Goal: Register for event/course: Sign up to attend an event or enroll in a course

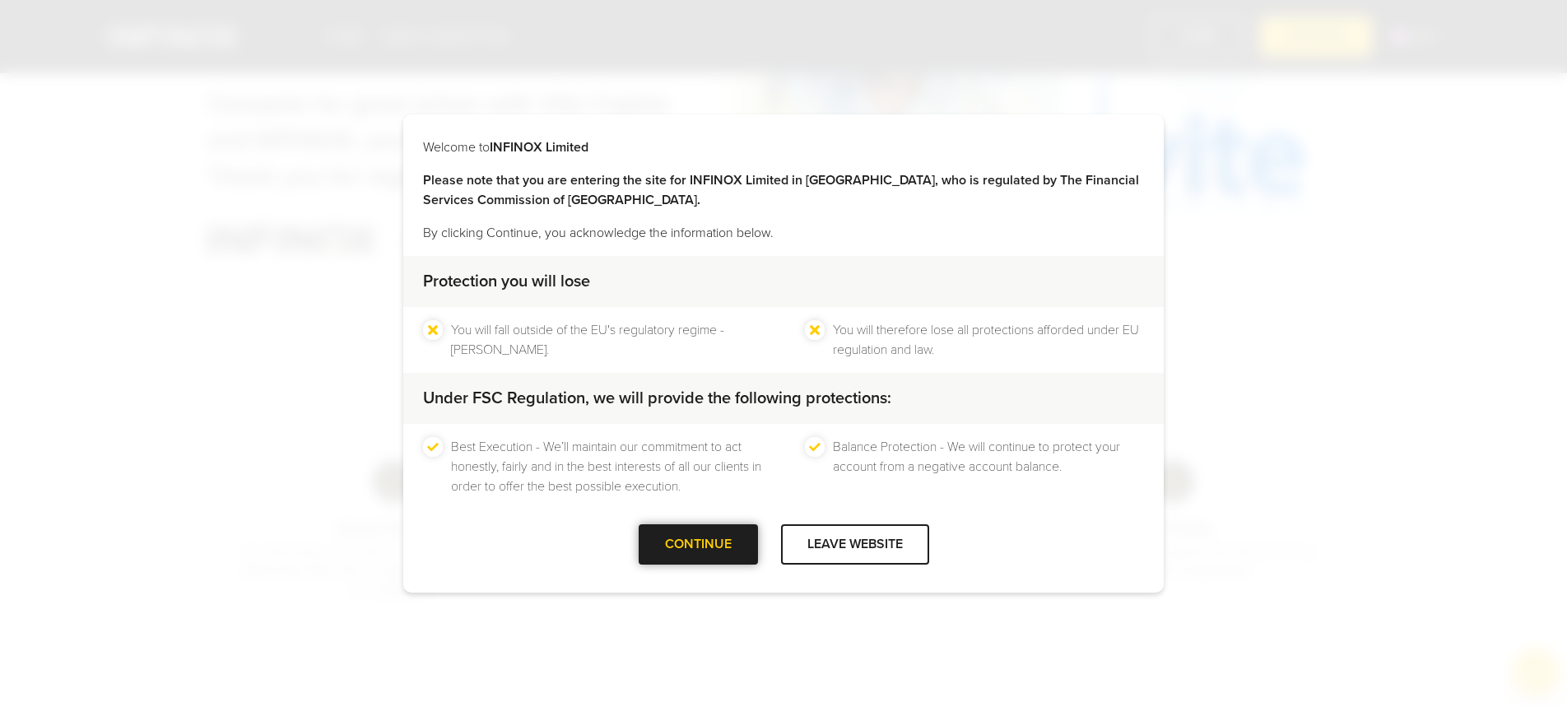
click at [698, 545] on div at bounding box center [698, 545] width 0 height 0
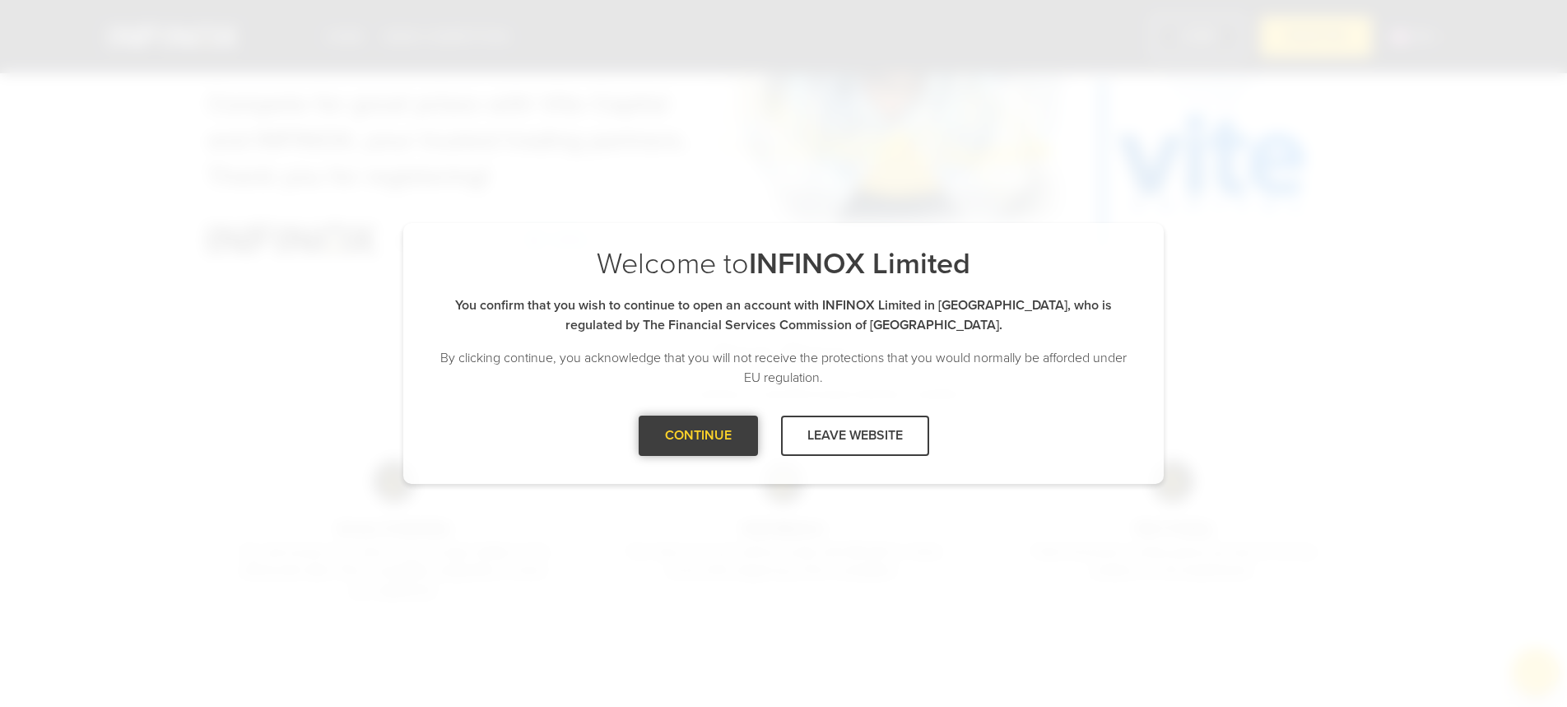
click at [698, 435] on div at bounding box center [698, 435] width 0 height 0
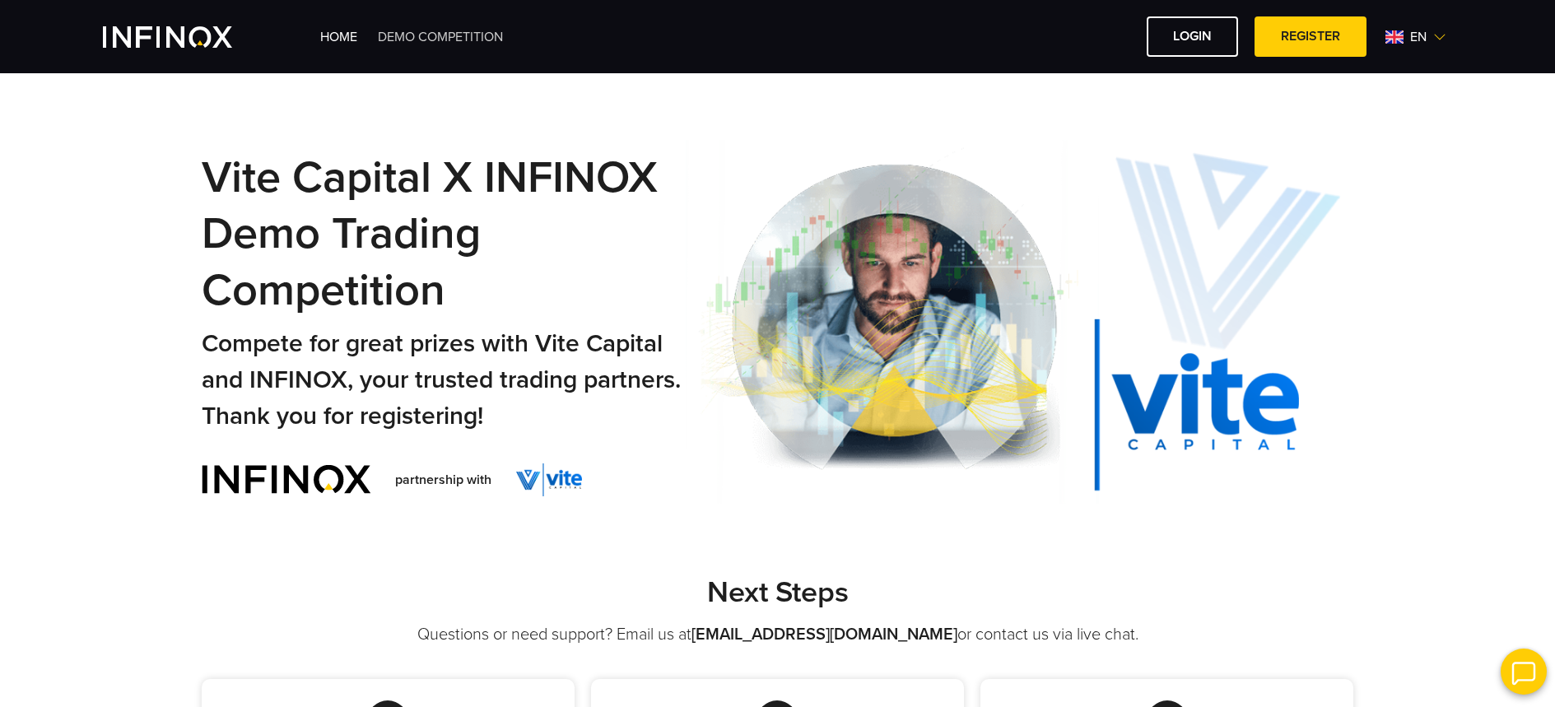
click at [468, 33] on link "Demo Competition" at bounding box center [440, 37] width 125 height 16
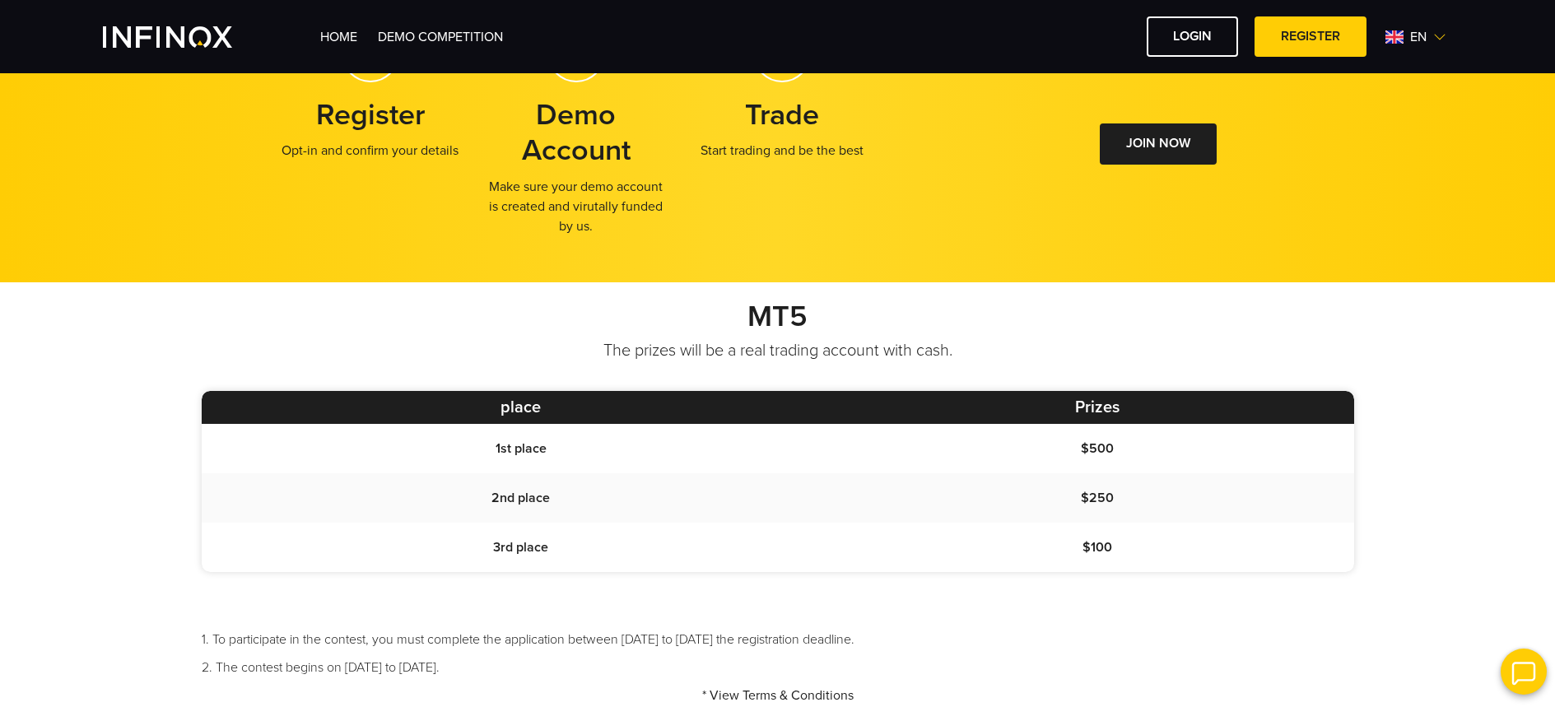
scroll to position [1126, 0]
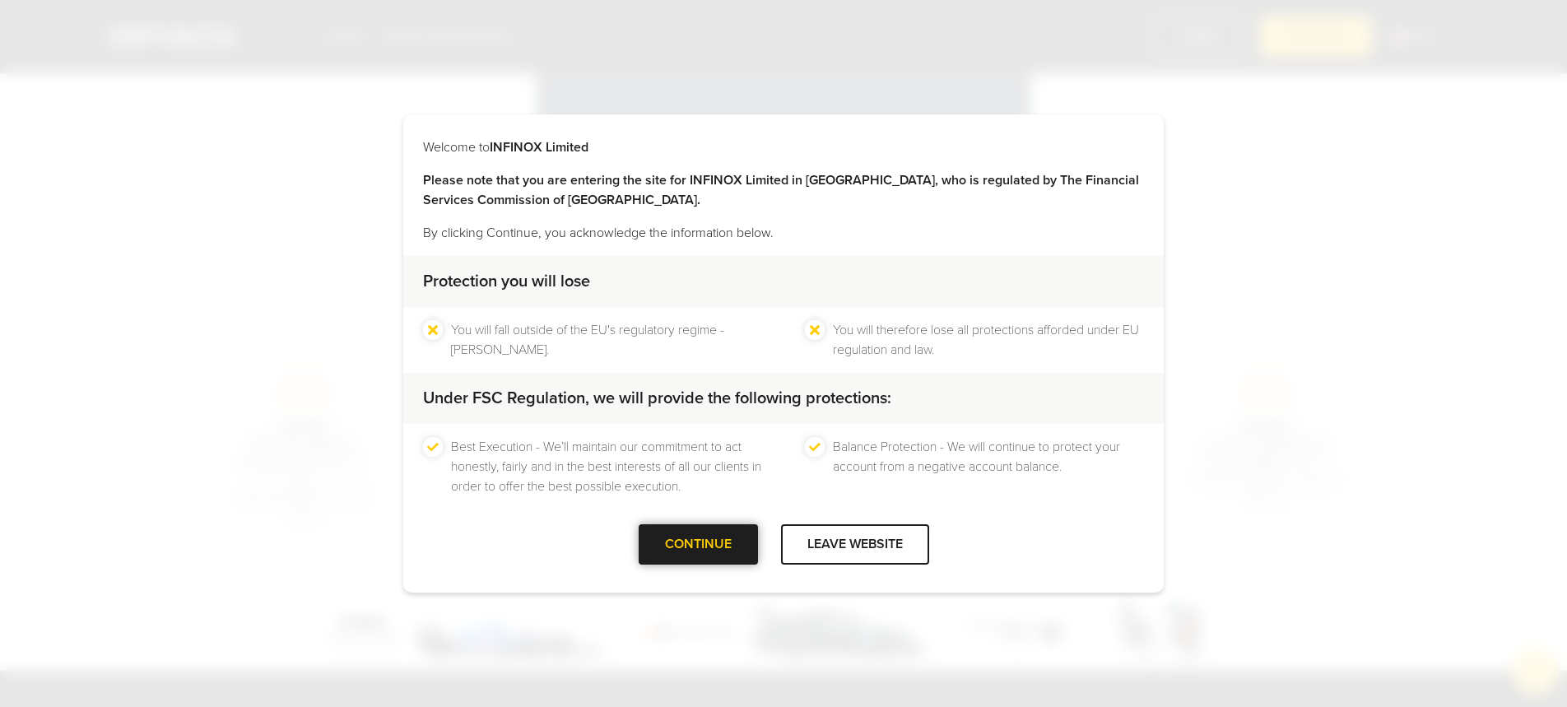
click at [698, 545] on div at bounding box center [698, 545] width 0 height 0
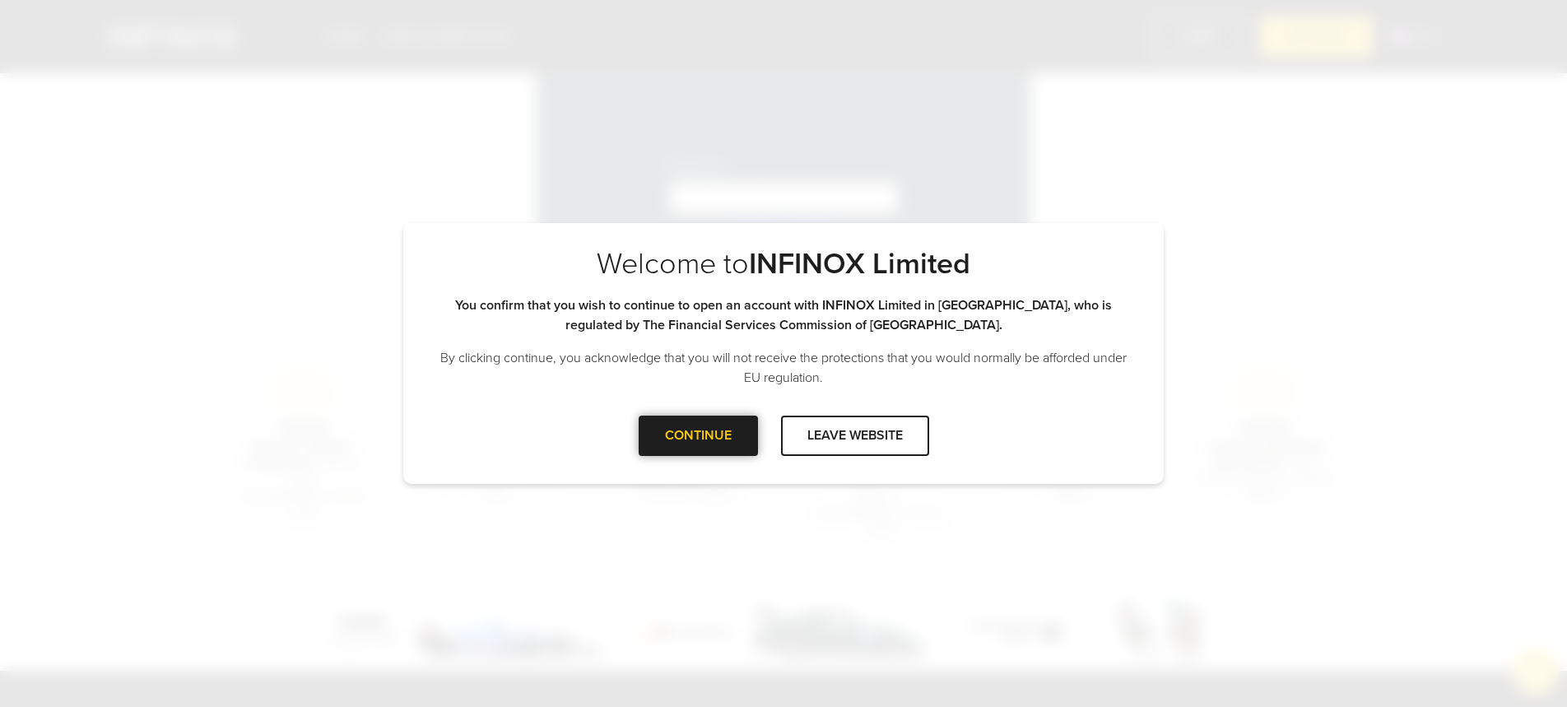
click at [698, 435] on div at bounding box center [698, 435] width 0 height 0
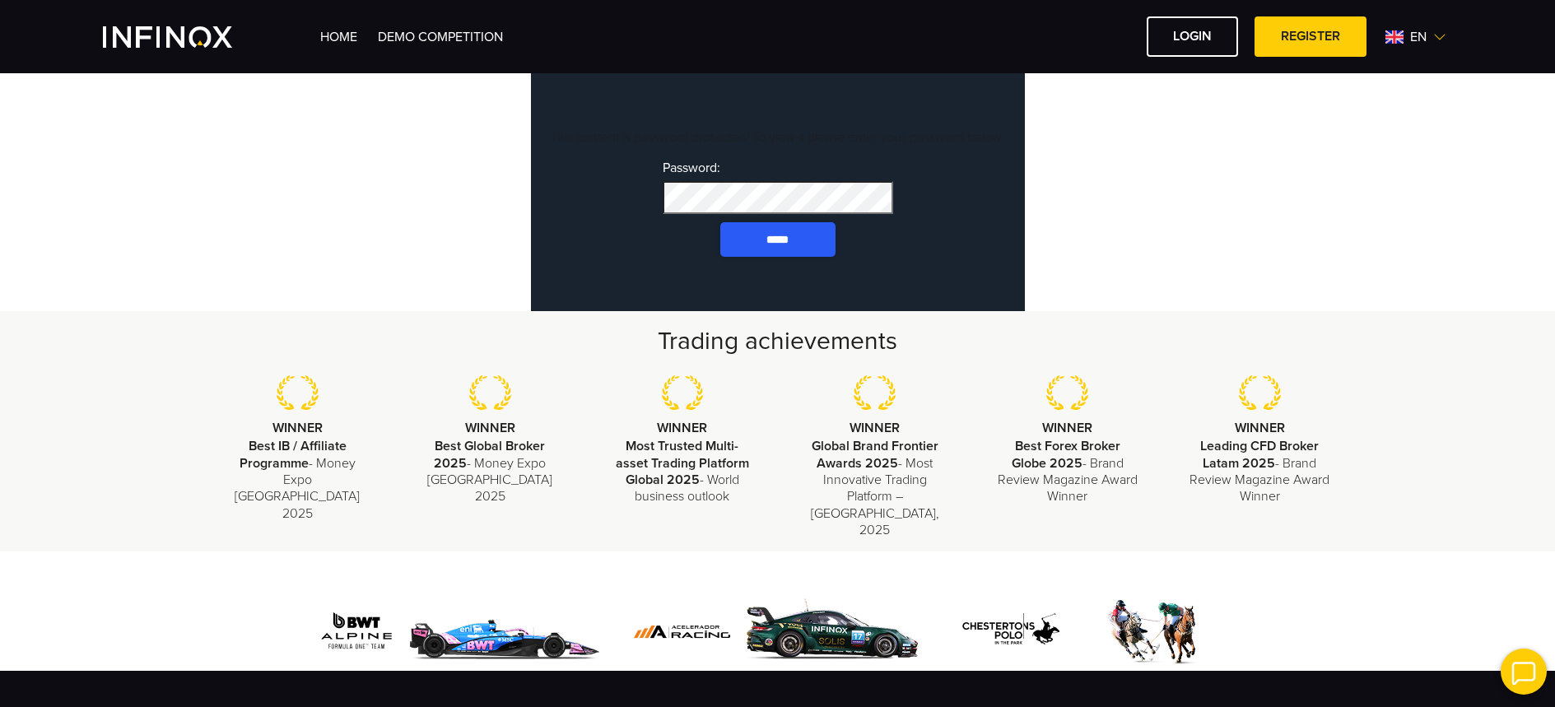
click at [733, 256] on input "*****" at bounding box center [777, 239] width 115 height 35
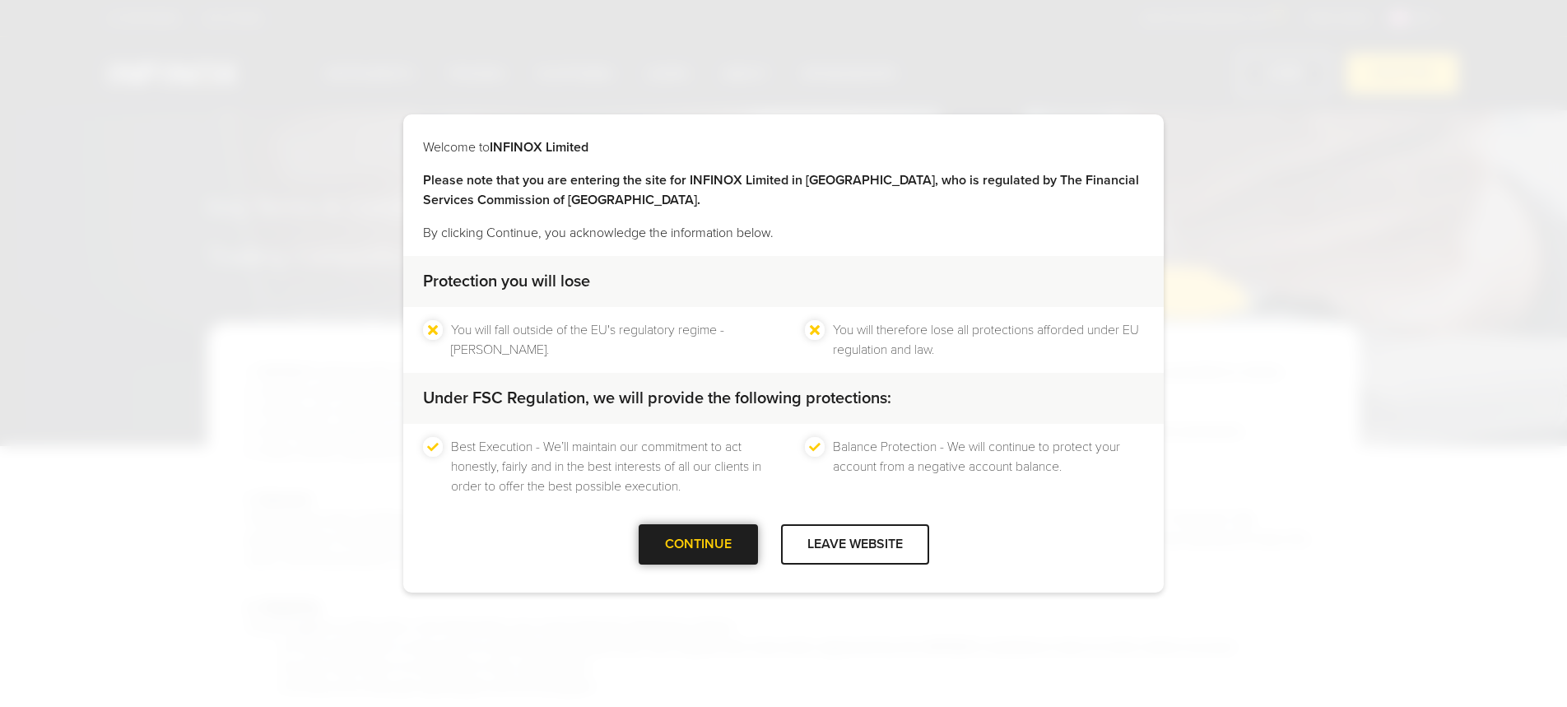
click at [698, 545] on div at bounding box center [698, 545] width 0 height 0
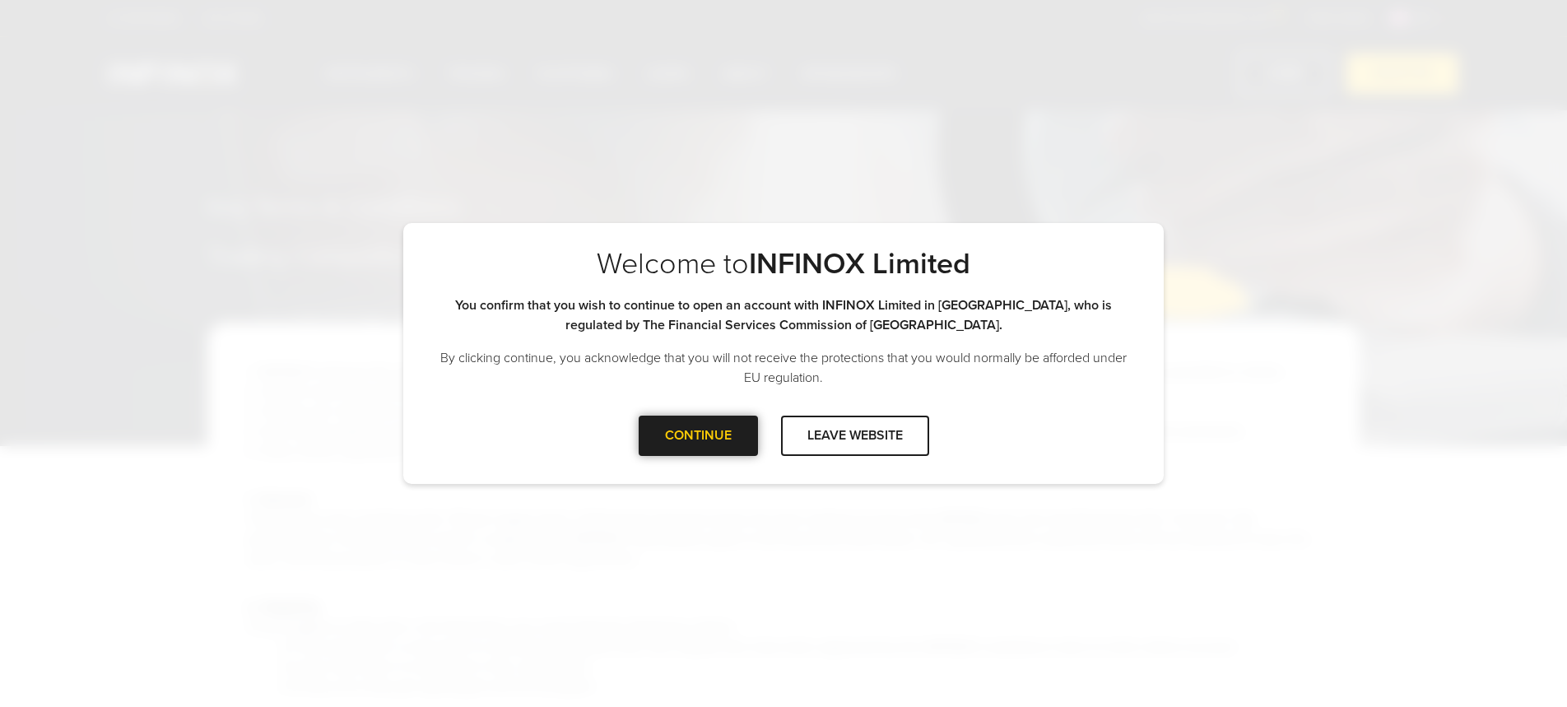
click at [710, 432] on div "CONTINUE" at bounding box center [698, 436] width 119 height 40
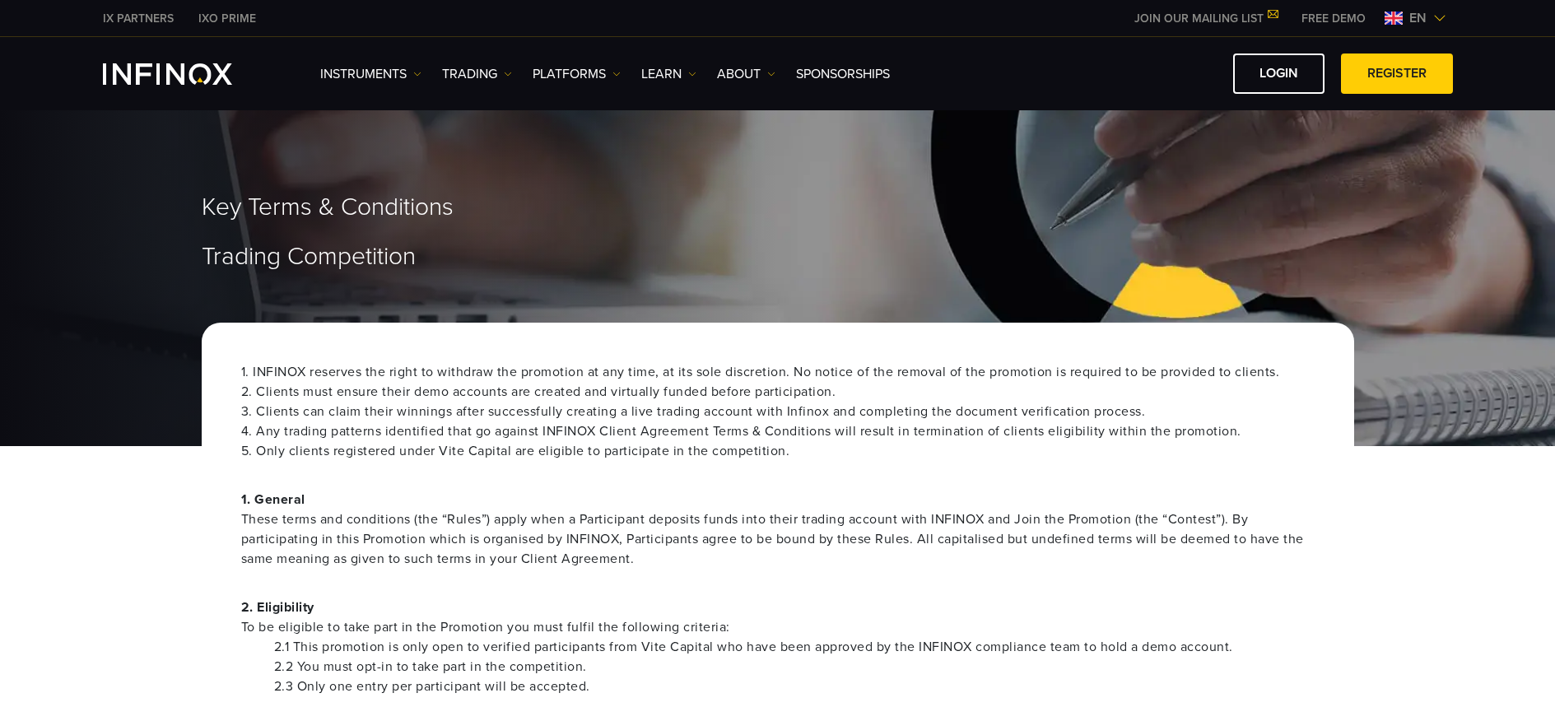
click at [1416, 15] on span "en" at bounding box center [1418, 18] width 30 height 20
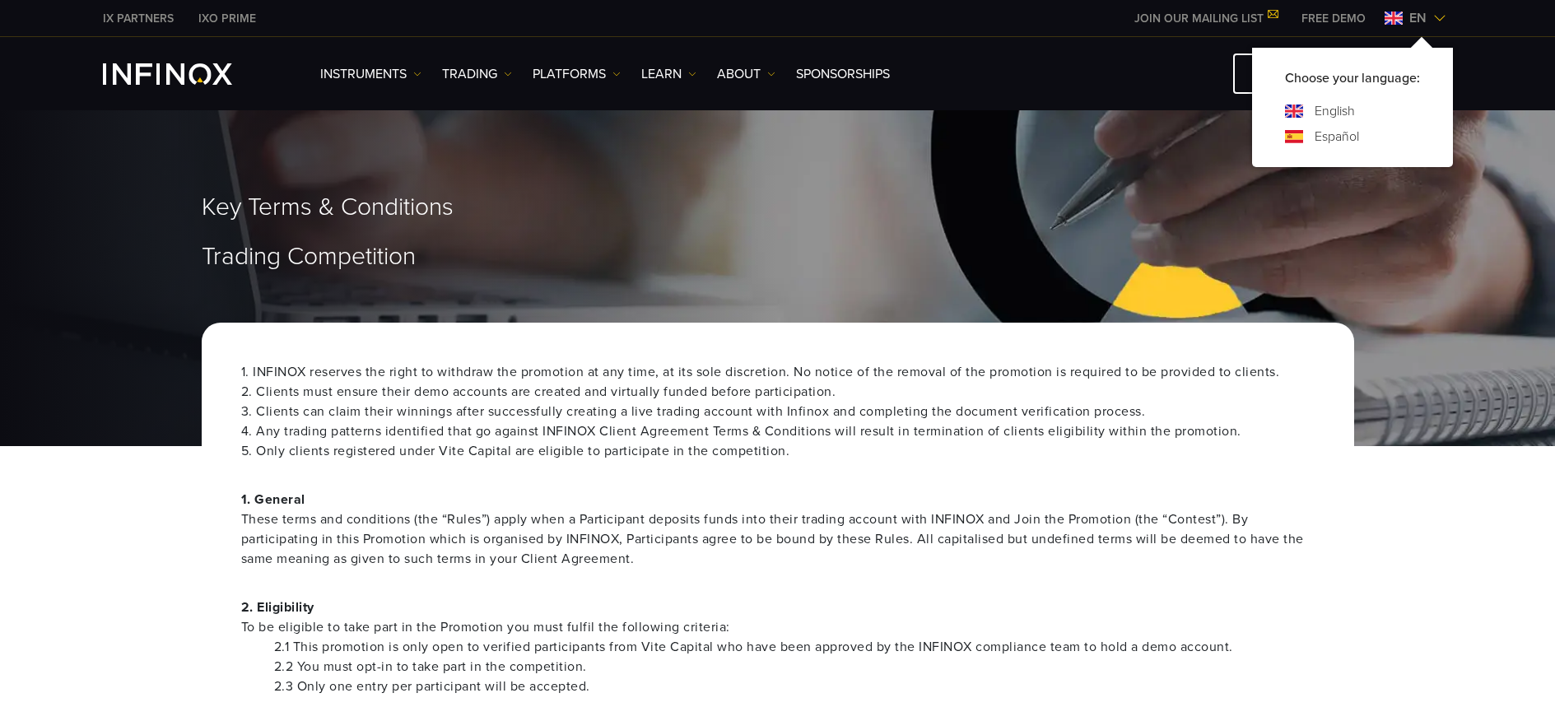
click at [1335, 137] on link "Español" at bounding box center [1336, 137] width 44 height 20
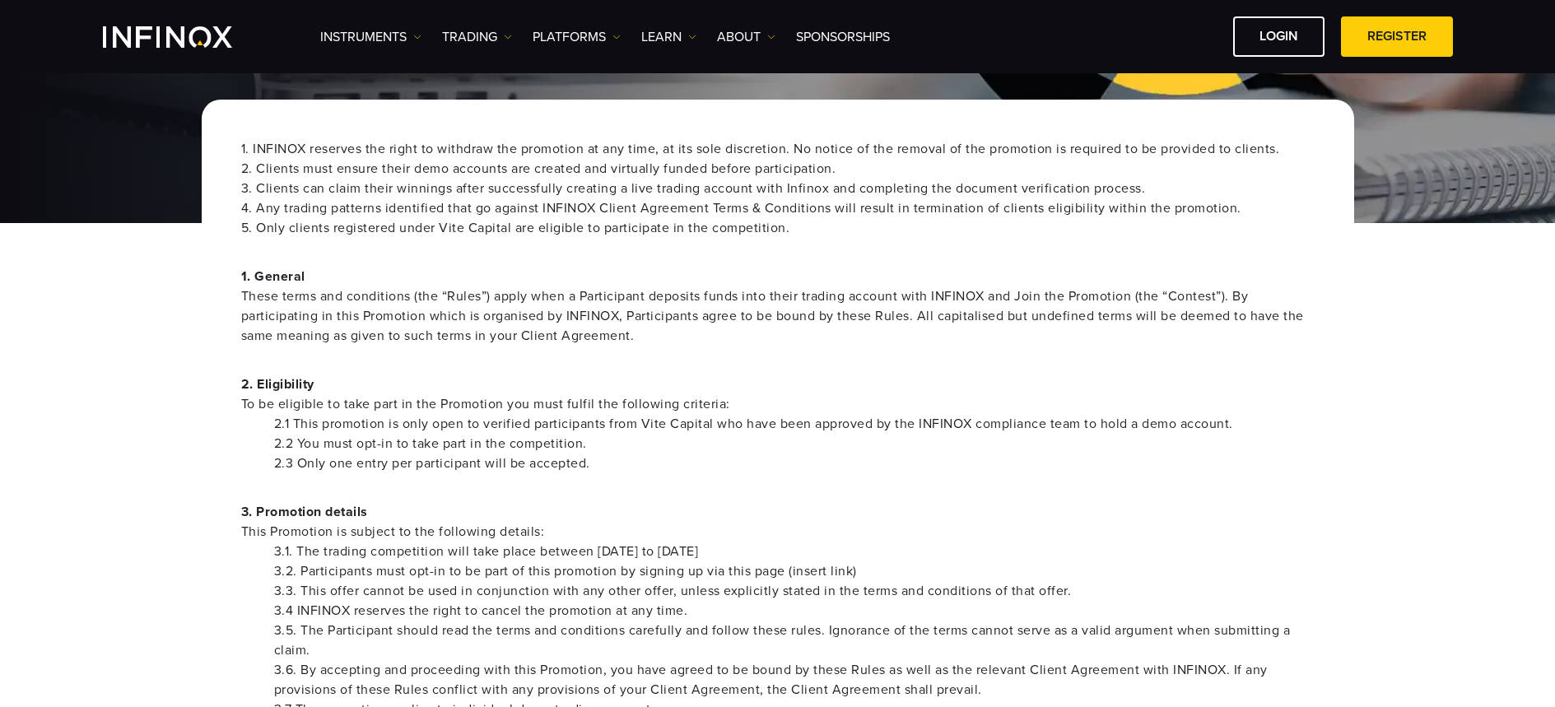
scroll to position [195, 0]
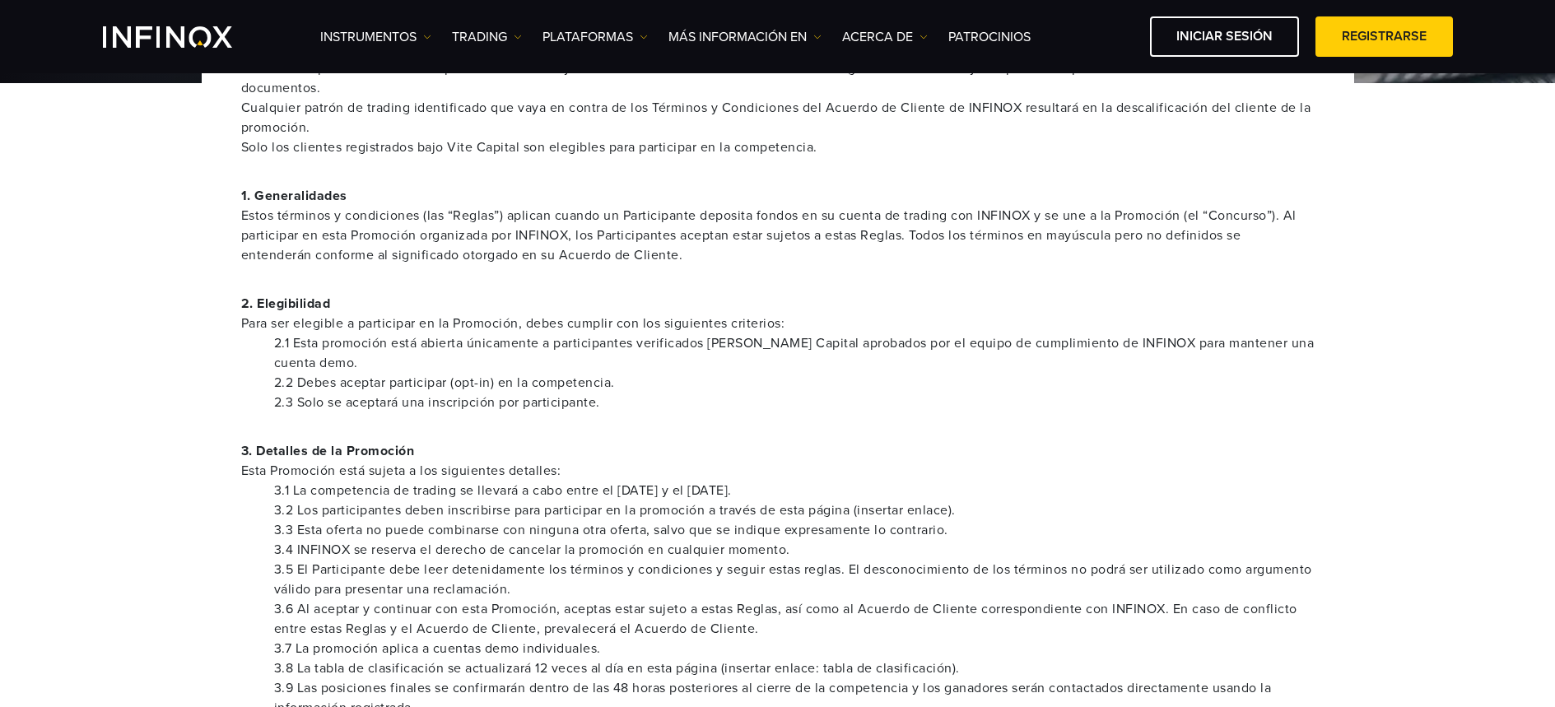
scroll to position [333, 0]
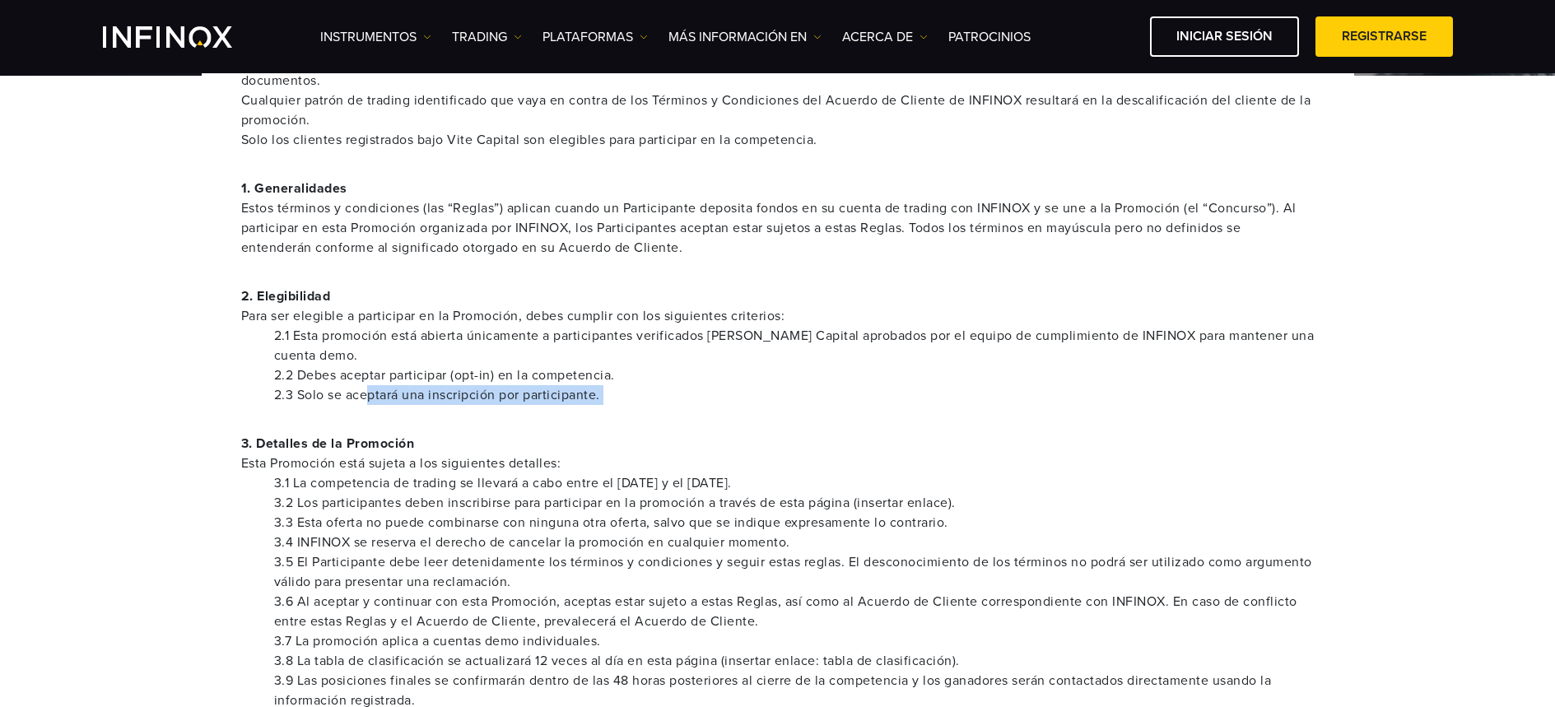
drag, startPoint x: 369, startPoint y: 399, endPoint x: 620, endPoint y: 409, distance: 251.2
click at [658, 436] on p "3. Detalles de la Promoción Esta Promoción está sujeta a los siguientes detalle…" at bounding box center [777, 454] width 1073 height 40
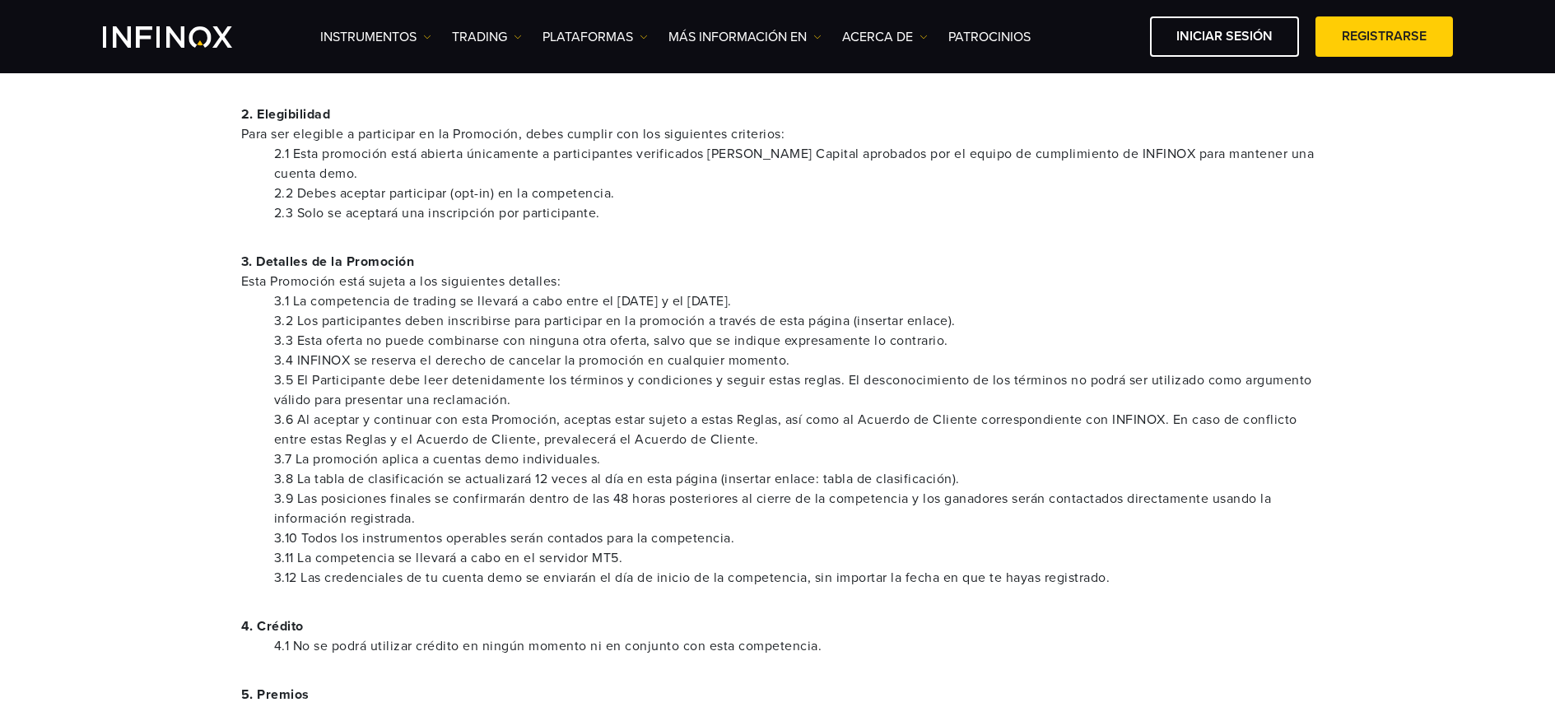
scroll to position [522, 0]
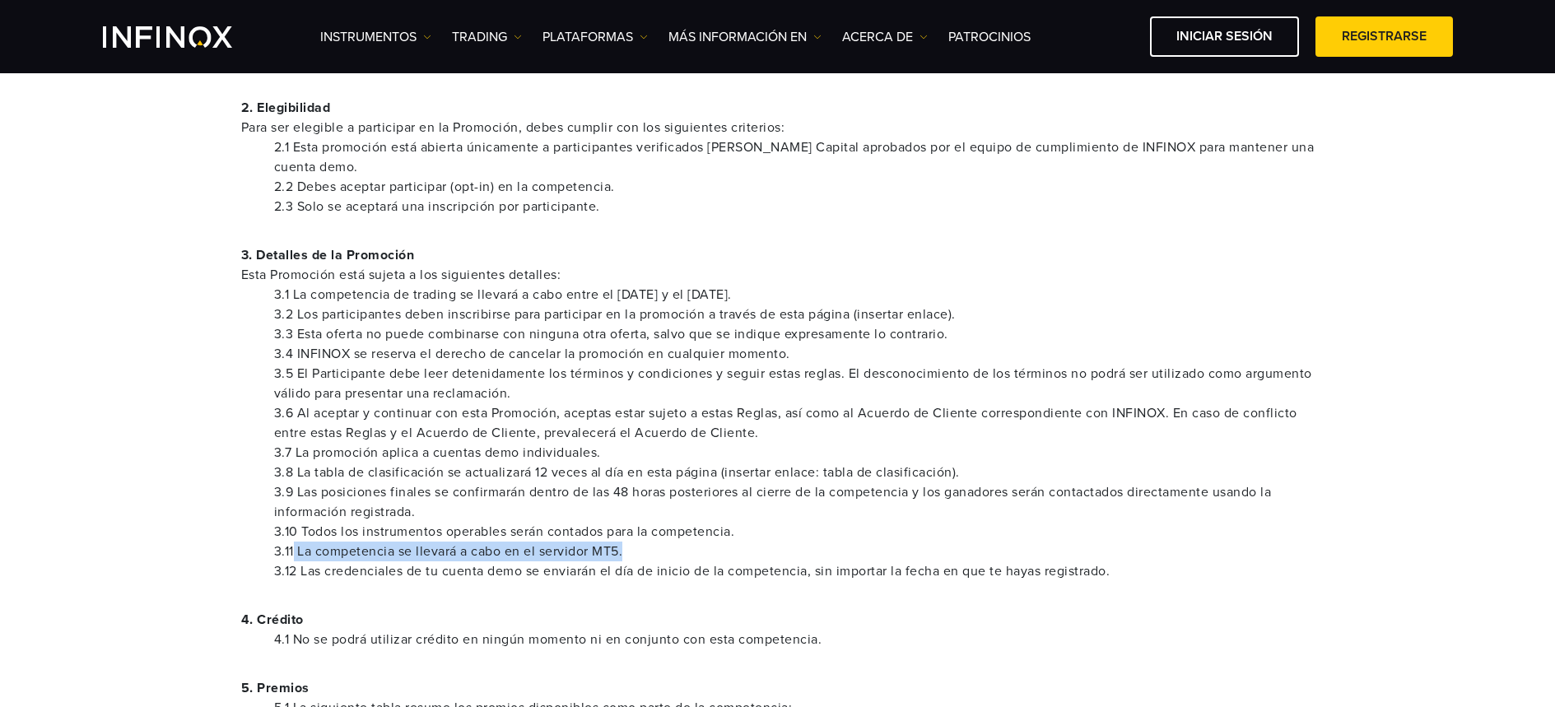
drag, startPoint x: 294, startPoint y: 552, endPoint x: 641, endPoint y: 547, distance: 347.4
click at [641, 547] on li "3.11 La competencia se llevará a cabo en el servidor MT5." at bounding box center [794, 552] width 1040 height 20
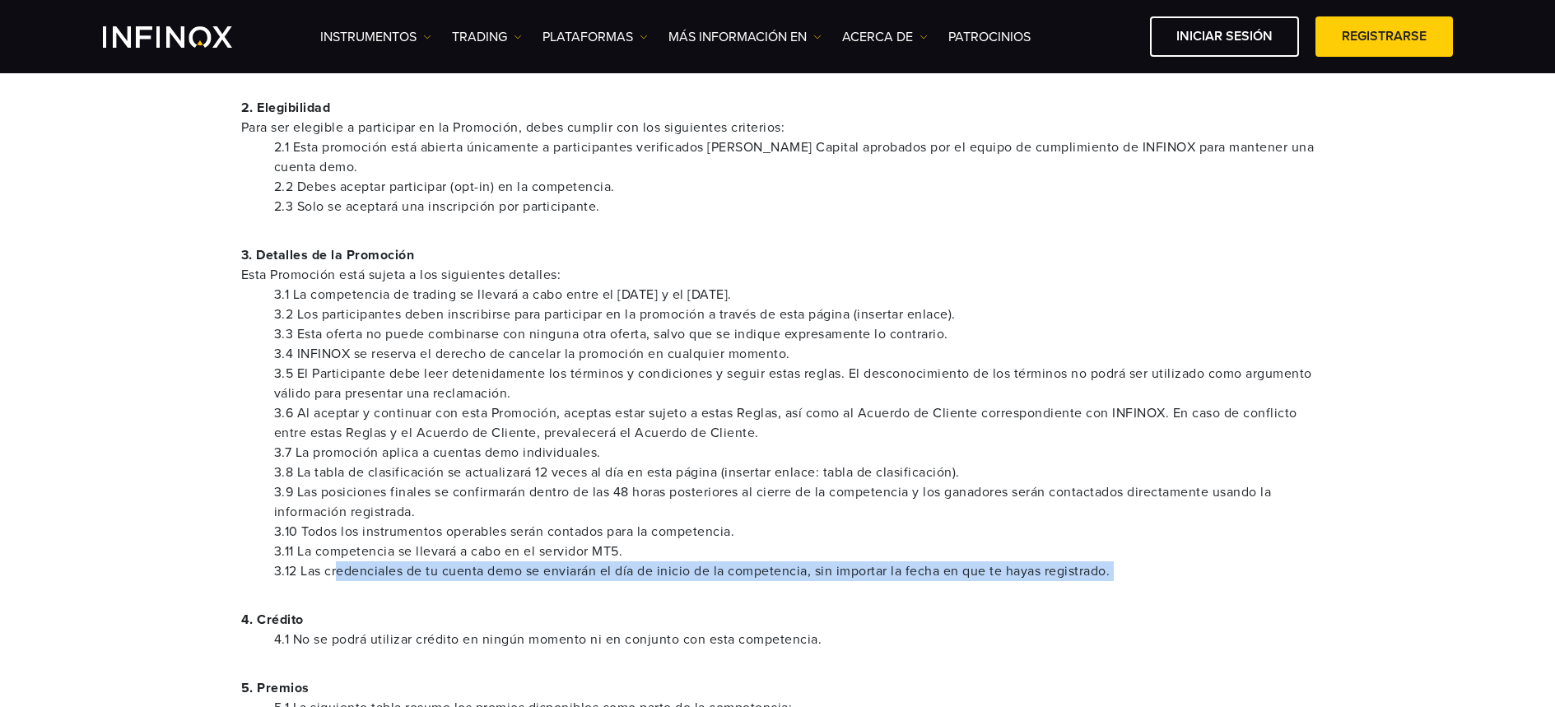
drag, startPoint x: 339, startPoint y: 570, endPoint x: 1043, endPoint y: 573, distance: 703.8
click at [1124, 592] on div "INFINOX se reserva el derecho de retirar la promoción en cualquier momento, a s…" at bounding box center [778, 719] width 1152 height 1910
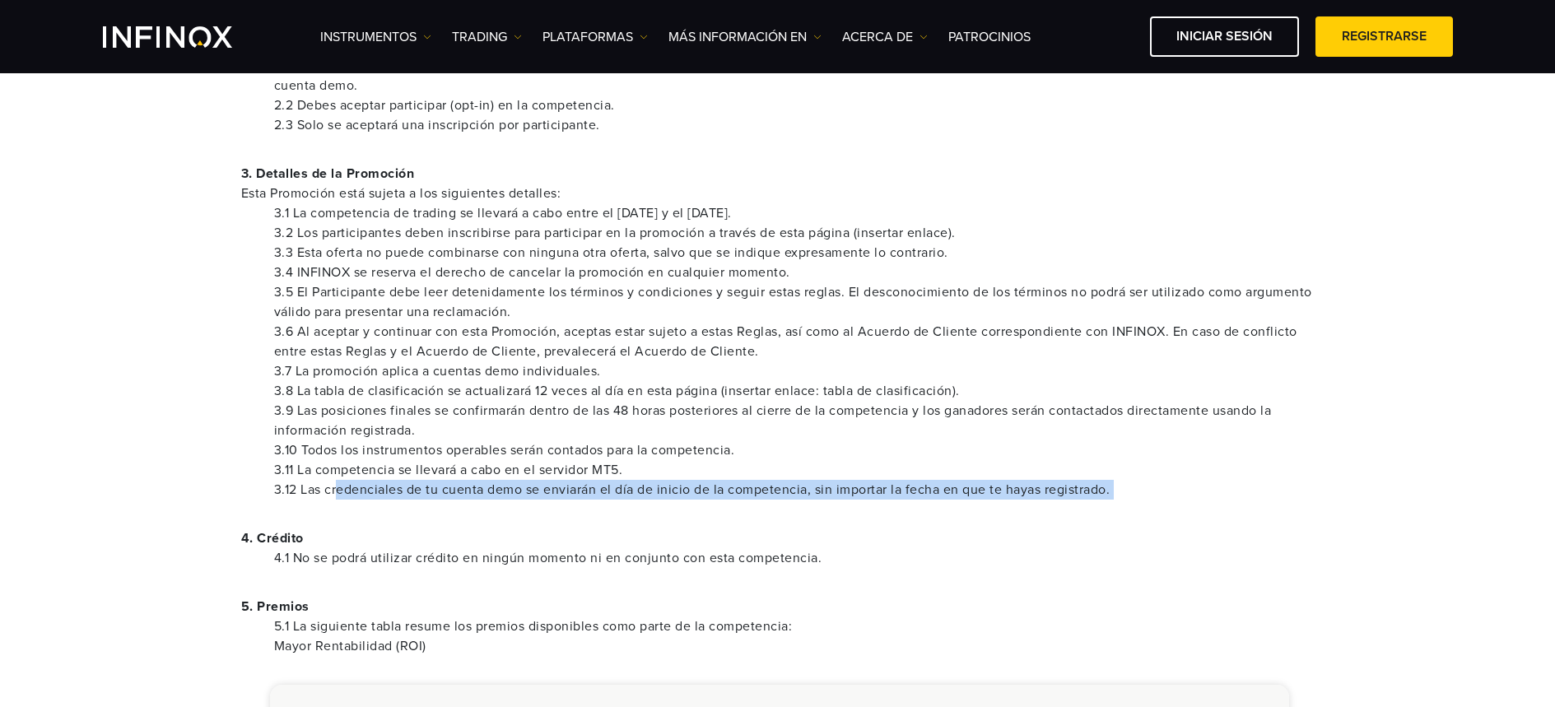
drag, startPoint x: 714, startPoint y: 496, endPoint x: 672, endPoint y: 496, distance: 42.8
click at [714, 496] on li "3.12 Las credenciales de tu cuenta demo se enviarán el día de inicio de la comp…" at bounding box center [794, 490] width 1040 height 20
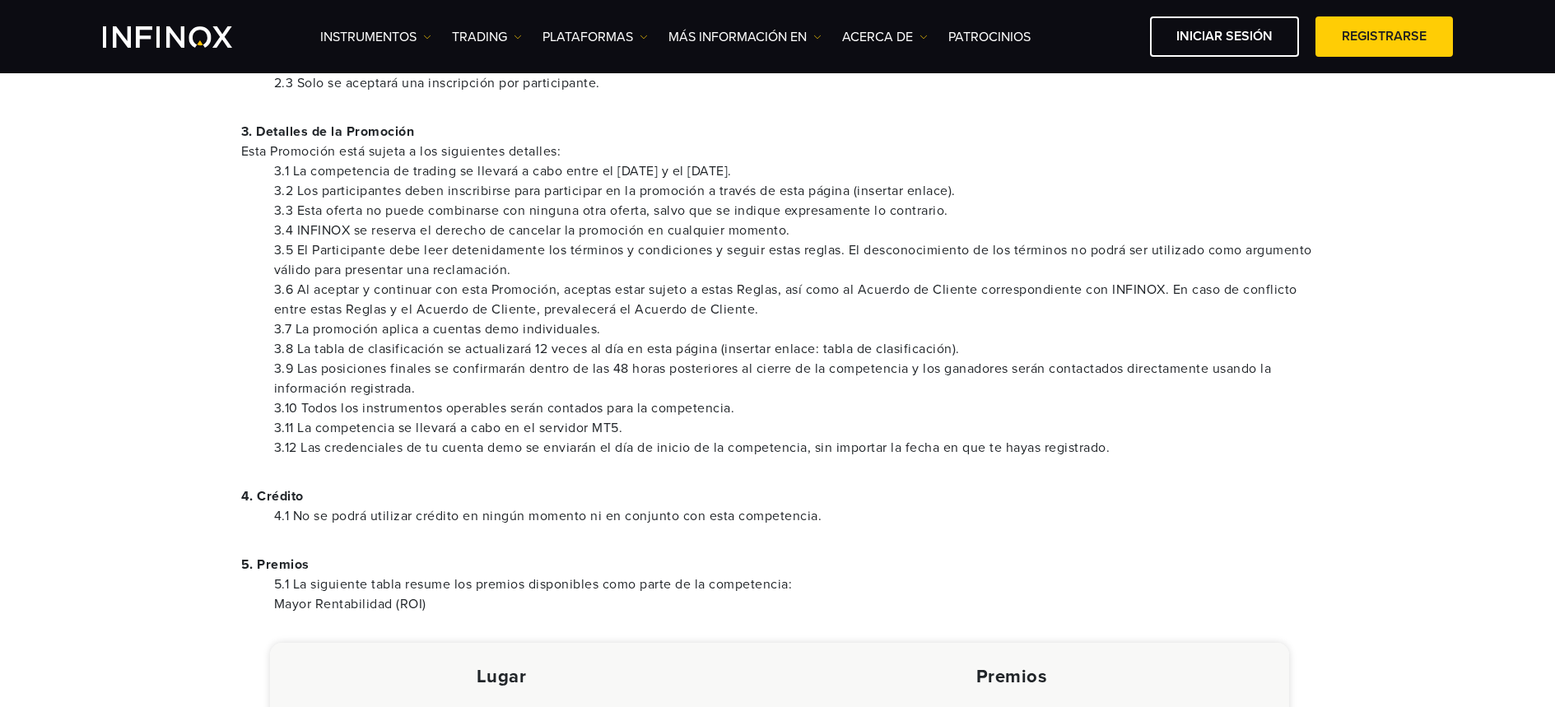
scroll to position [685, 0]
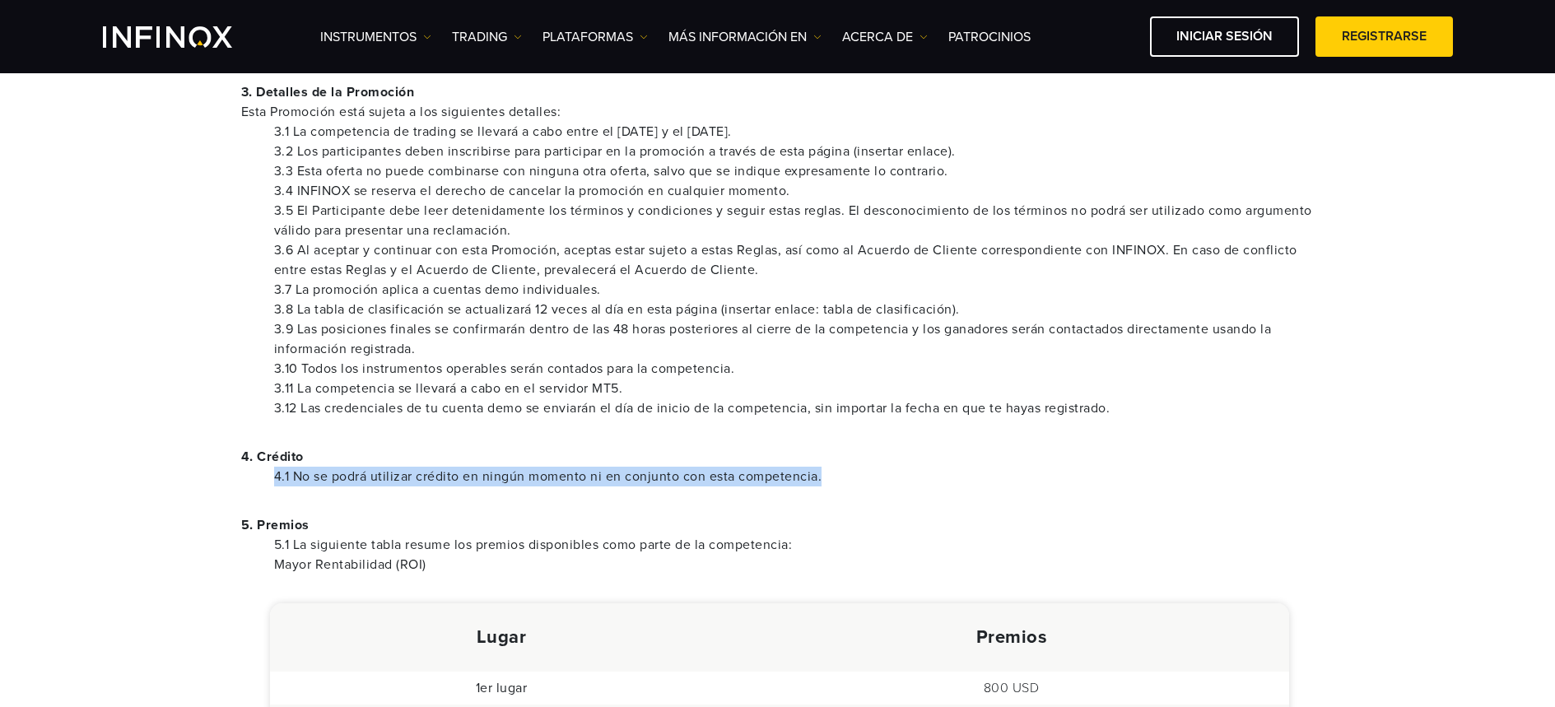
drag, startPoint x: 370, startPoint y: 479, endPoint x: 837, endPoint y: 469, distance: 467.6
click at [876, 477] on ul "4.1 No se podrá utilizar crédito en ningún momento ni en conjunto con esta comp…" at bounding box center [777, 477] width 1073 height 20
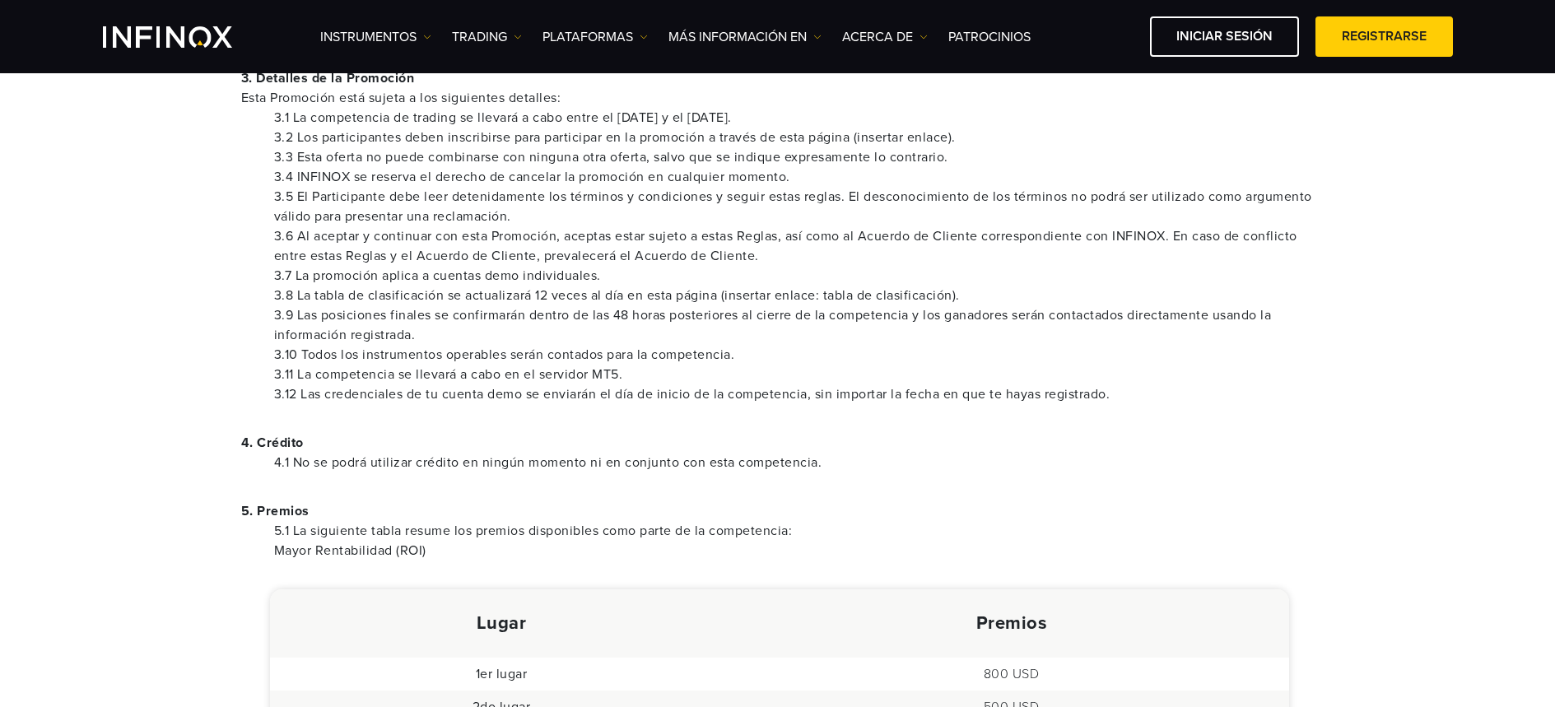
click at [603, 493] on div "INFINOX se reserva el derecho de retirar la promoción en cualquier momento, a s…" at bounding box center [778, 542] width 1152 height 1910
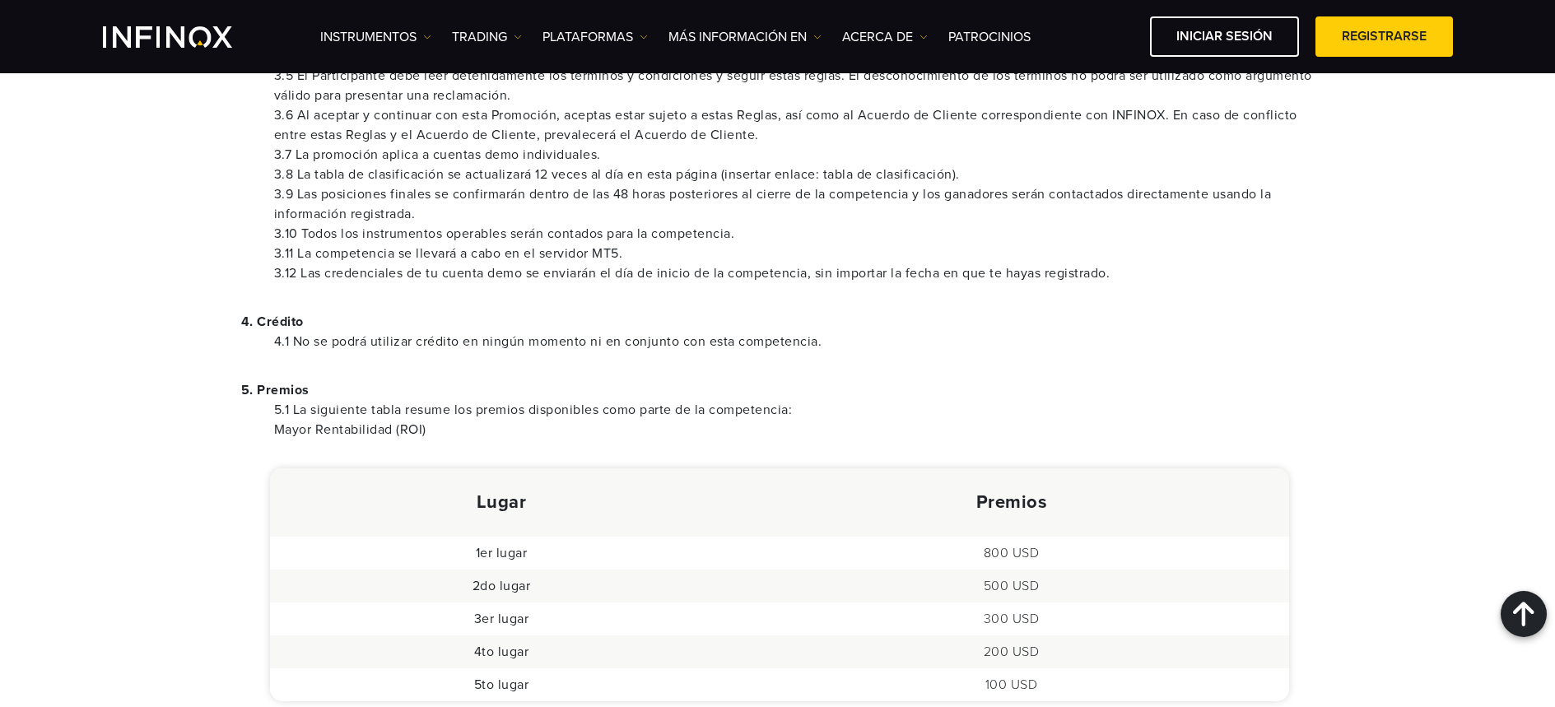
scroll to position [832, 0]
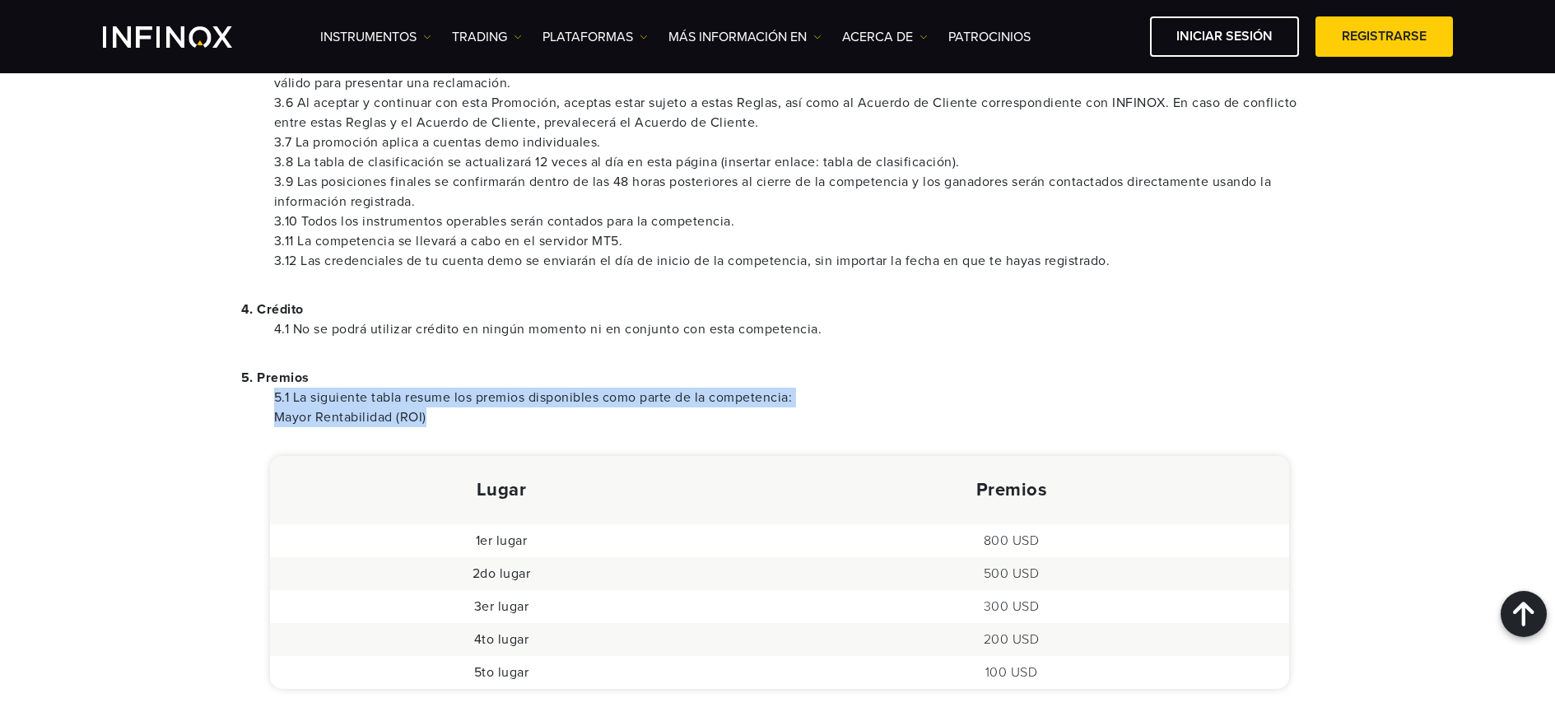
drag, startPoint x: 398, startPoint y: 402, endPoint x: 212, endPoint y: 393, distance: 185.5
click at [191, 398] on div "INFINOX se reserva el derecho de retirar la promoción en cualquier momento, a s…" at bounding box center [777, 408] width 1185 height 1910
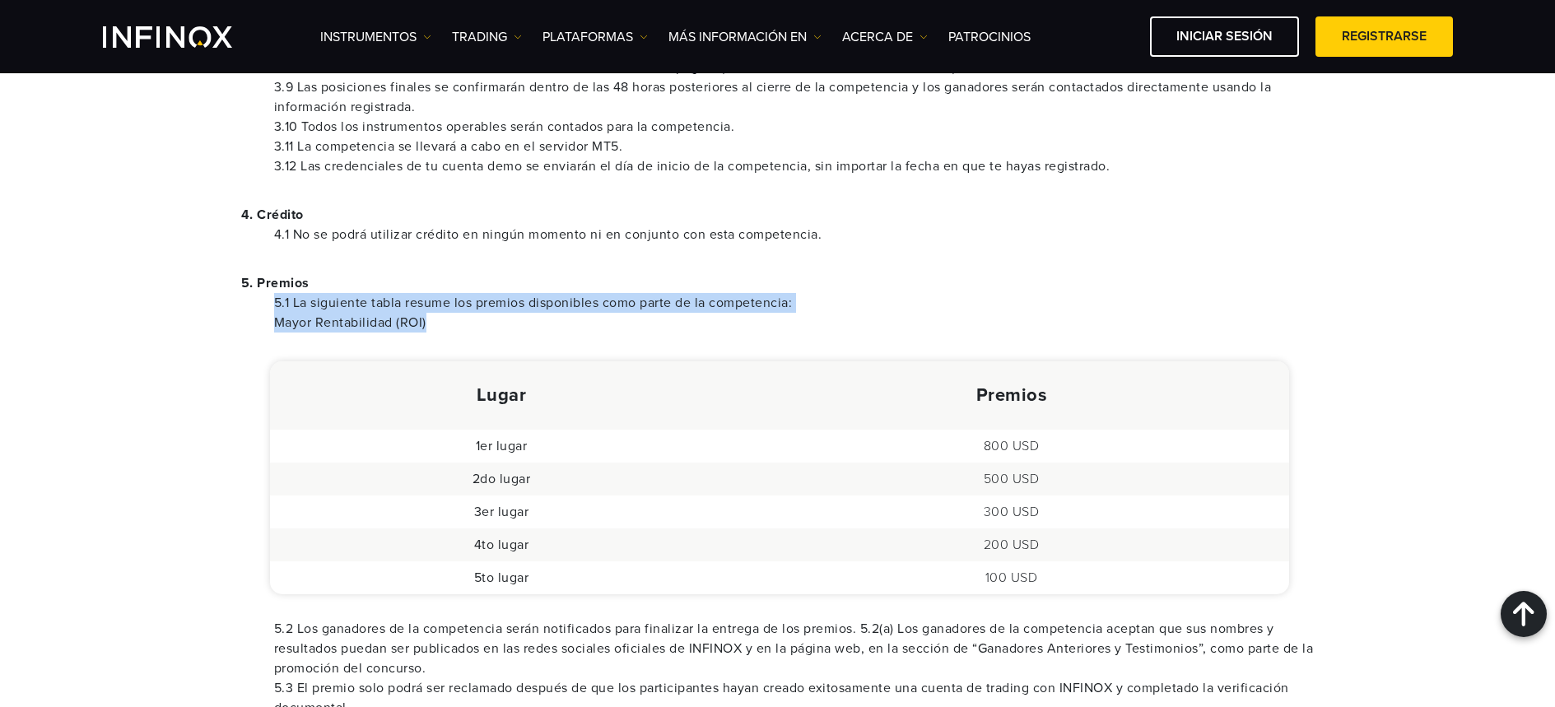
scroll to position [930, 0]
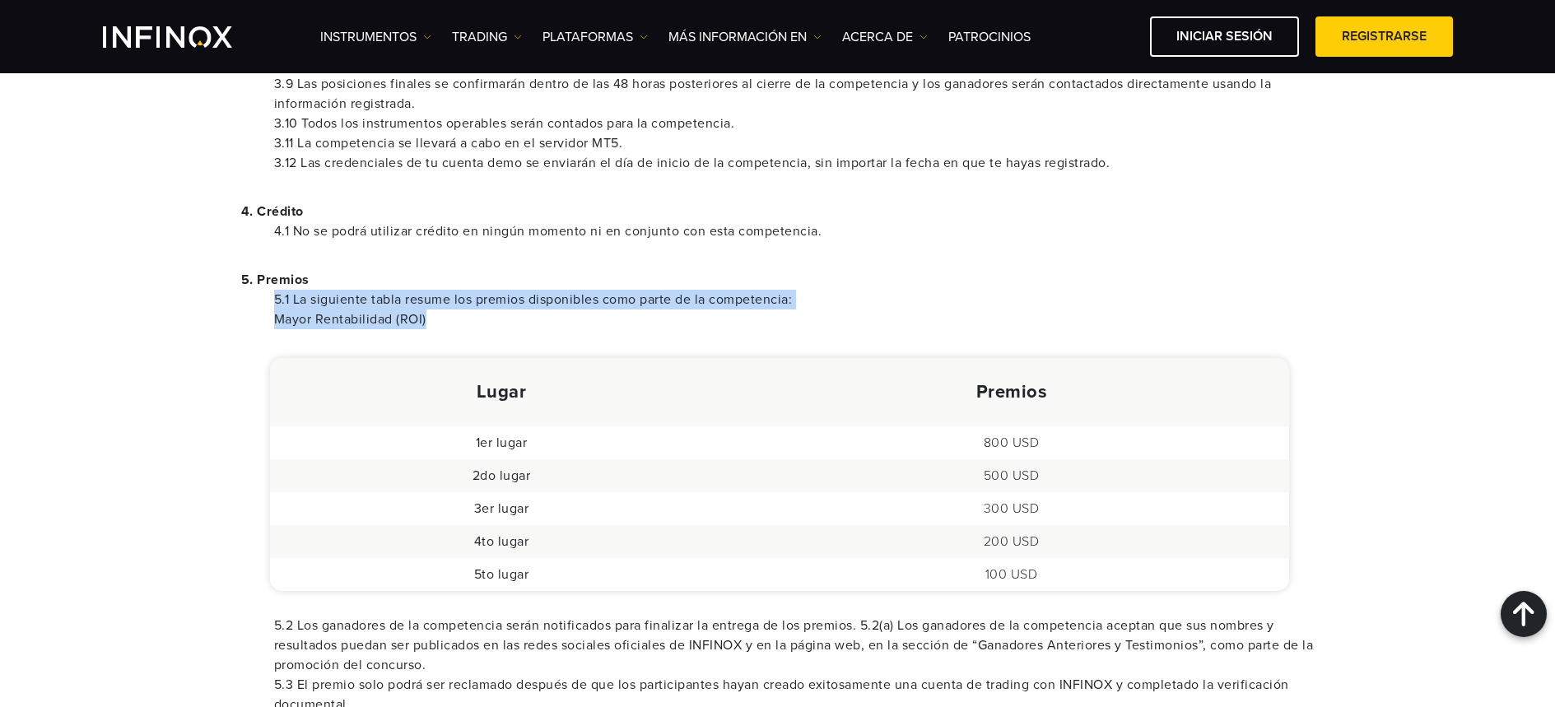
click at [698, 313] on li "Mayor Rentabilidad (ROI)" at bounding box center [794, 319] width 1040 height 20
drag, startPoint x: 407, startPoint y: 326, endPoint x: 176, endPoint y: 303, distance: 231.6
click at [176, 303] on div "Términos y Condiciones Clave Competencia de Trading INFINOX se reserva el derec…" at bounding box center [777, 204] width 1555 height 2122
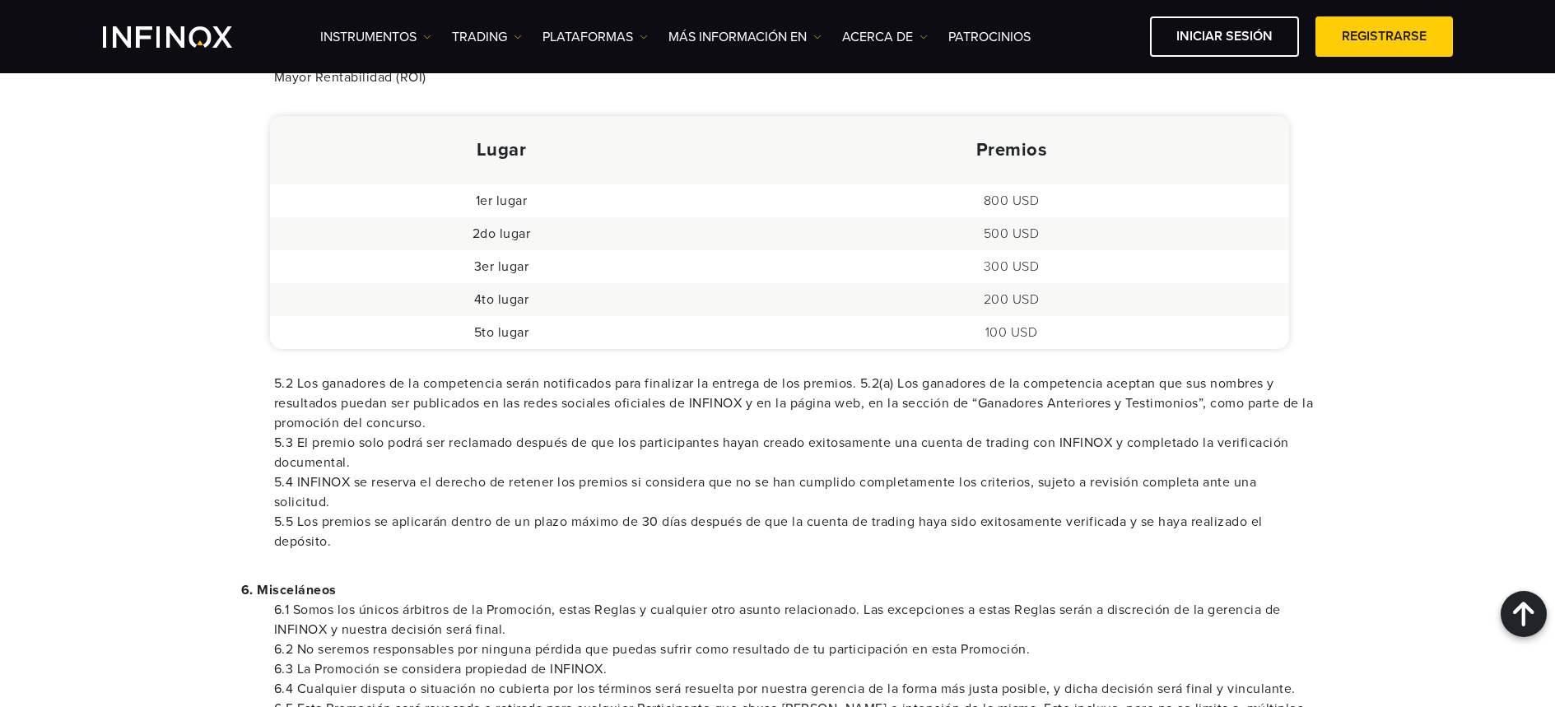
click at [449, 503] on li "5.4 INFINOX se reserva el derecho de retener los premios si considera que no se…" at bounding box center [794, 492] width 1040 height 40
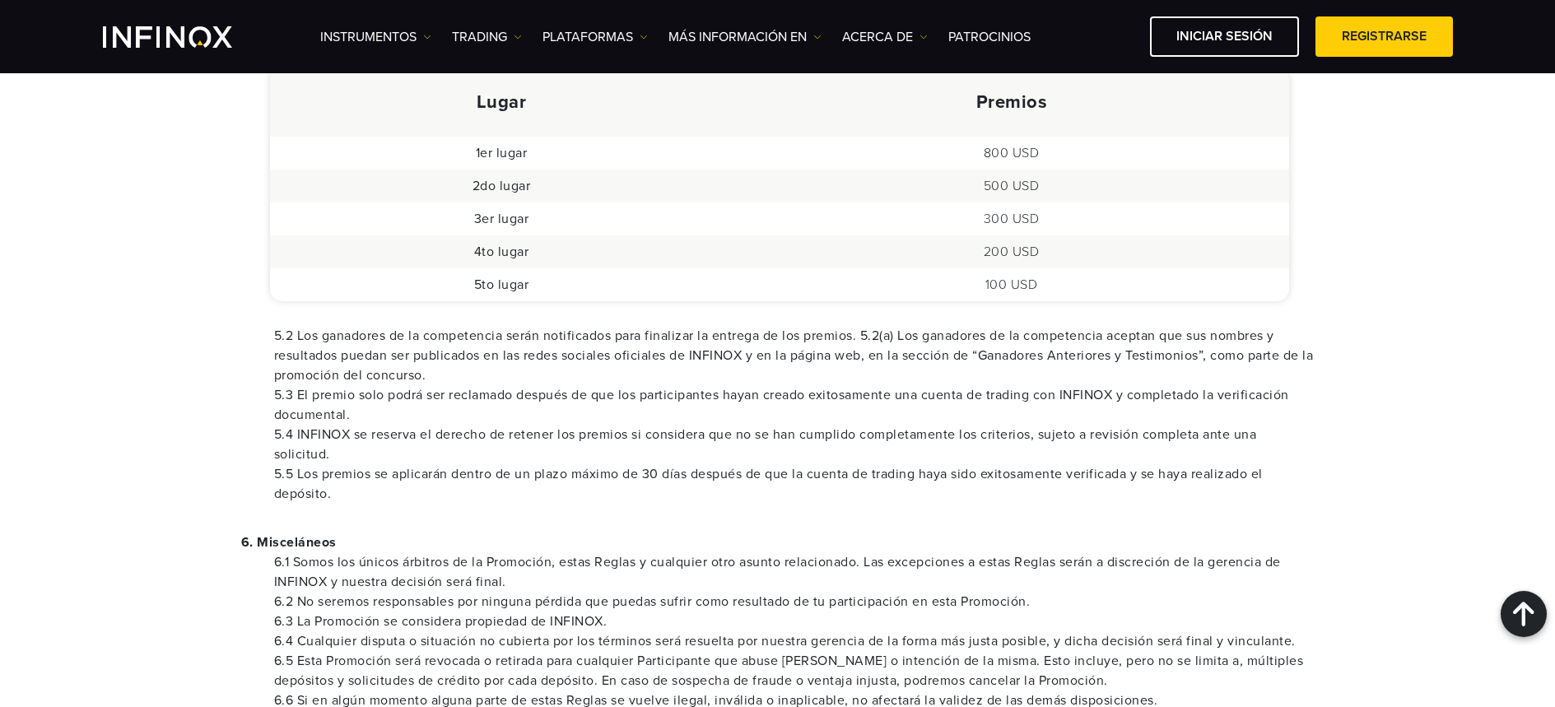
scroll to position [1231, 0]
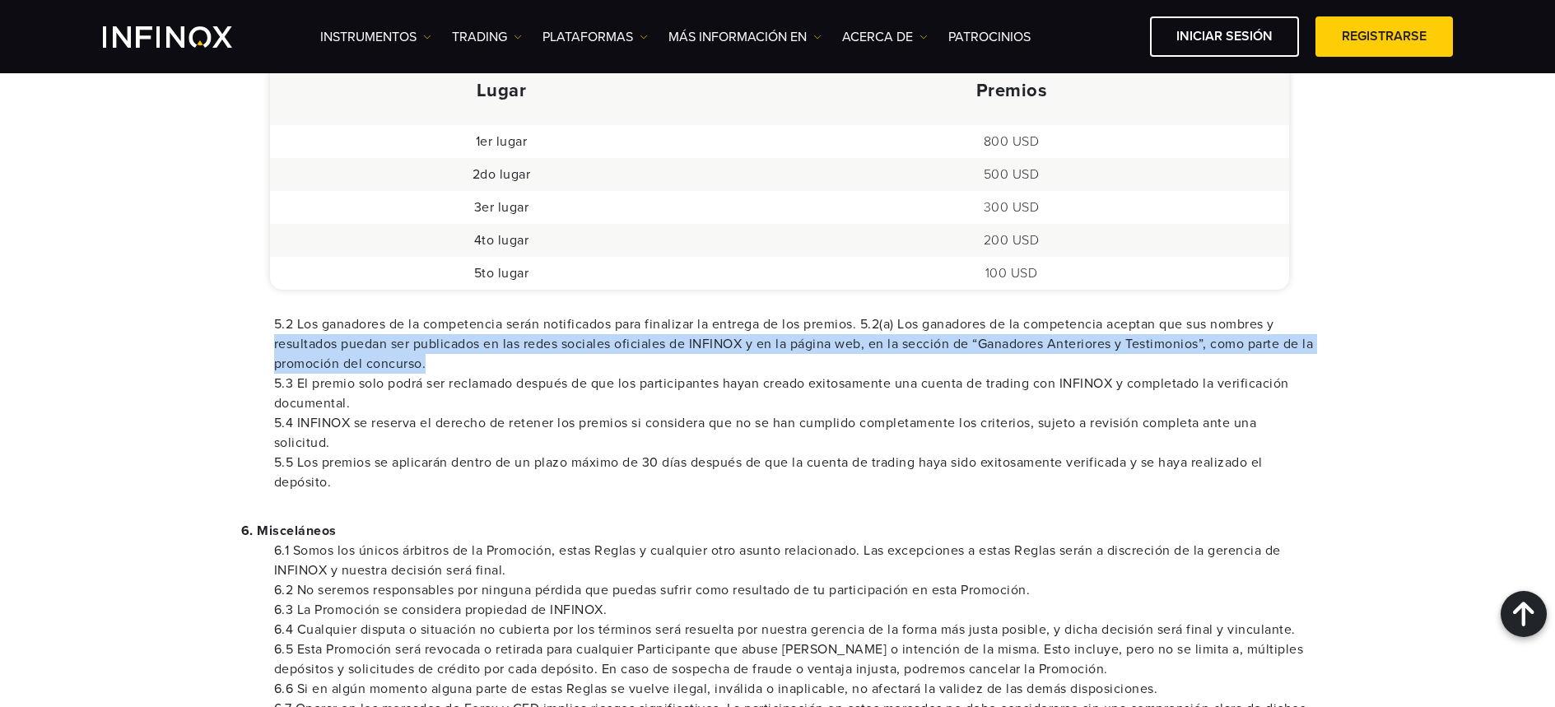
drag, startPoint x: 444, startPoint y: 356, endPoint x: 276, endPoint y: 337, distance: 169.7
click at [276, 337] on li "5.2 Los ganadores de la competencia serán notificados para finalizar la entrega…" at bounding box center [794, 343] width 1040 height 59
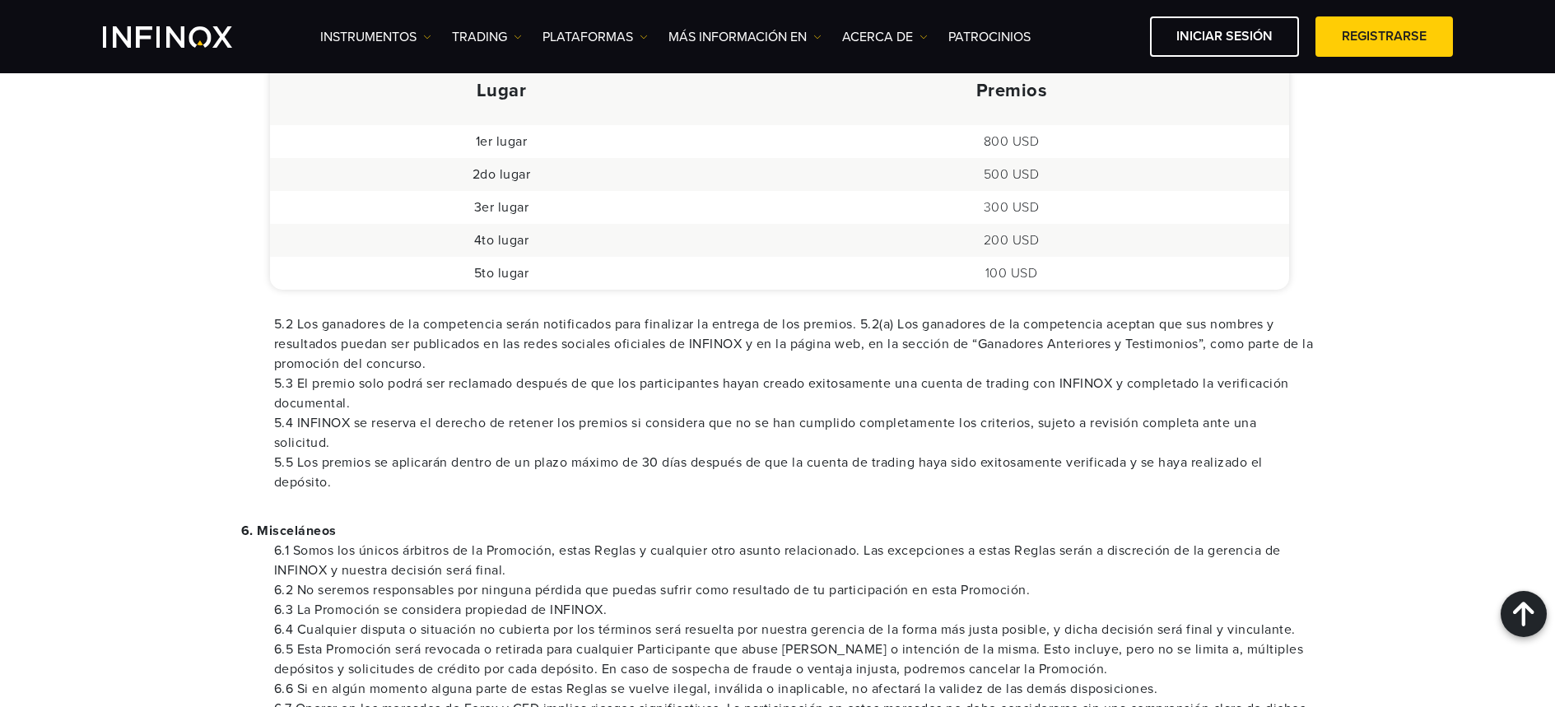
click at [704, 435] on li "5.4 INFINOX se reserva el derecho de retener los premios si considera que no se…" at bounding box center [794, 433] width 1040 height 40
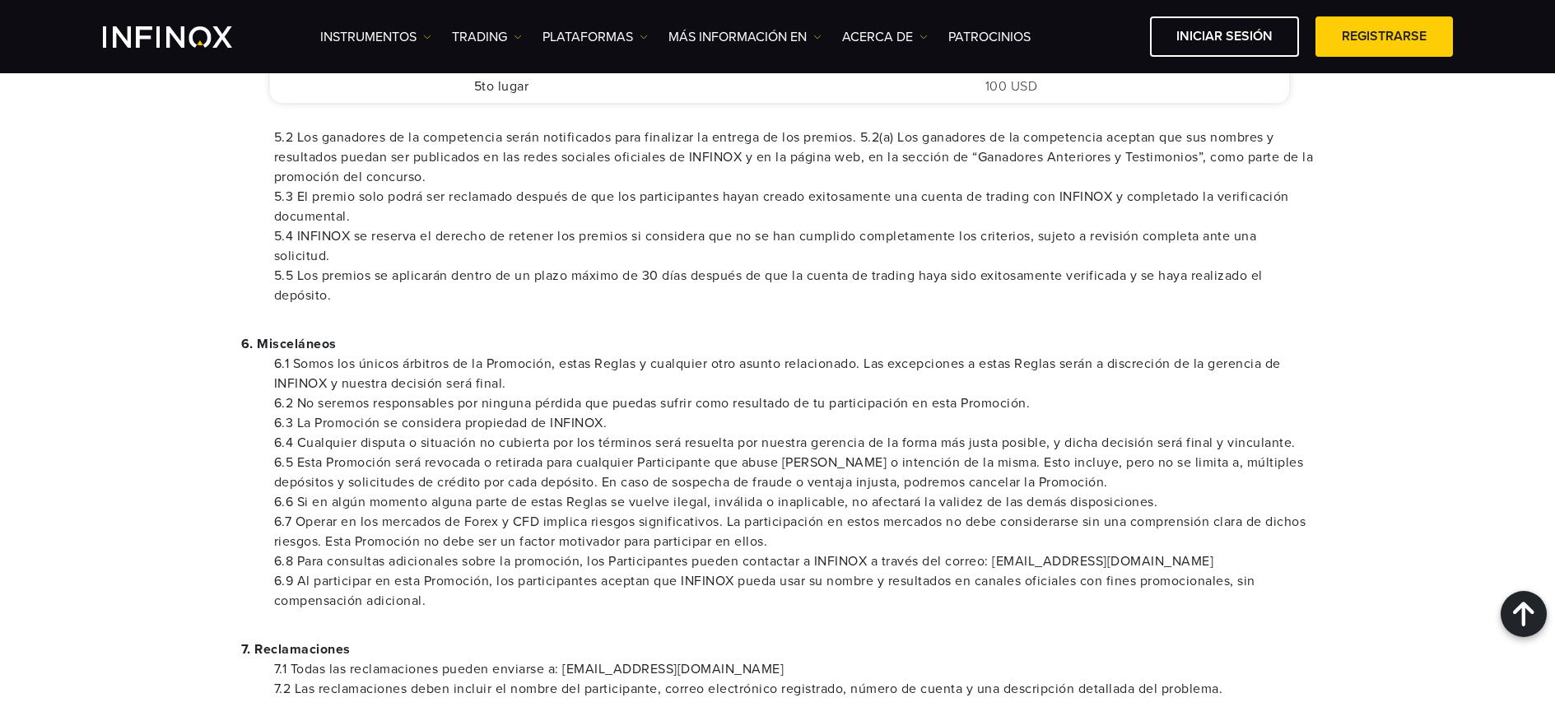
scroll to position [1115, 0]
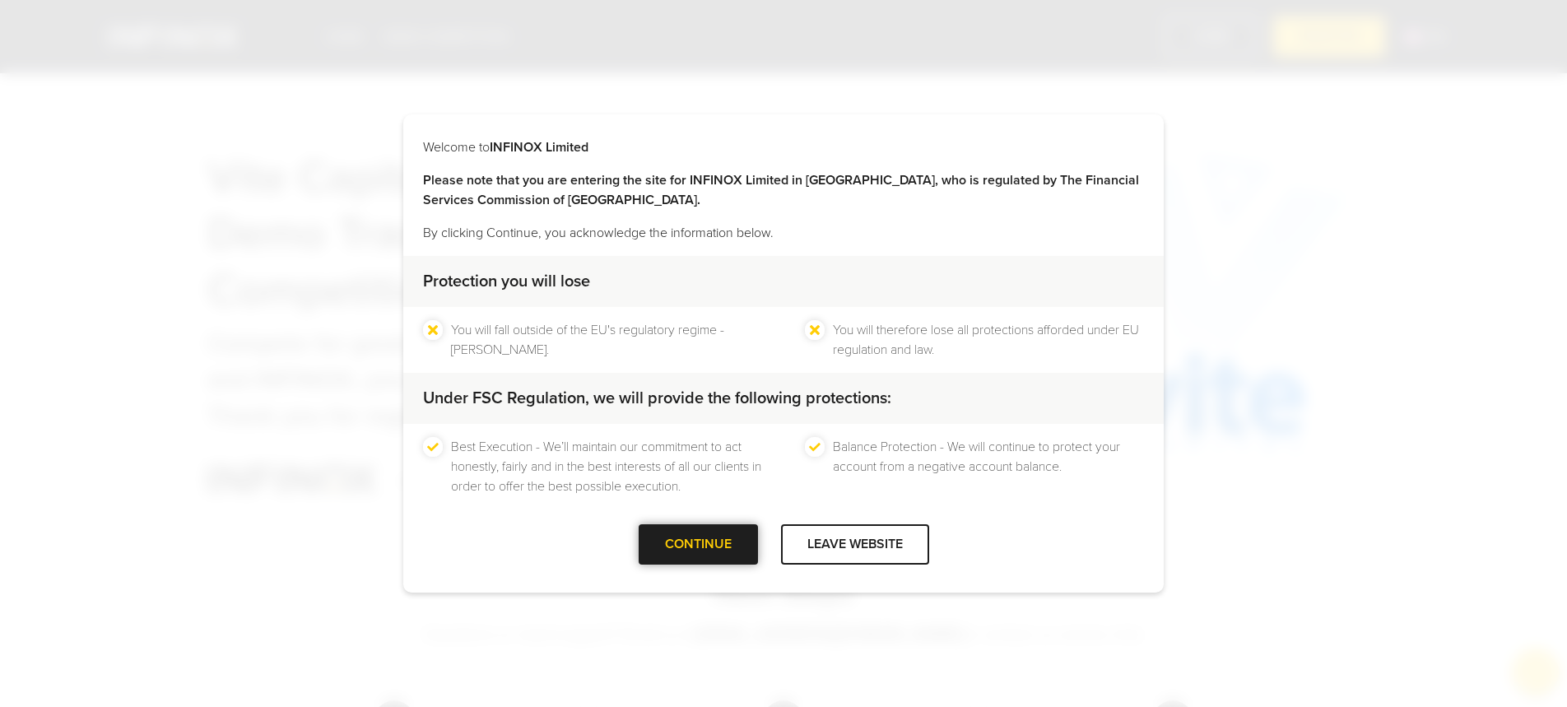
click at [687, 523] on div "Welcome to INFINOX Limited Please note that you are entering the site for INFIN…" at bounding box center [783, 353] width 761 height 478
click at [698, 545] on div at bounding box center [698, 545] width 0 height 0
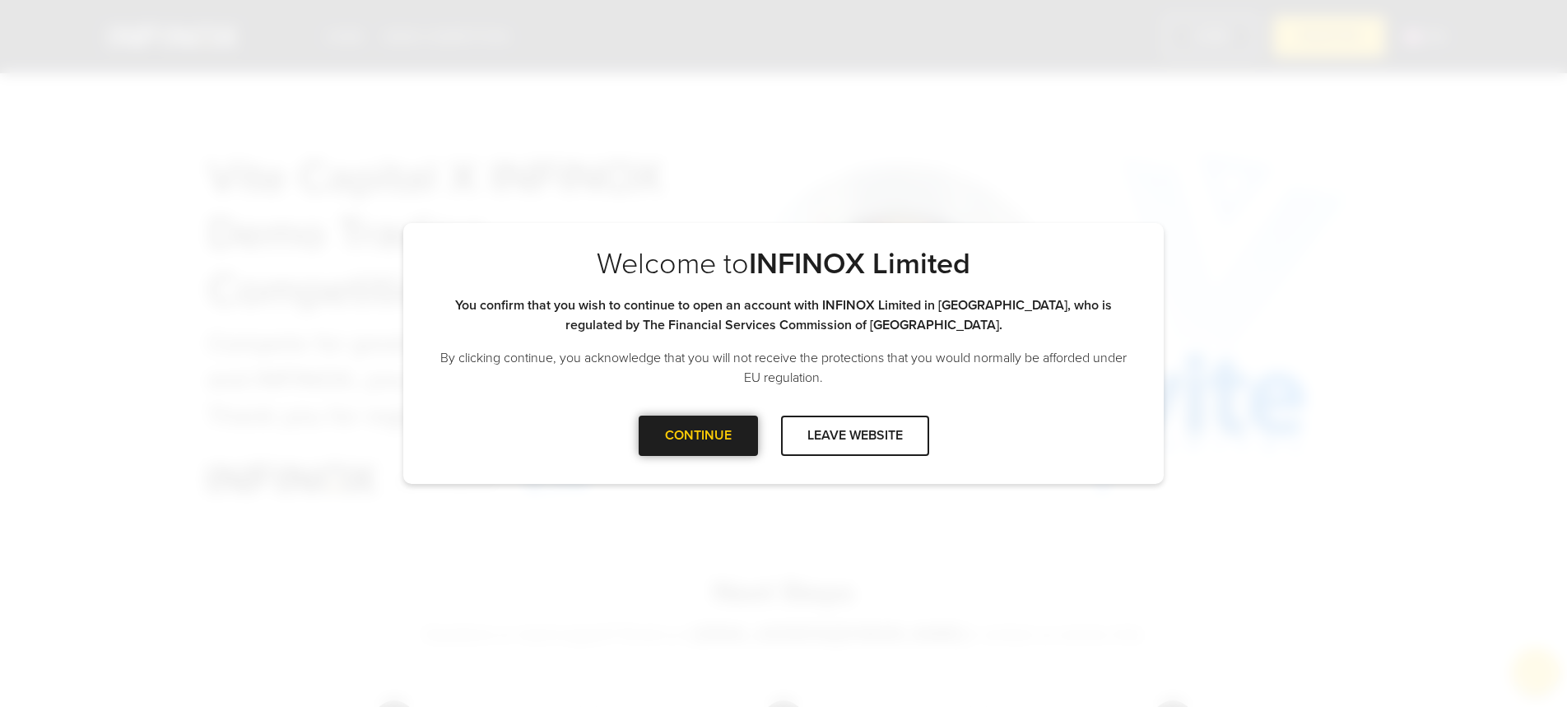
click at [696, 454] on div "CONTINUE" at bounding box center [698, 436] width 119 height 40
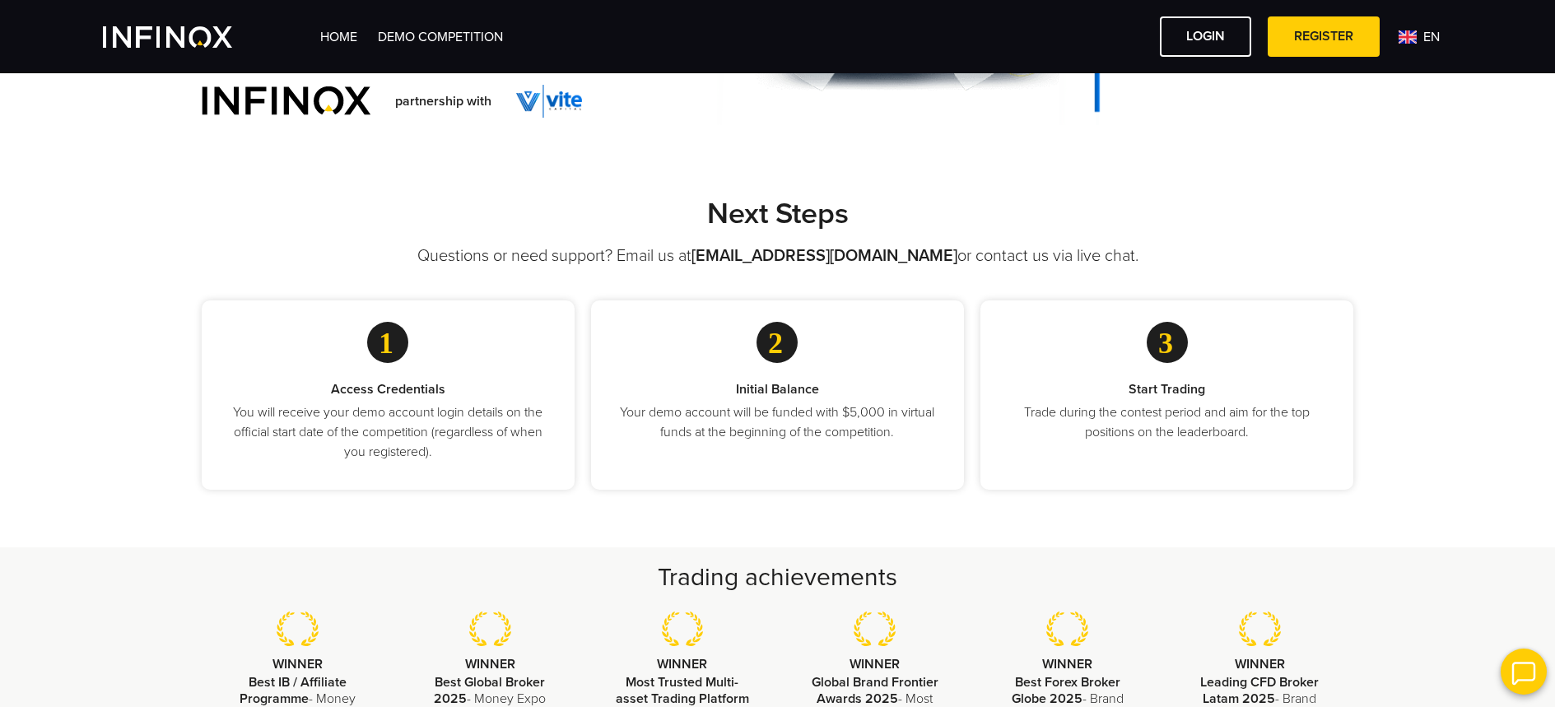
scroll to position [380, 0]
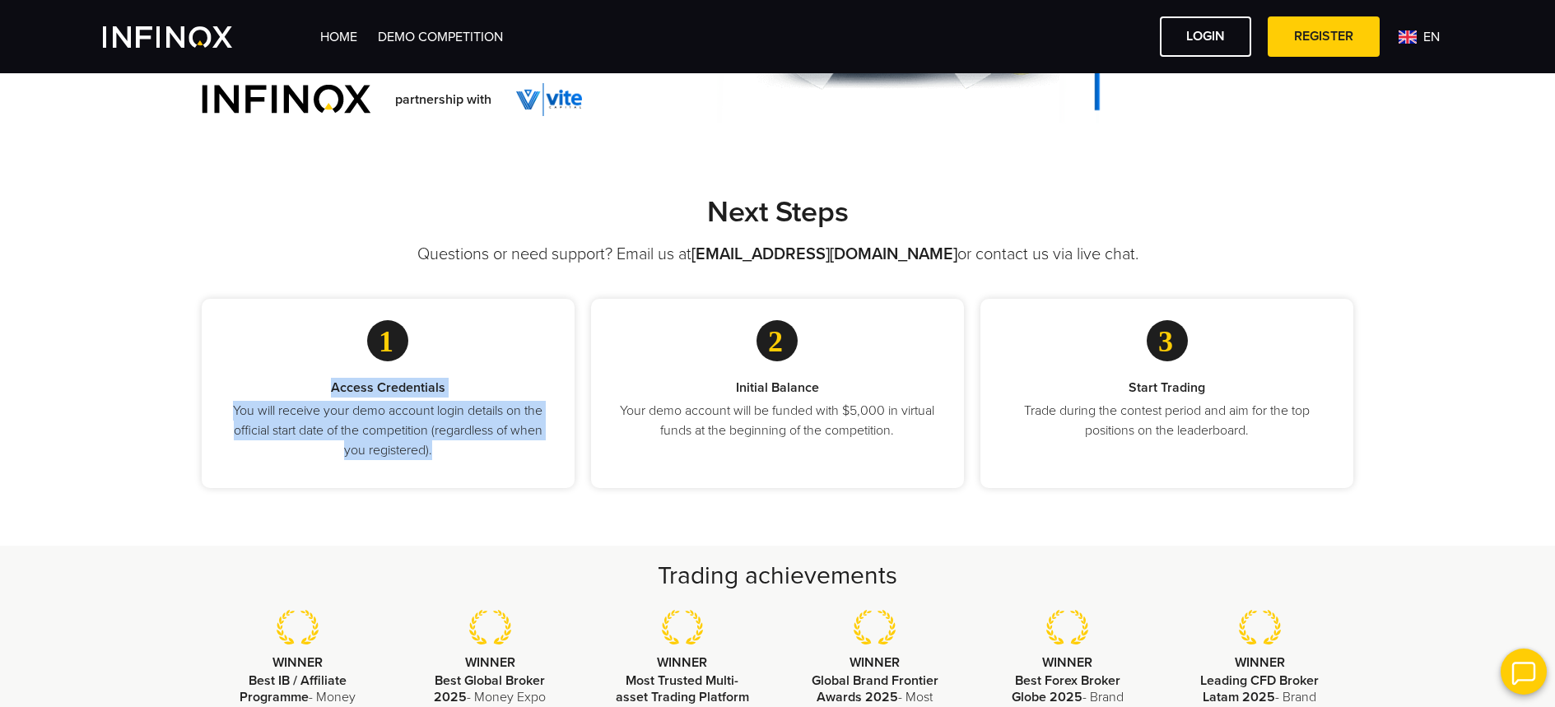
drag, startPoint x: 283, startPoint y: 389, endPoint x: 457, endPoint y: 444, distance: 182.2
click at [457, 444] on div "Access Credentials You will receive your demo account login details on the offi…" at bounding box center [388, 419] width 320 height 82
click at [334, 433] on p "You will receive your demo account login details on the official start date of …" at bounding box center [388, 430] width 320 height 59
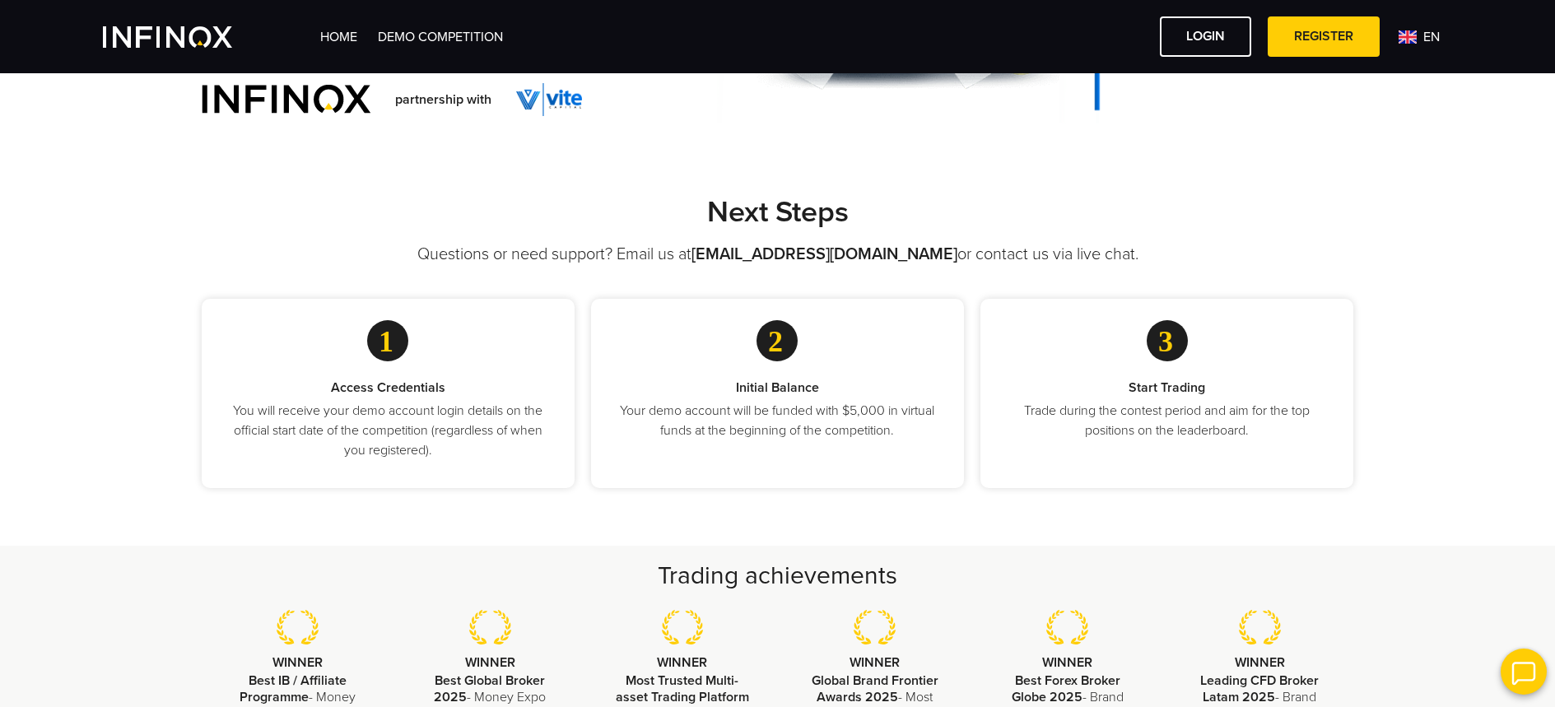
click at [1412, 24] on div "Home Demo Competition LOGIN REGISTER en English" at bounding box center [886, 36] width 1133 height 40
click at [1421, 34] on span "en" at bounding box center [1432, 37] width 30 height 20
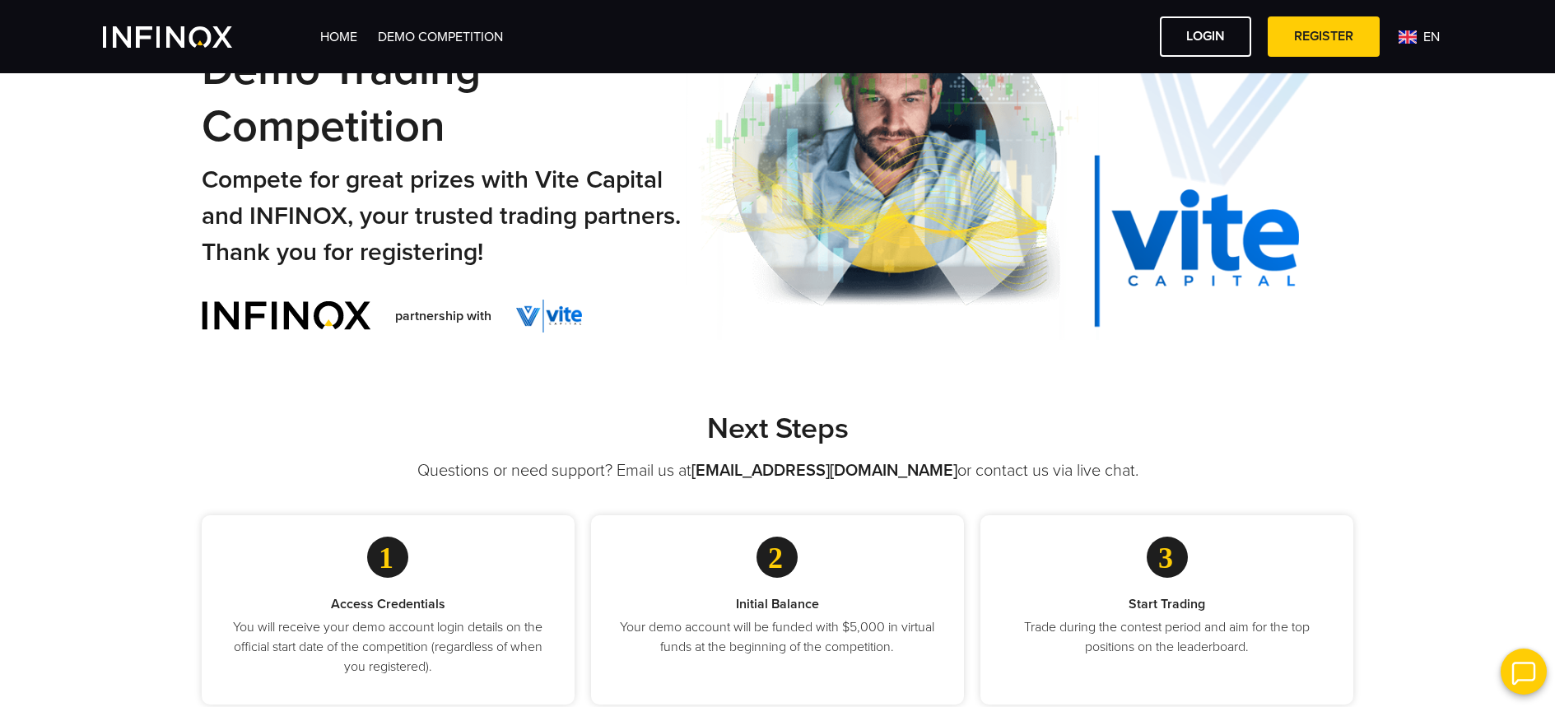
scroll to position [0, 0]
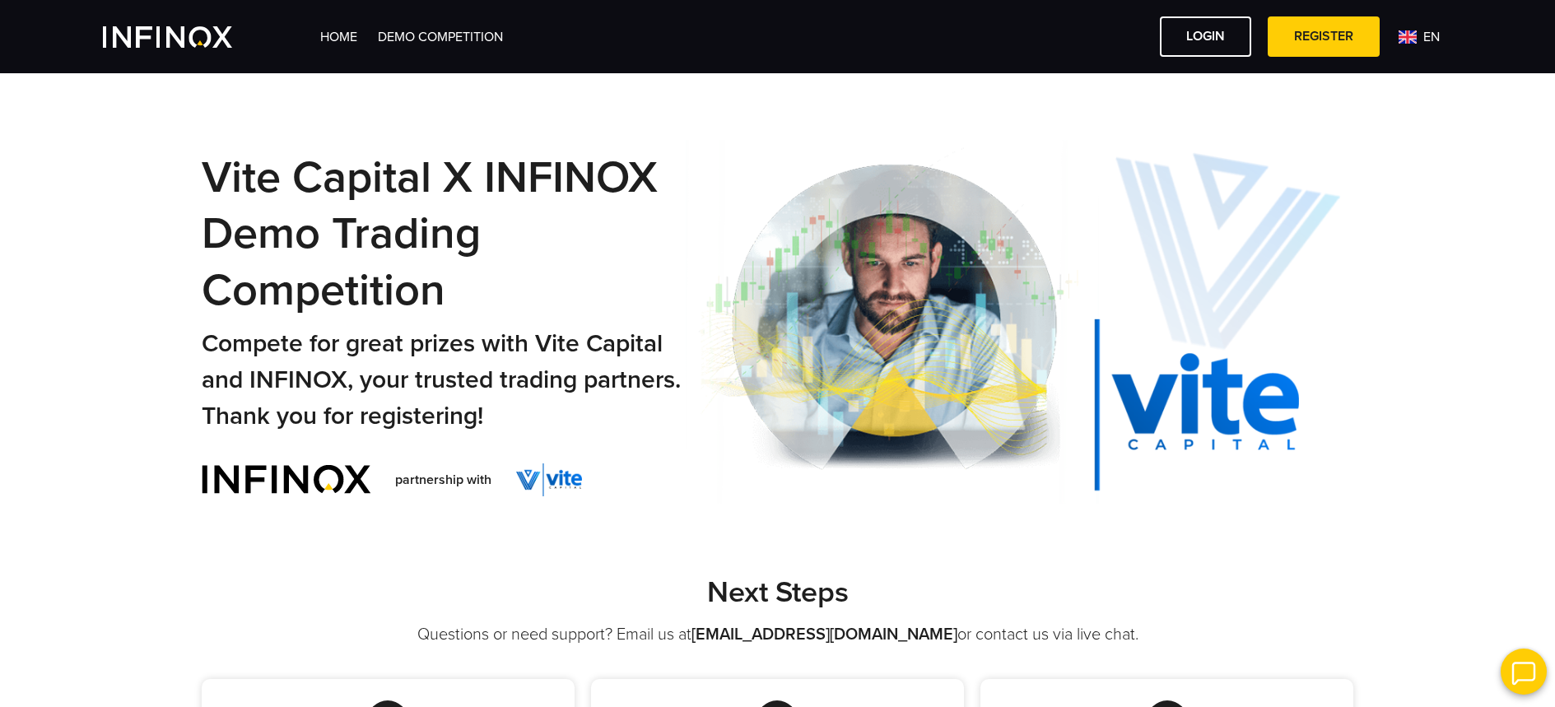
click at [1429, 30] on span "en" at bounding box center [1432, 37] width 30 height 20
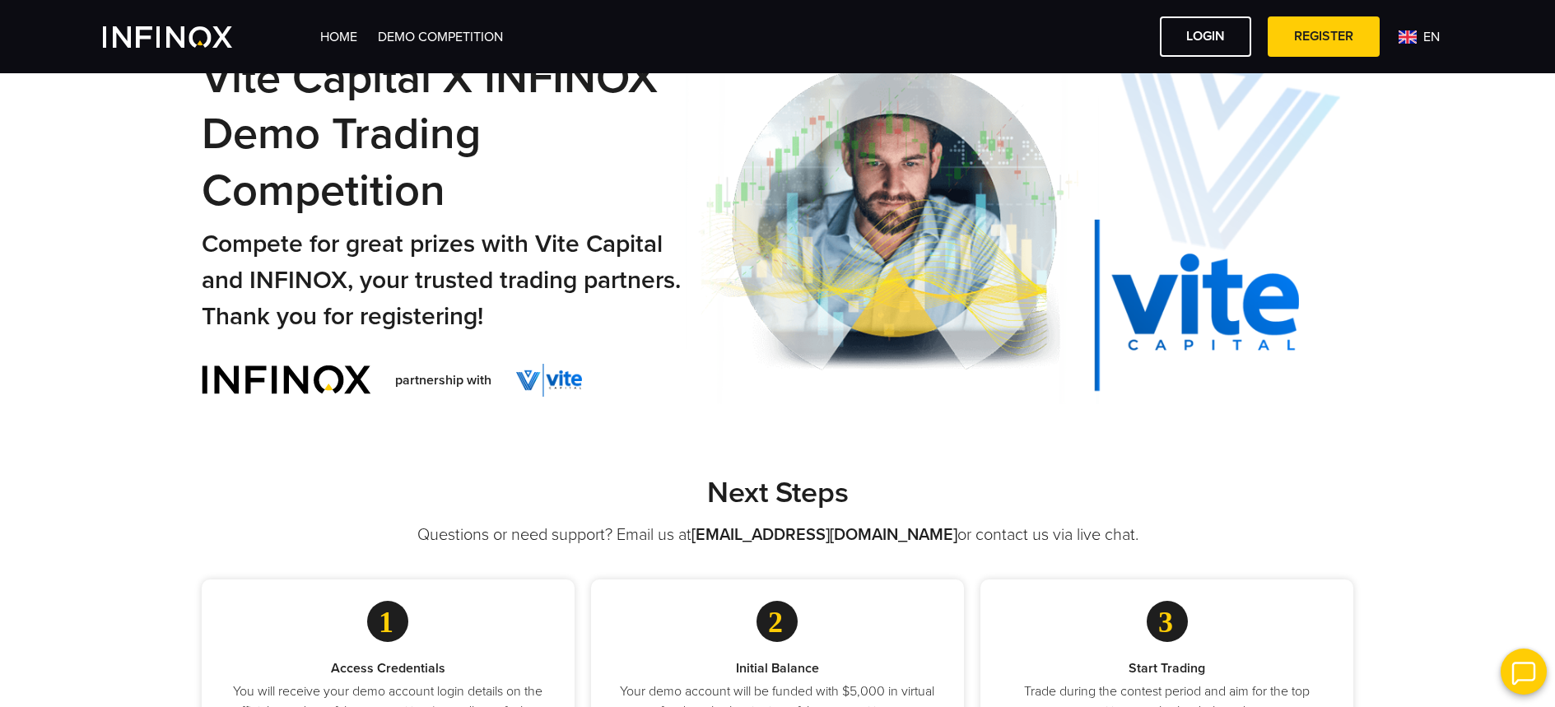
scroll to position [279, 0]
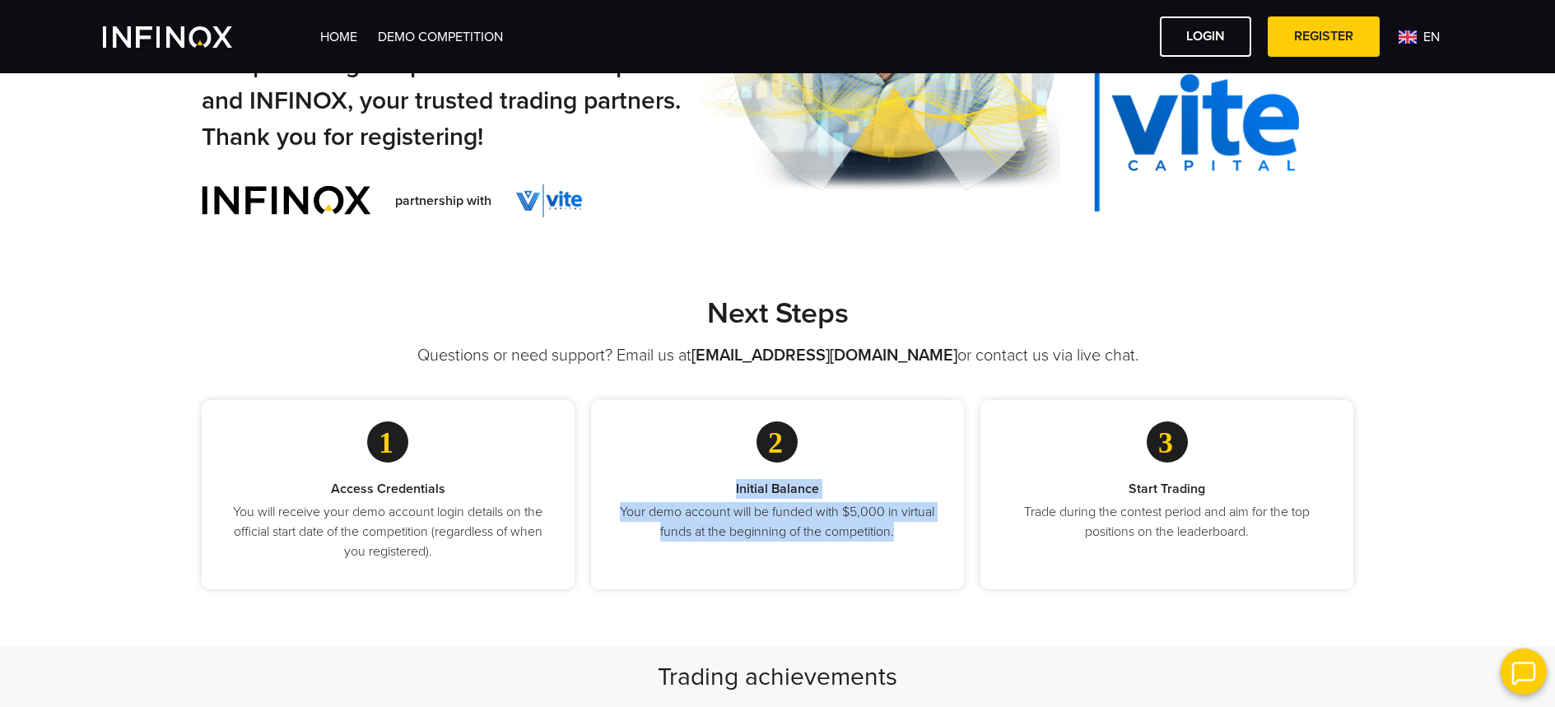
drag, startPoint x: 733, startPoint y: 496, endPoint x: 978, endPoint y: 528, distance: 247.5
click at [914, 545] on div "Initial Balance Your demo account will be funded with $5,000 in virtual funds a…" at bounding box center [777, 494] width 373 height 189
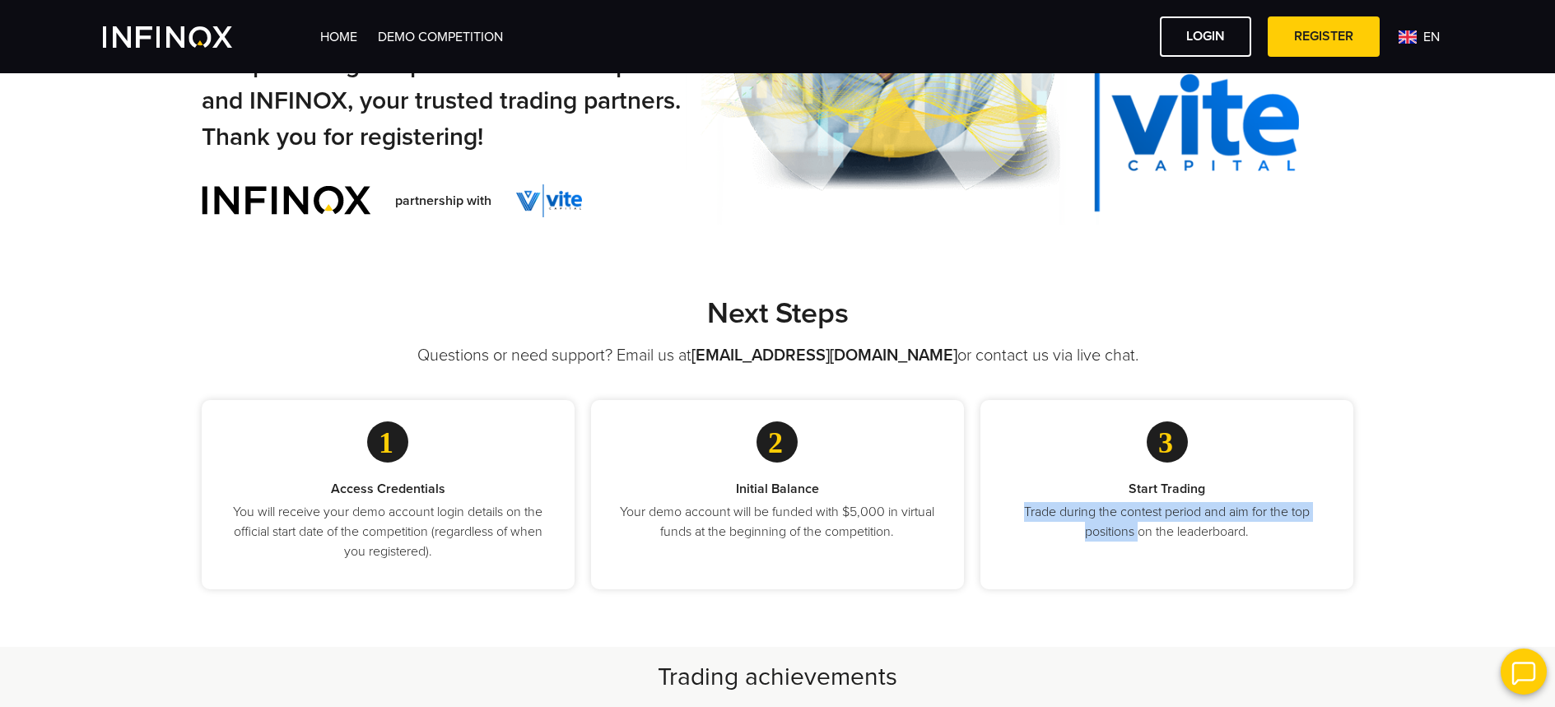
scroll to position [0, 0]
drag, startPoint x: 998, startPoint y: 500, endPoint x: 1318, endPoint y: 528, distance: 320.5
click at [1256, 555] on div "Start Trading Trade during the contest period and aim for the top positions on …" at bounding box center [1166, 494] width 373 height 189
click at [1369, 493] on div "Next Steps Questions or need support? Email us at promotions@infinox.com or con…" at bounding box center [777, 442] width 1185 height 294
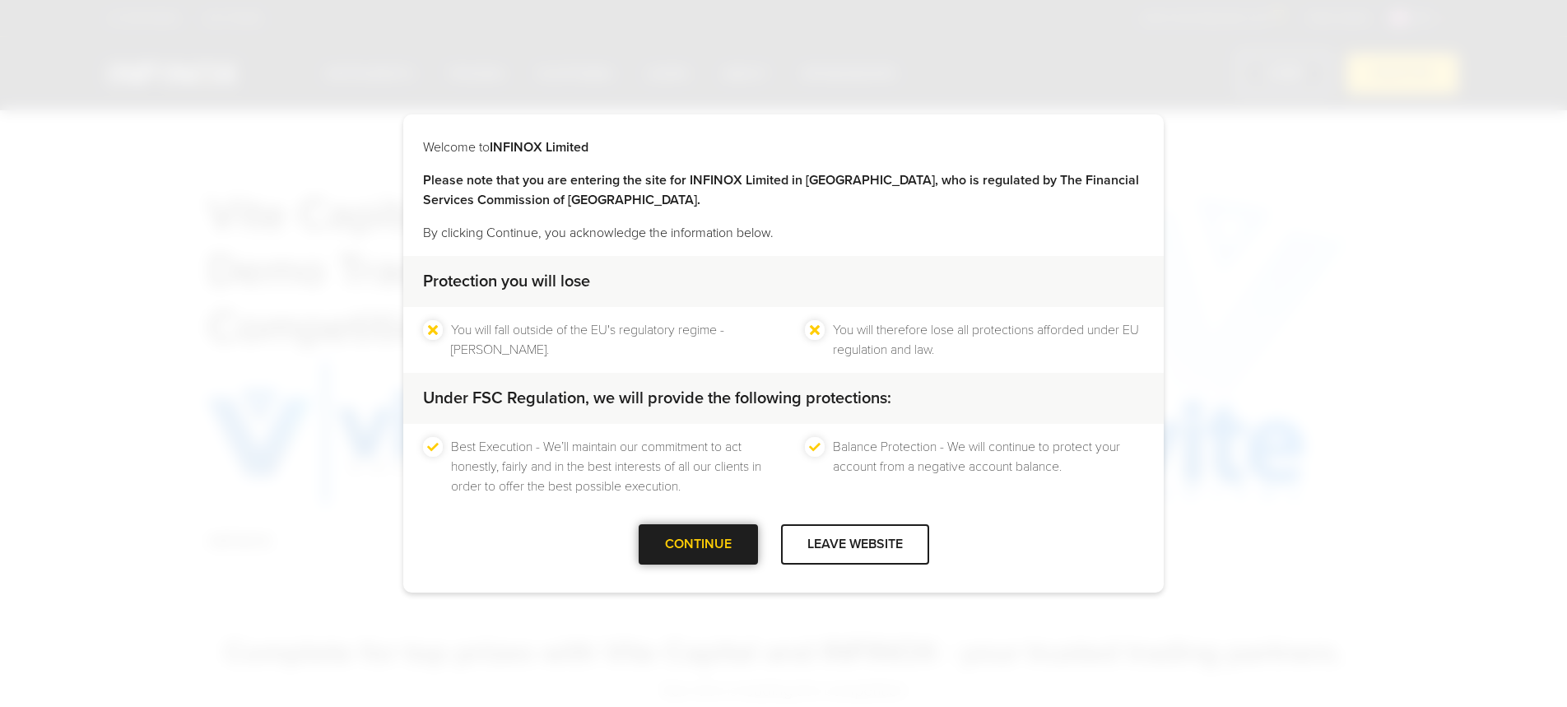
click at [698, 545] on div at bounding box center [698, 545] width 0 height 0
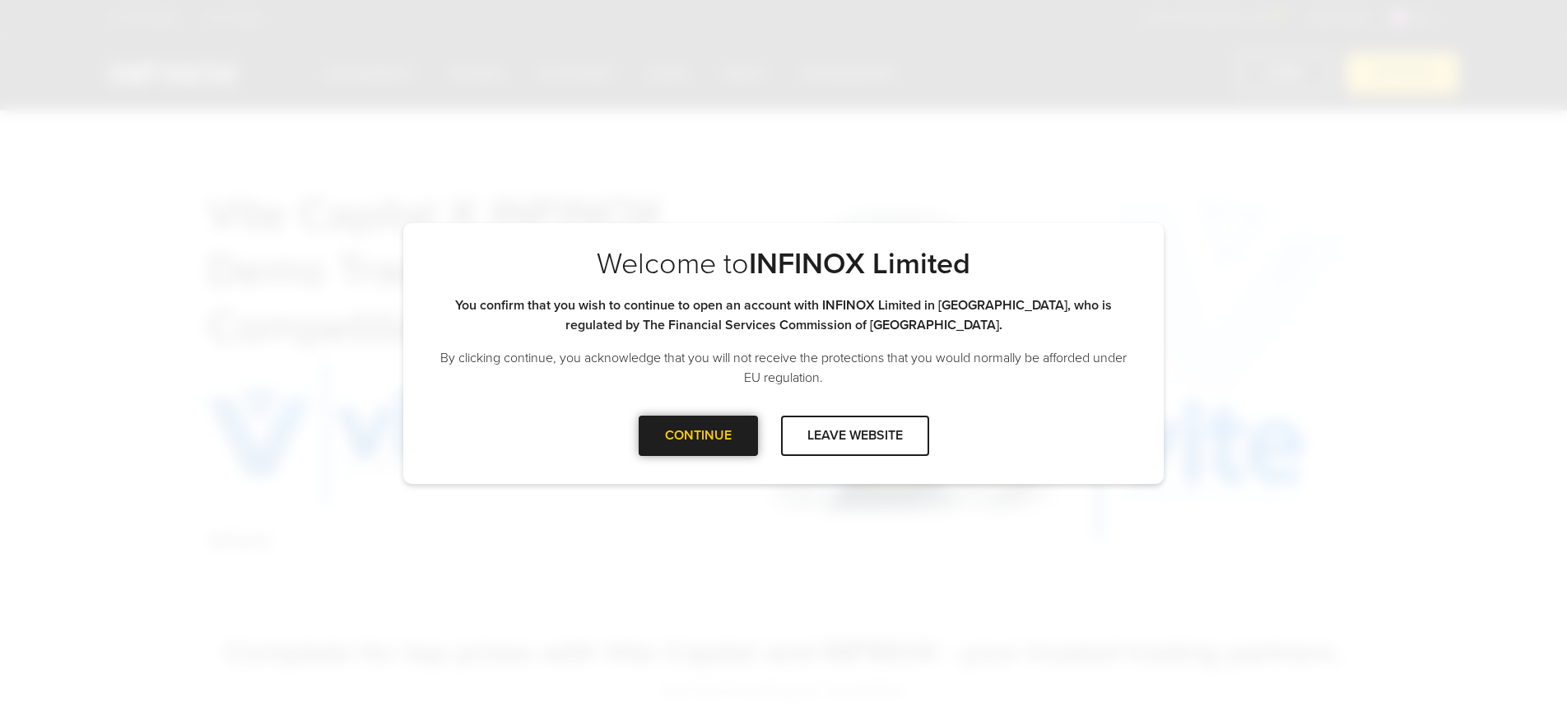
click at [698, 435] on div at bounding box center [698, 435] width 0 height 0
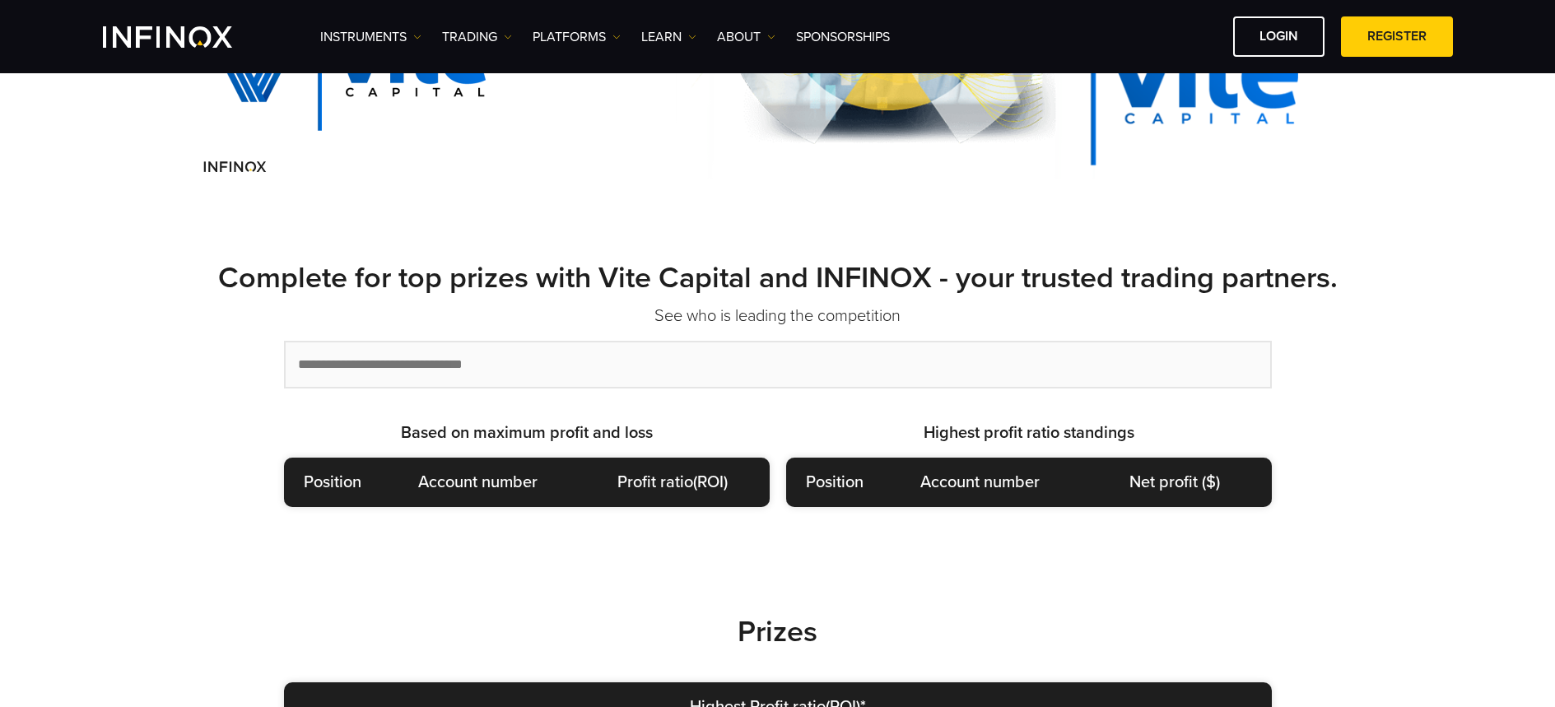
scroll to position [346, 0]
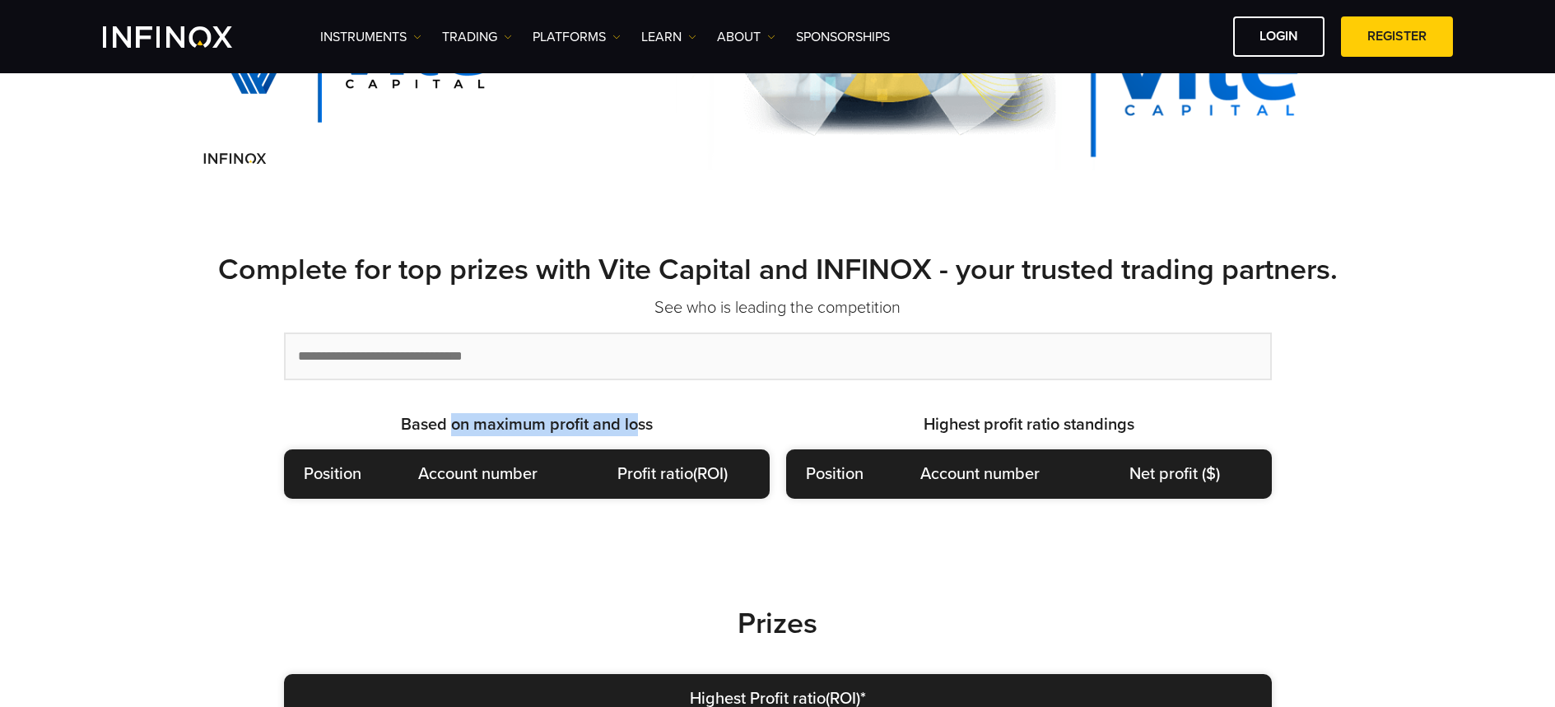
drag, startPoint x: 468, startPoint y: 423, endPoint x: 651, endPoint y: 416, distance: 183.7
click at [643, 418] on strong "Based on maximum profit and loss" at bounding box center [527, 425] width 252 height 20
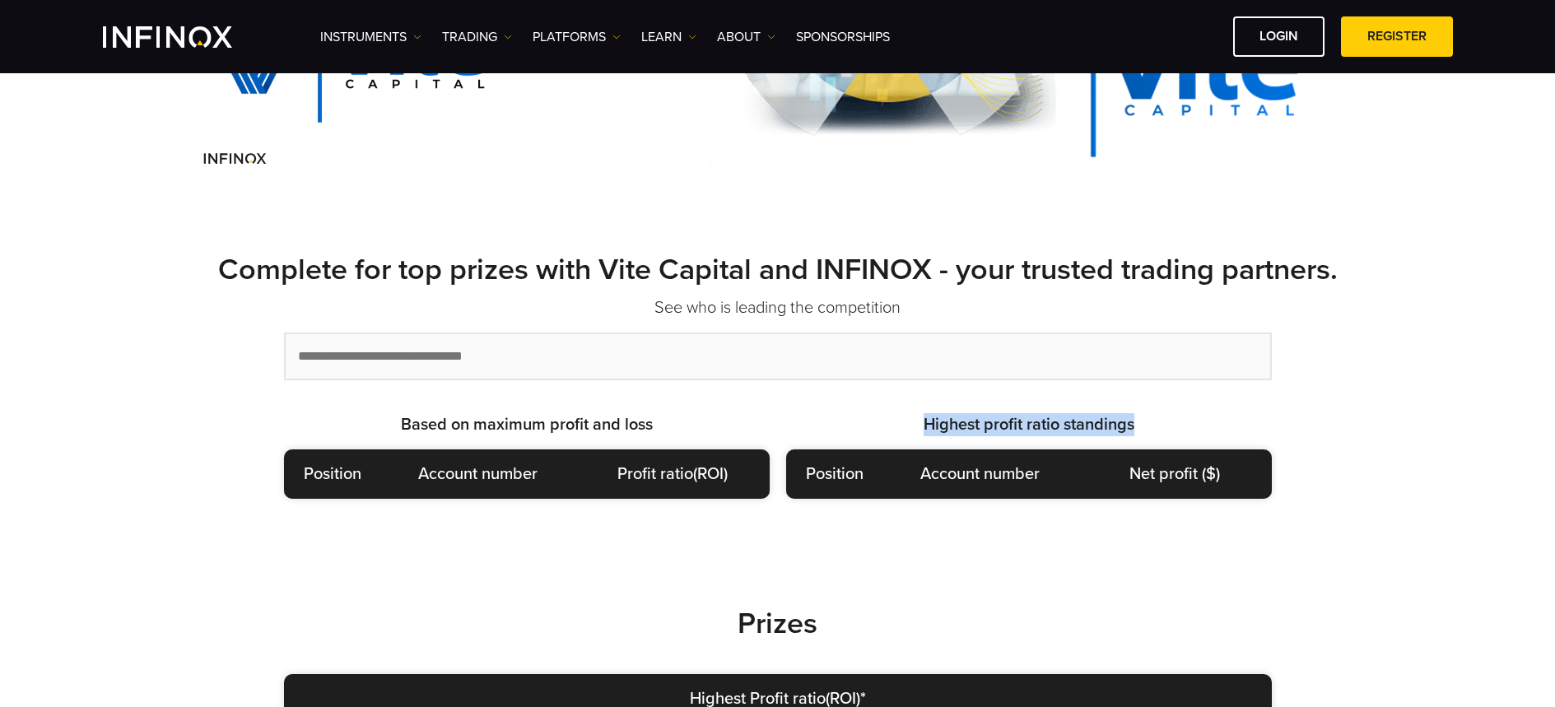
drag, startPoint x: 885, startPoint y: 418, endPoint x: 1189, endPoint y: 427, distance: 304.7
click at [1189, 428] on p "Highest profit ratio standings" at bounding box center [1029, 424] width 486 height 23
click at [1170, 405] on div "Complete for top prizes with Vite Capital and INFINOX - your trusted trading pa…" at bounding box center [777, 379] width 1185 height 354
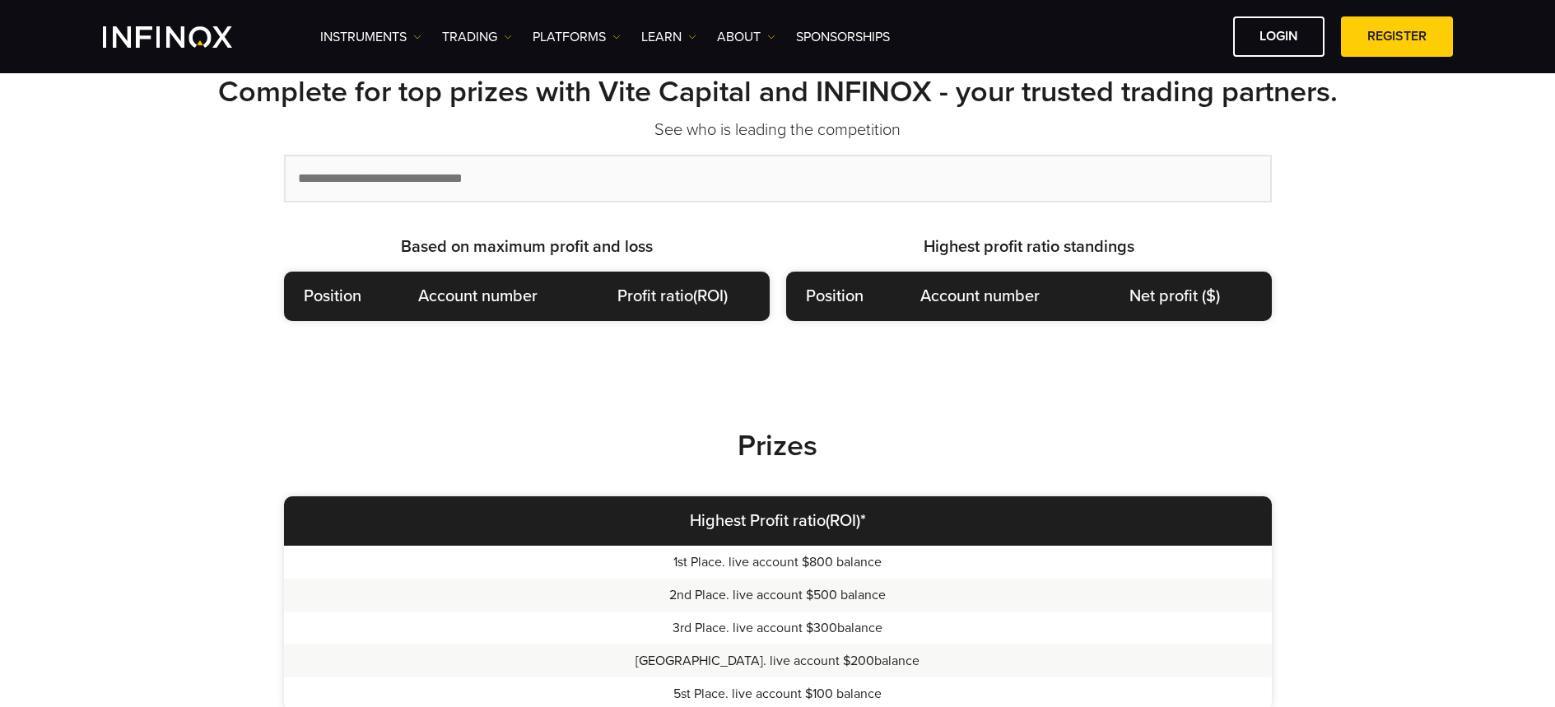
scroll to position [547, 0]
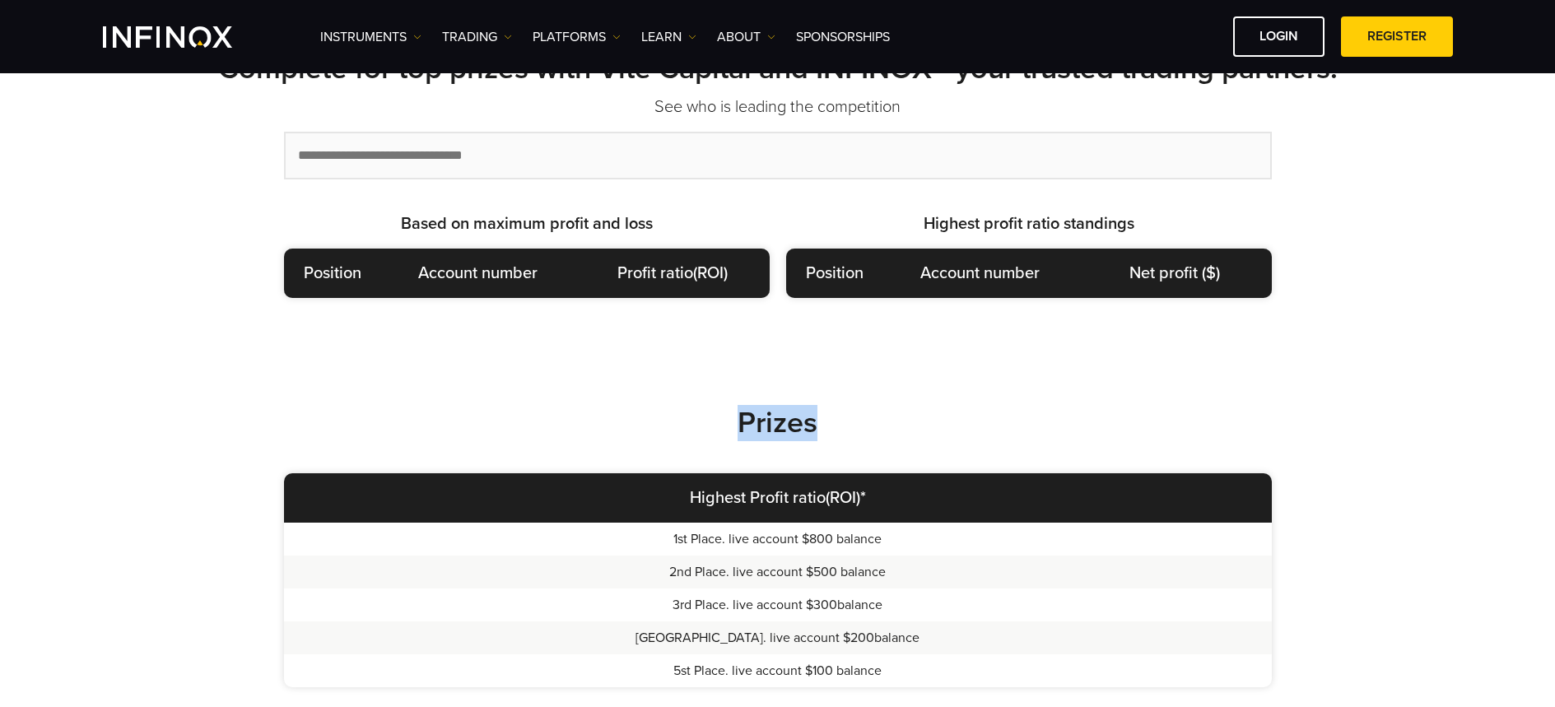
drag, startPoint x: 730, startPoint y: 421, endPoint x: 896, endPoint y: 408, distance: 166.8
click at [896, 410] on h2 "Prizes" at bounding box center [778, 423] width 1152 height 36
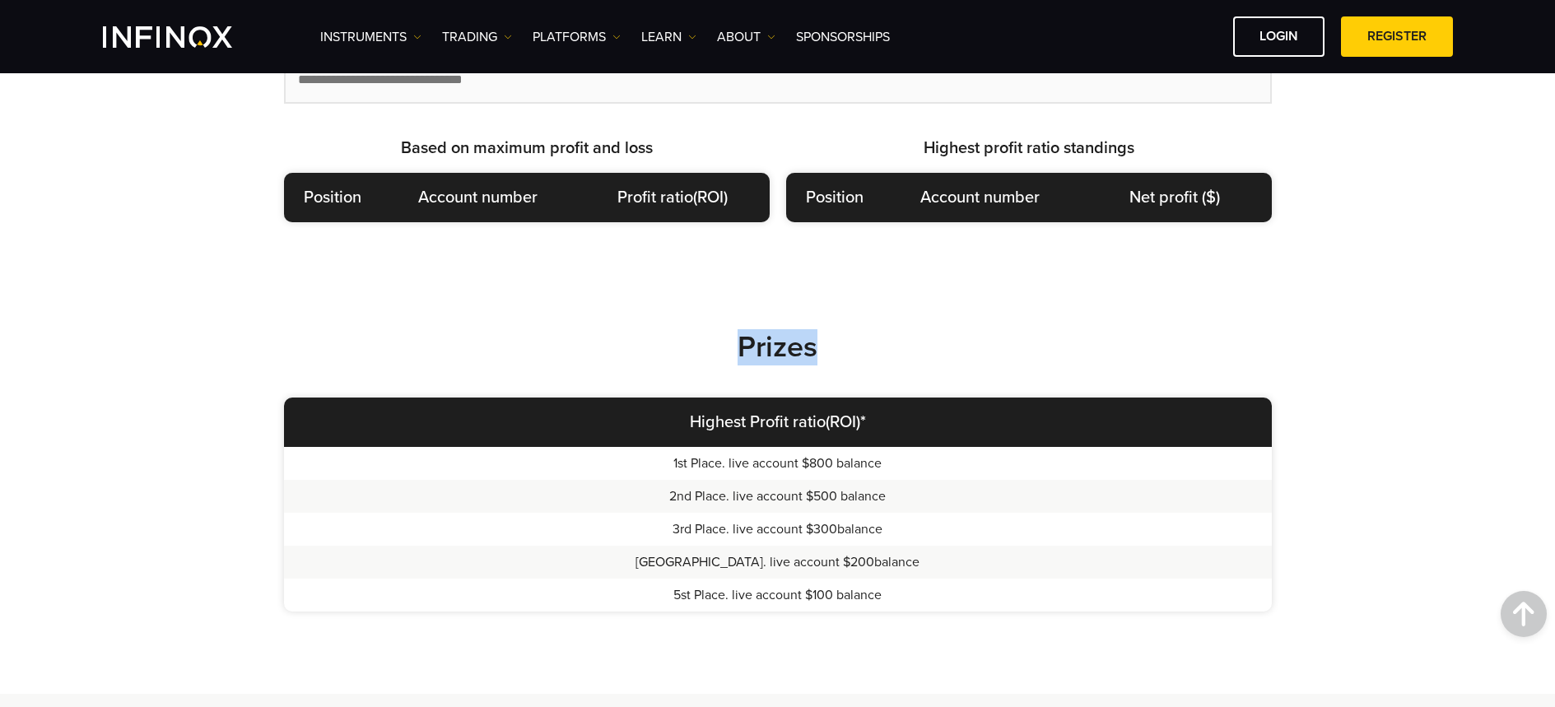
scroll to position [484, 0]
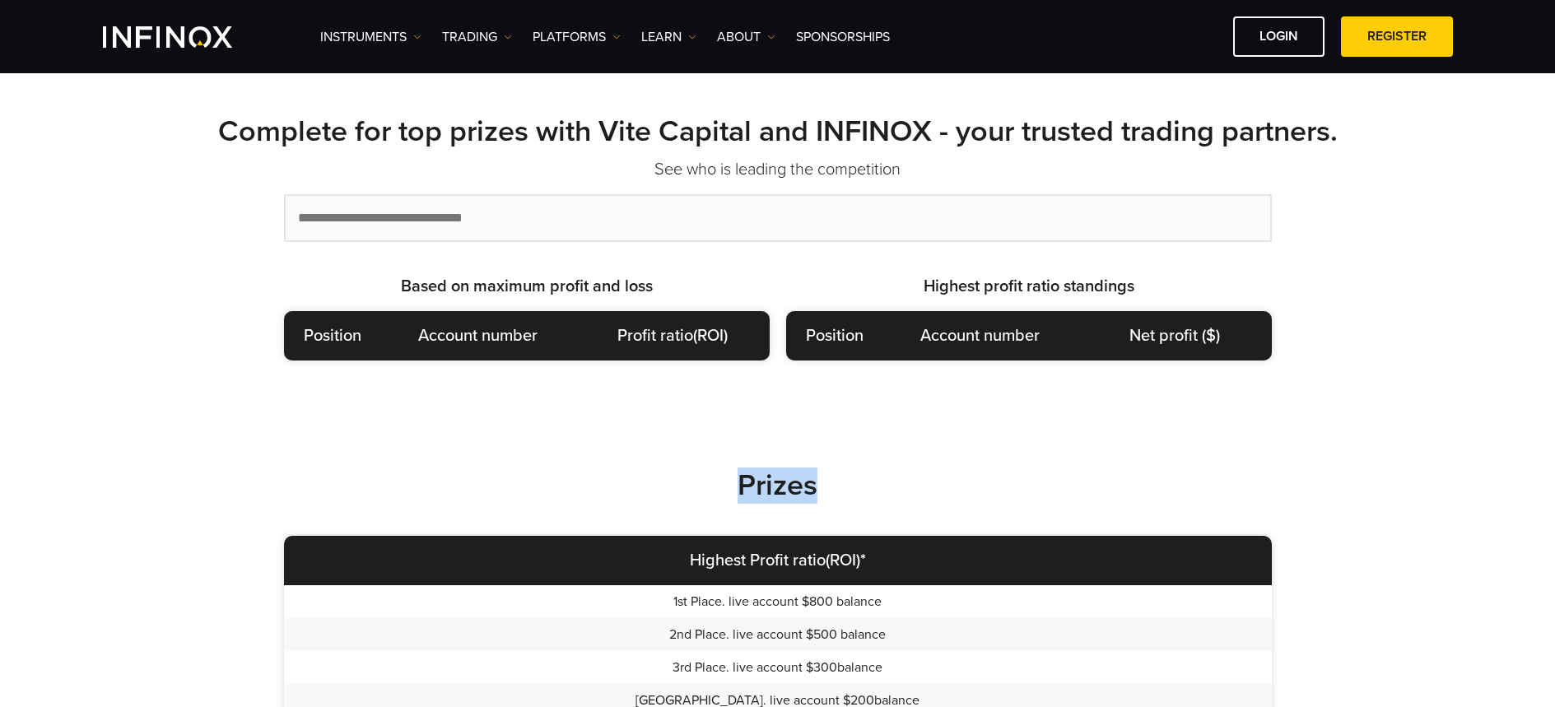
click at [560, 455] on div "Prizes Highest Profit ratio(ROI)* 1st Place. live account $800 balance 2nd Plac…" at bounding box center [777, 625] width 1185 height 415
drag, startPoint x: 371, startPoint y: 339, endPoint x: 447, endPoint y: 347, distance: 76.2
click at [379, 339] on th "Position" at bounding box center [332, 335] width 97 height 49
drag, startPoint x: 541, startPoint y: 360, endPoint x: 528, endPoint y: 274, distance: 86.6
click at [541, 359] on th "Account number" at bounding box center [478, 335] width 194 height 49
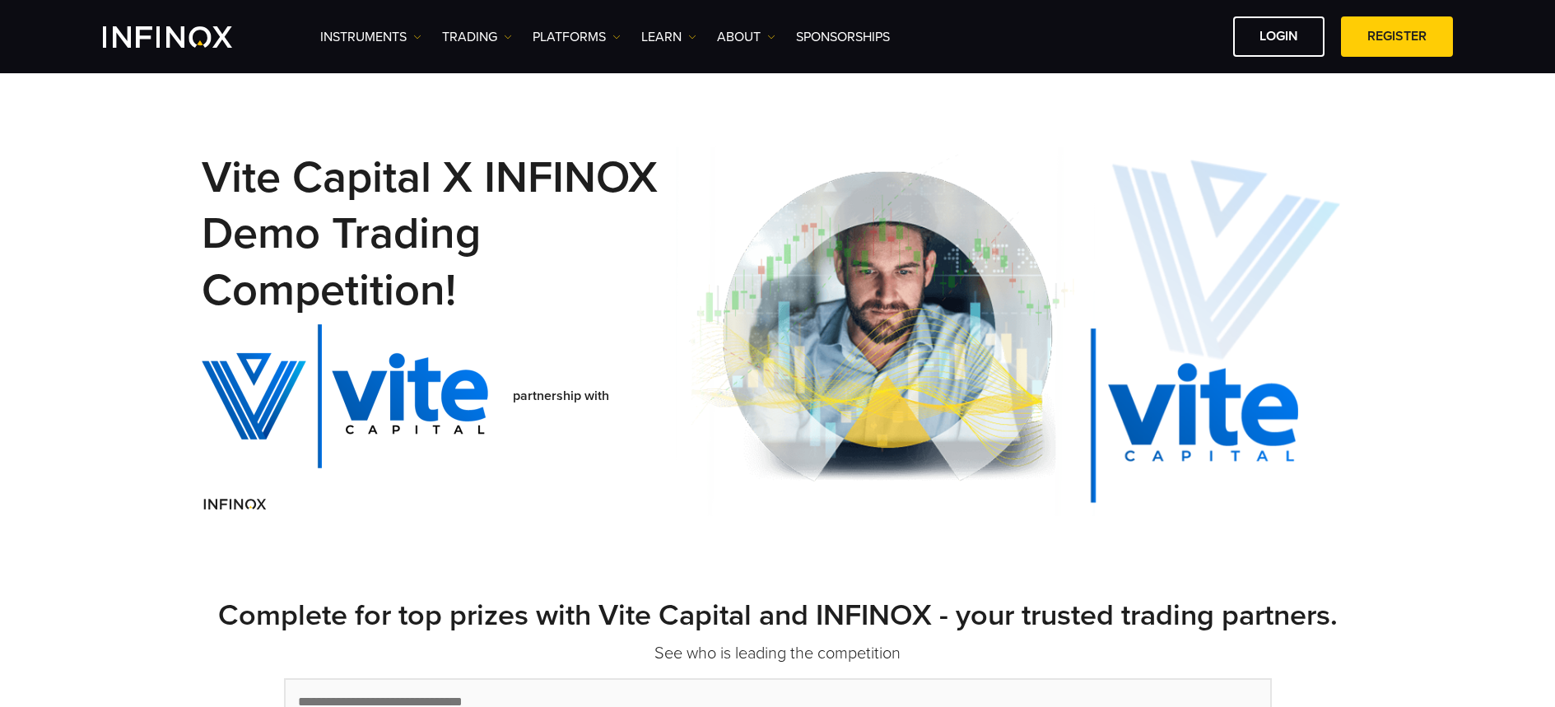
scroll to position [0, 0]
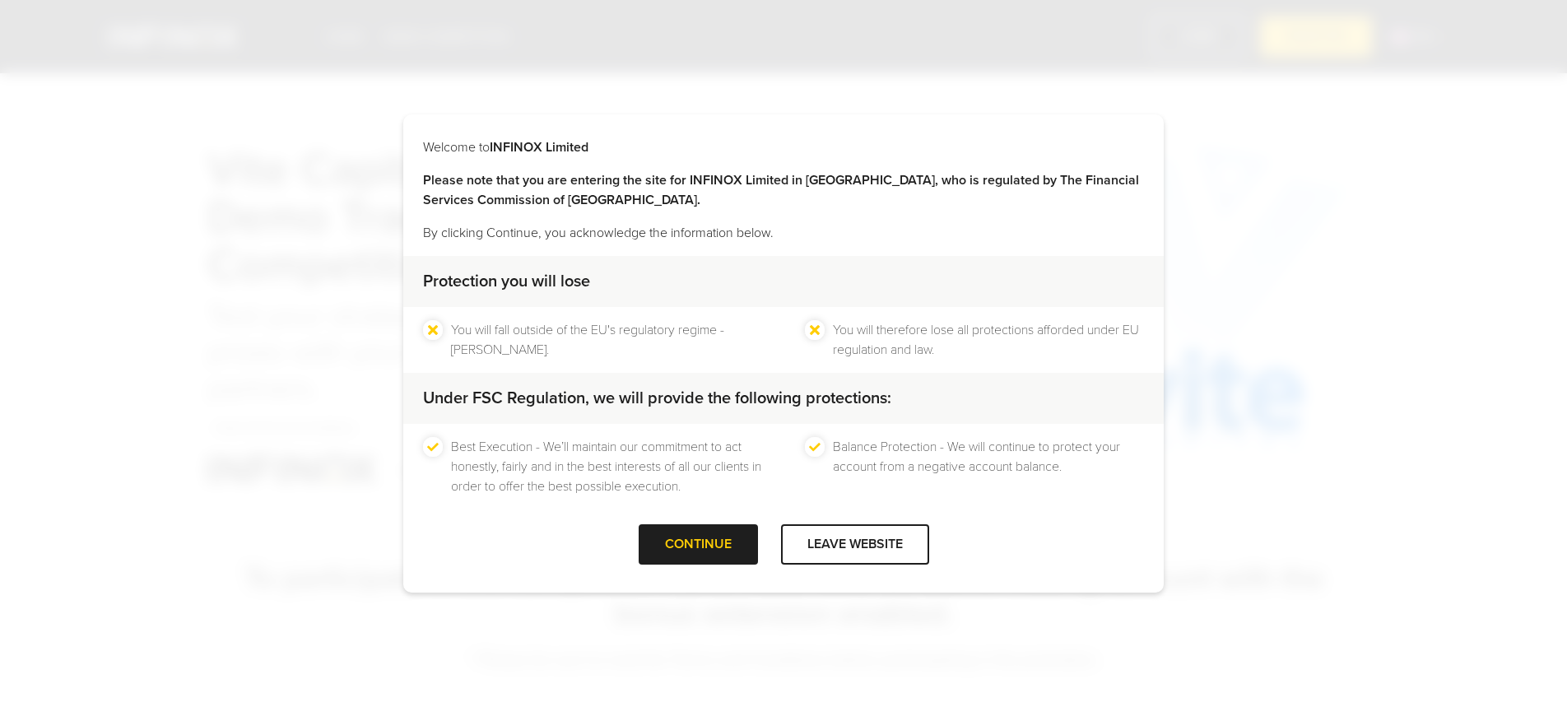
drag, startPoint x: 699, startPoint y: 507, endPoint x: 700, endPoint y: 523, distance: 15.7
click at [700, 513] on div "Protection you will lose You will fall outside of the EU's regulatory regime - …" at bounding box center [783, 390] width 761 height 268
click at [694, 532] on div "CONTINUE" at bounding box center [698, 544] width 119 height 40
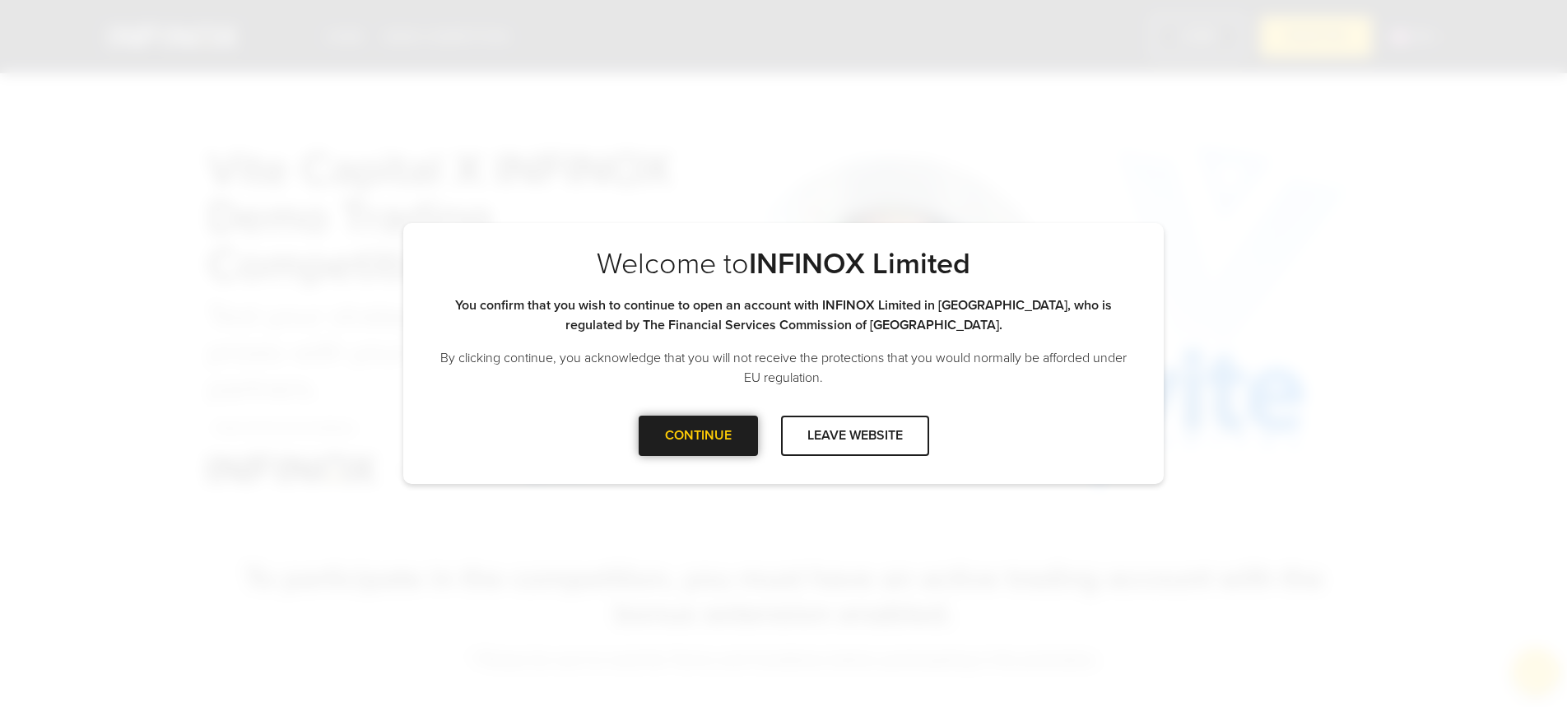
click at [698, 435] on div at bounding box center [698, 435] width 0 height 0
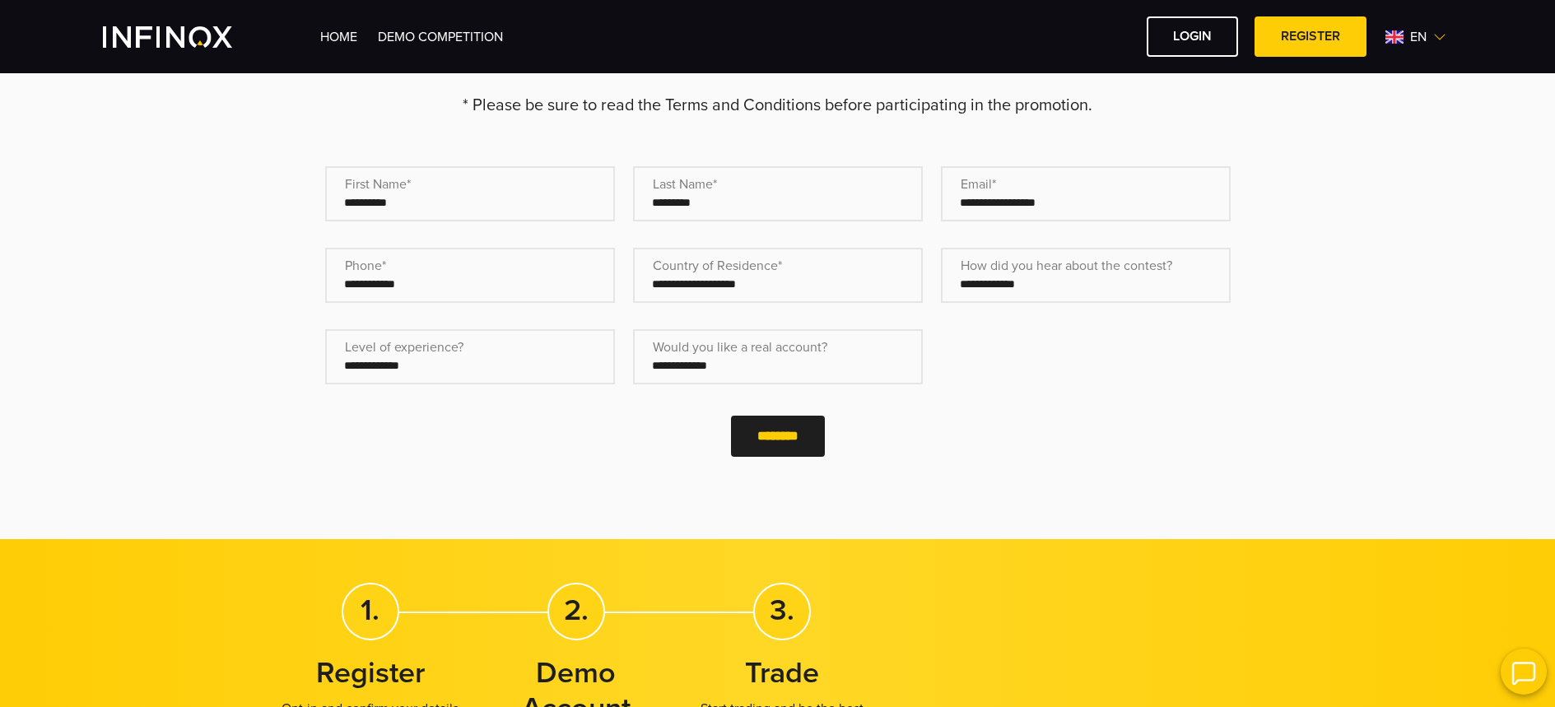
scroll to position [554, 0]
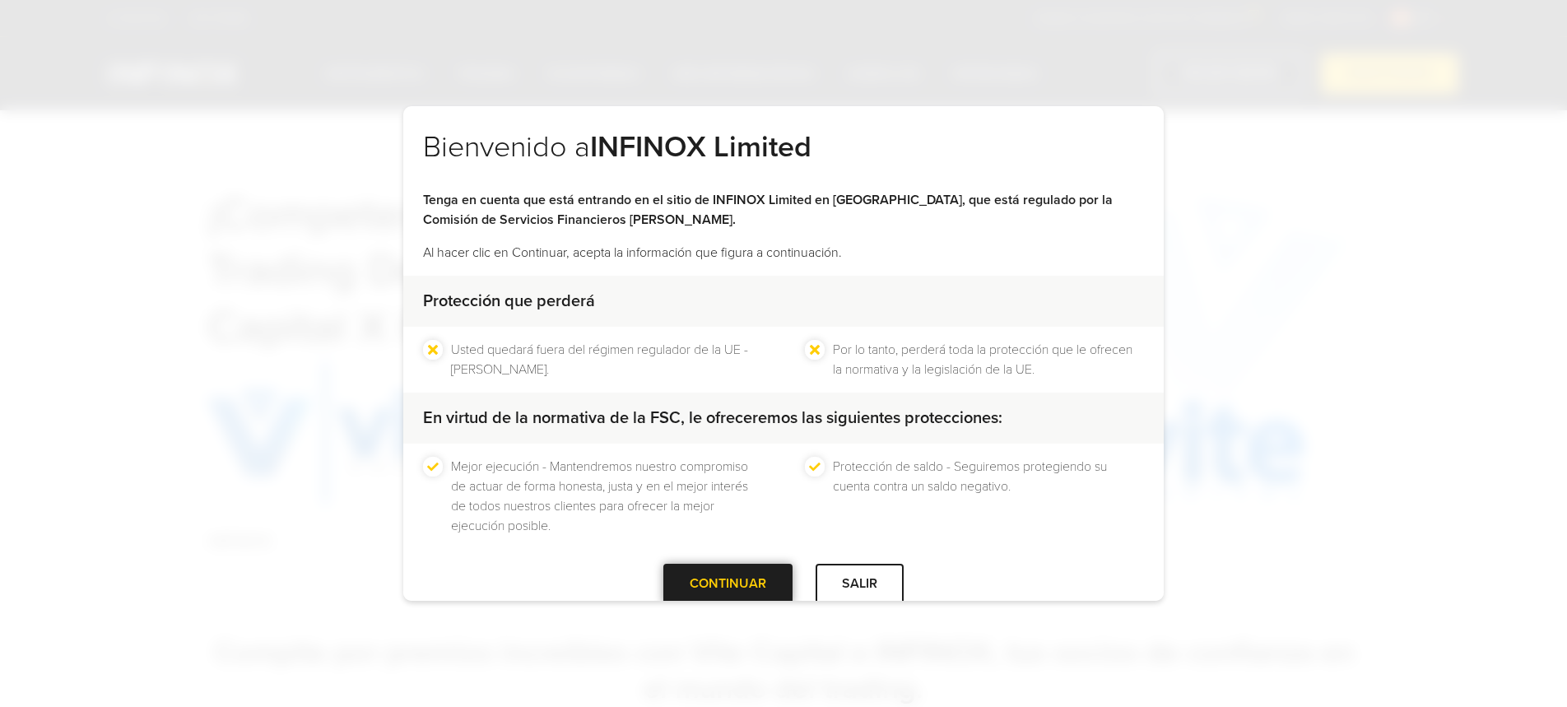
click at [728, 584] on div at bounding box center [728, 584] width 0 height 0
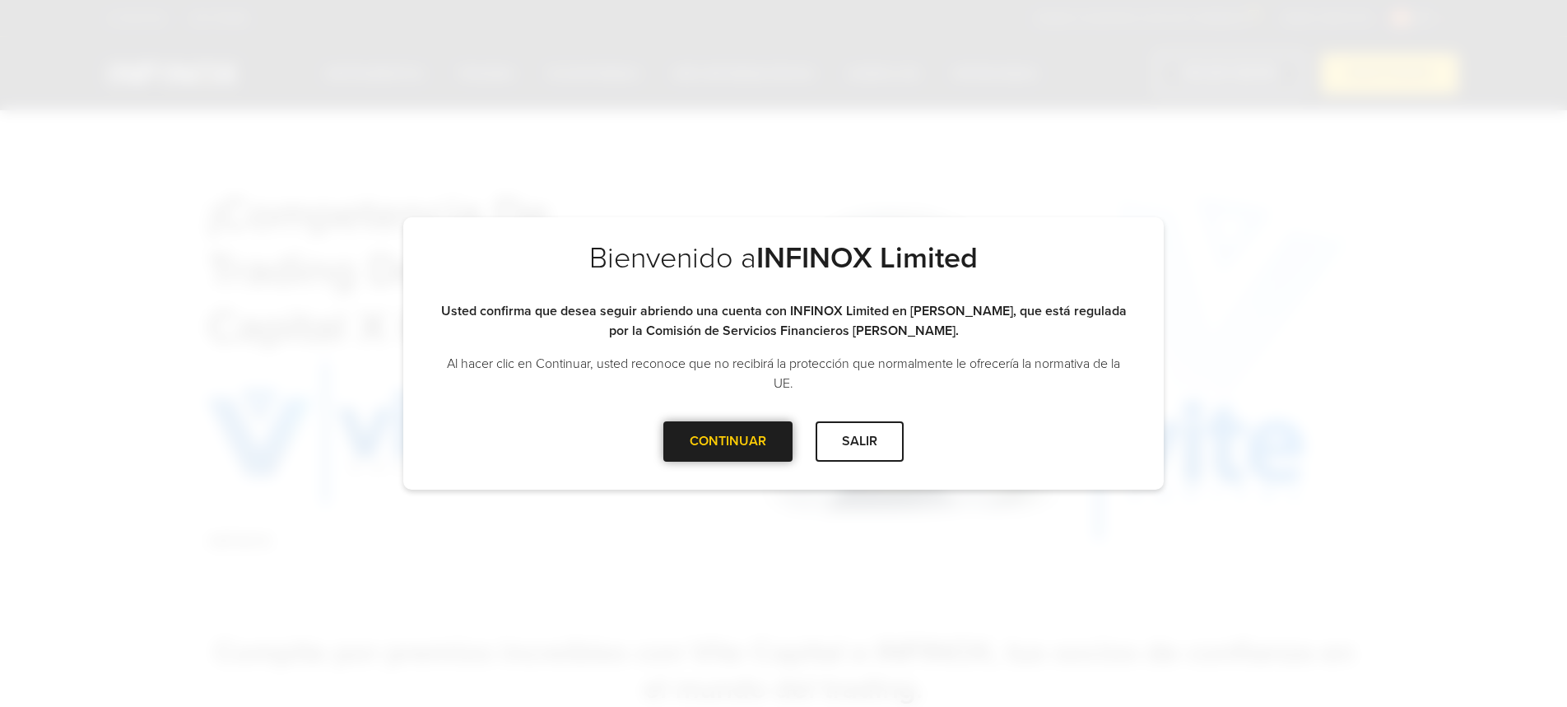
click at [728, 441] on div at bounding box center [728, 441] width 0 height 0
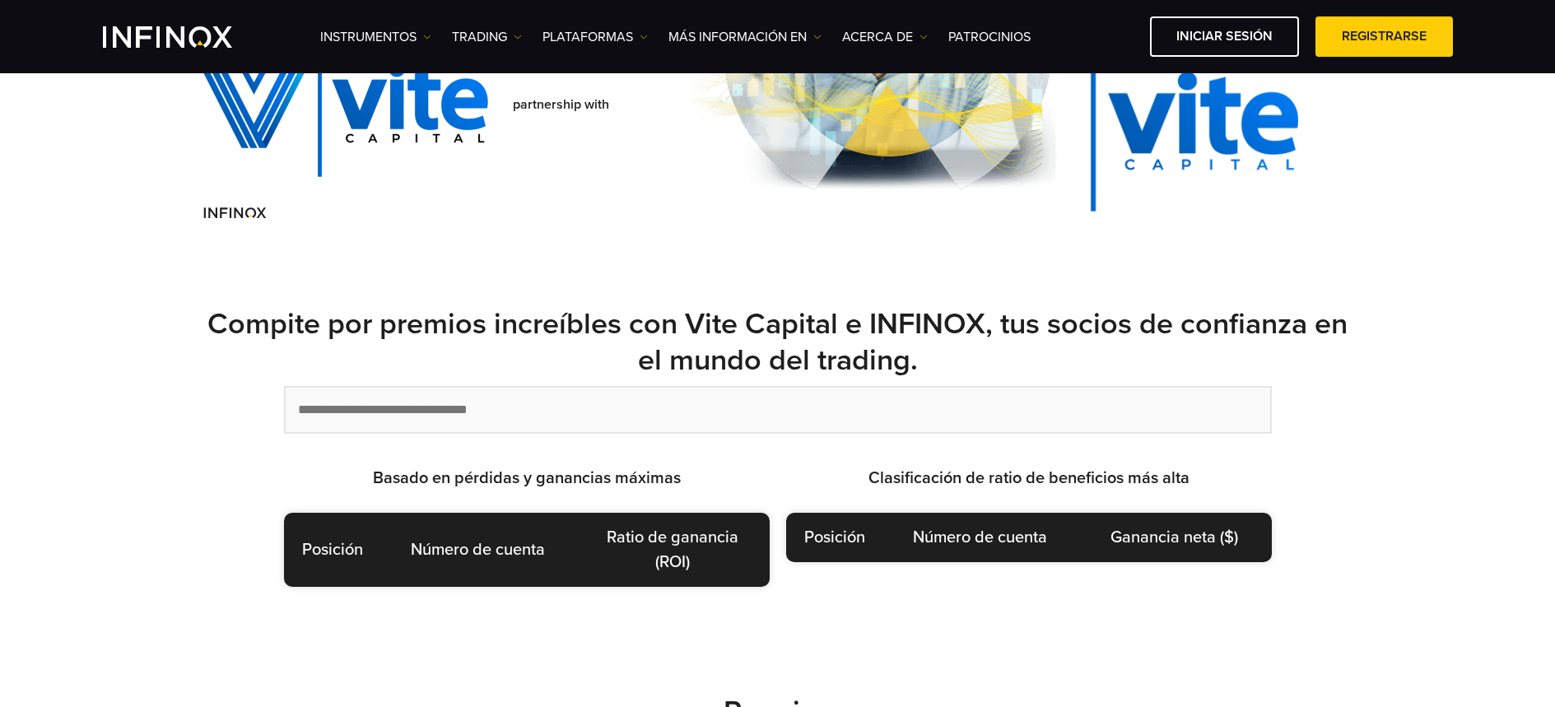
scroll to position [281, 0]
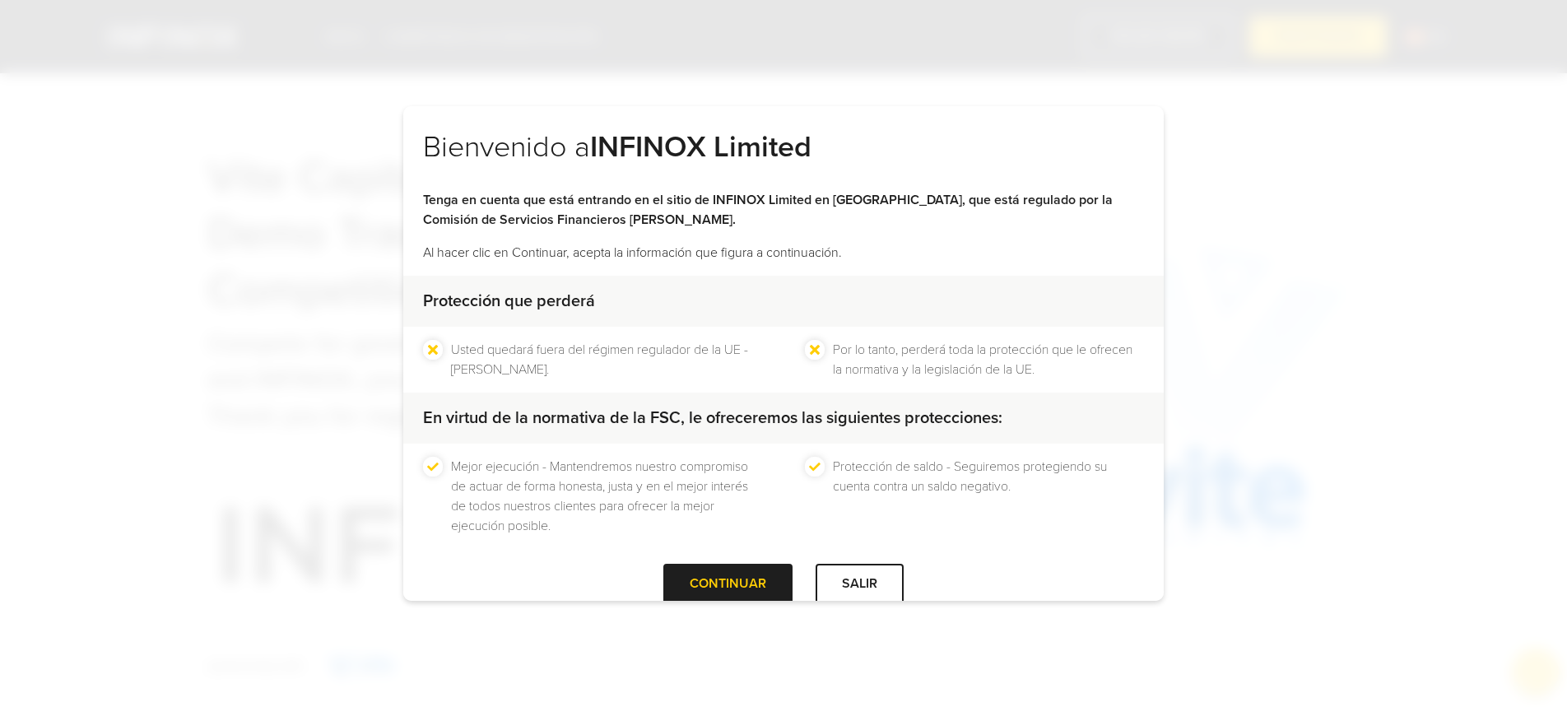
drag, startPoint x: 723, startPoint y: 584, endPoint x: 731, endPoint y: 561, distance: 24.5
click at [728, 584] on div at bounding box center [728, 584] width 0 height 0
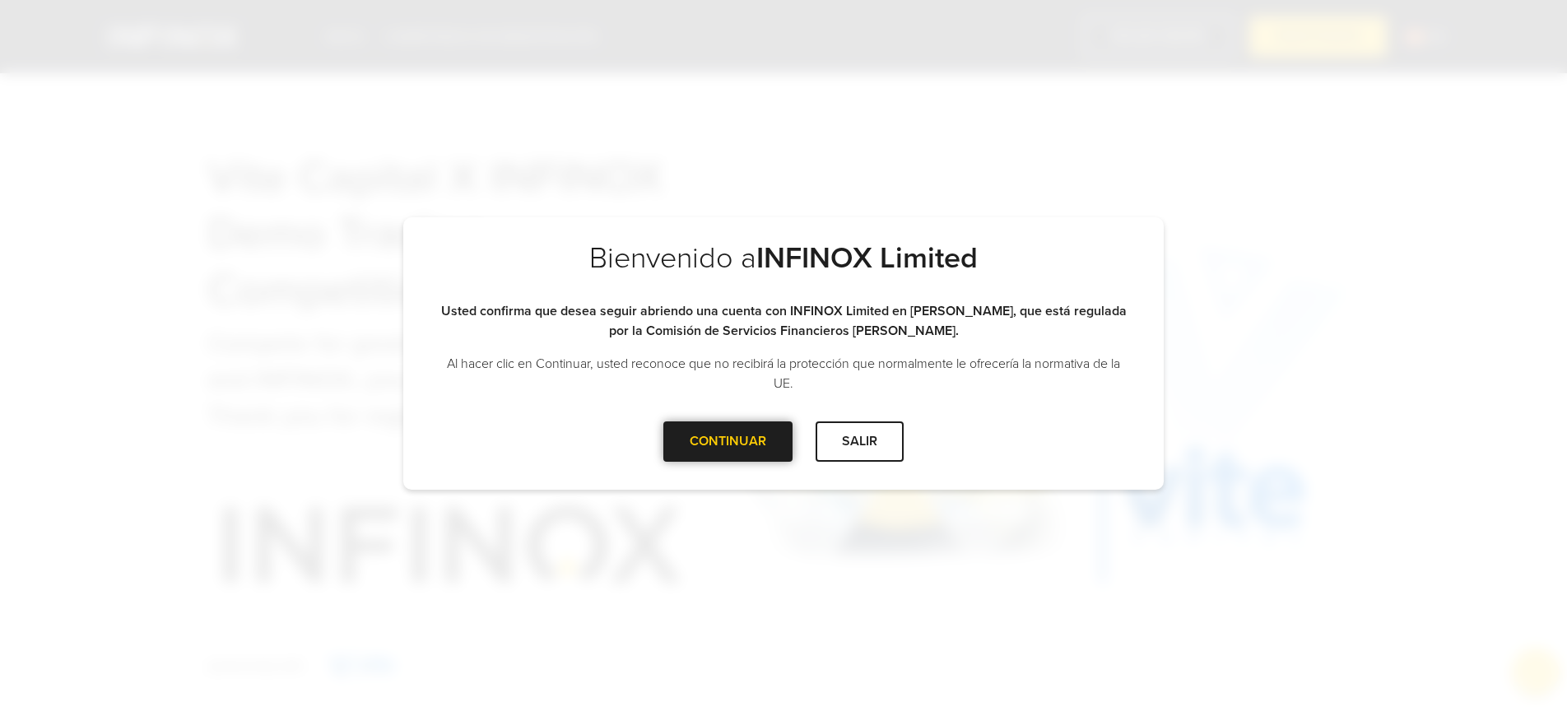
click at [751, 449] on div "CONTINUAR" at bounding box center [727, 441] width 129 height 40
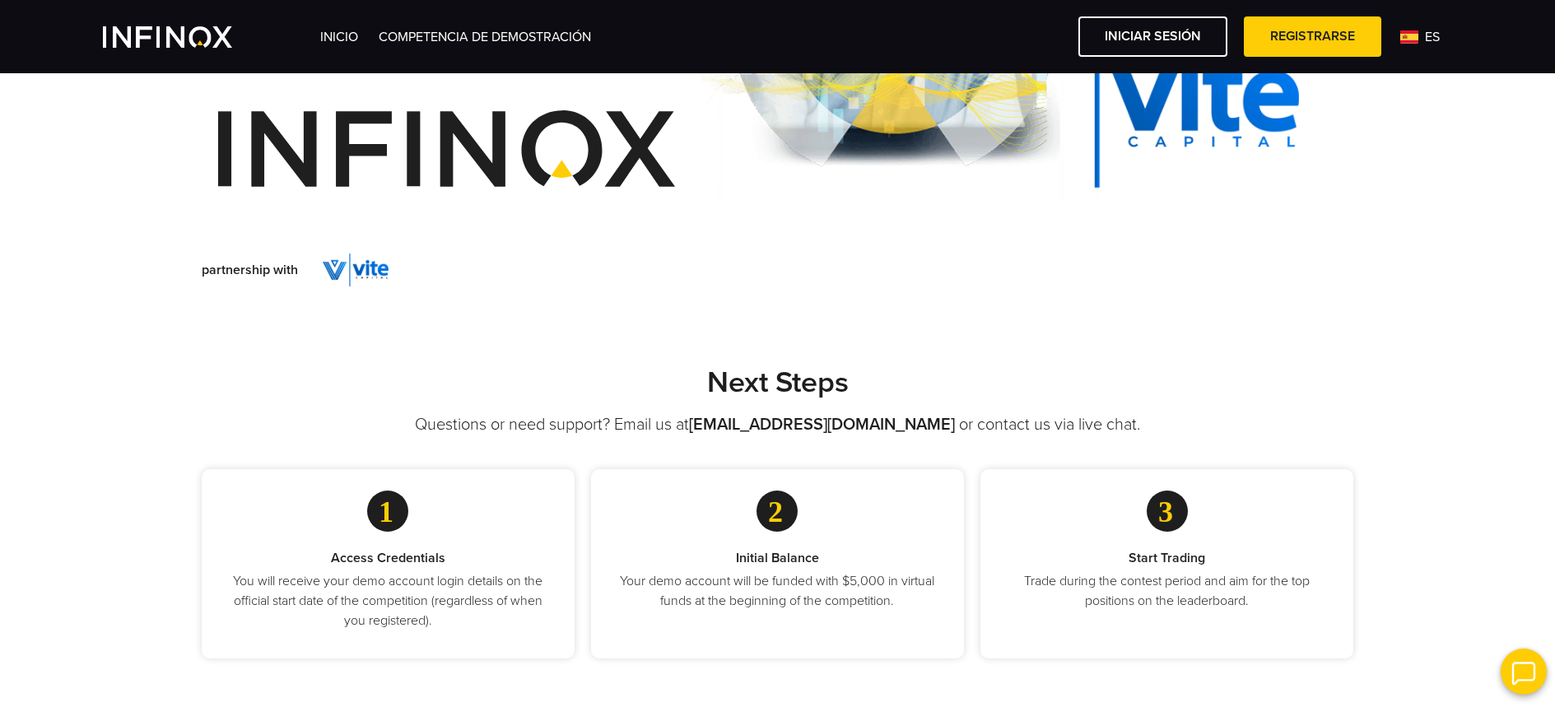
scroll to position [406, 0]
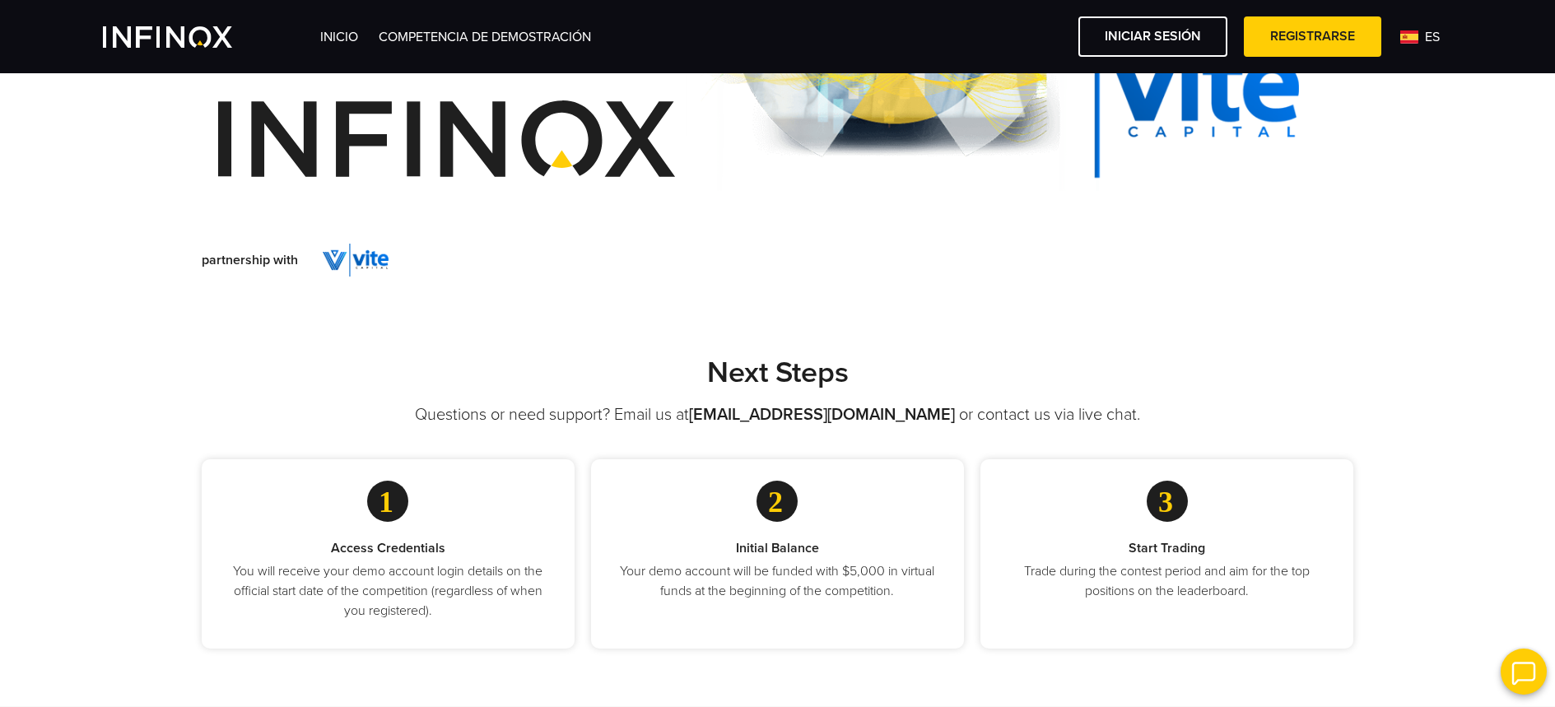
click at [1101, 548] on p "Start Trading" at bounding box center [1167, 548] width 320 height 20
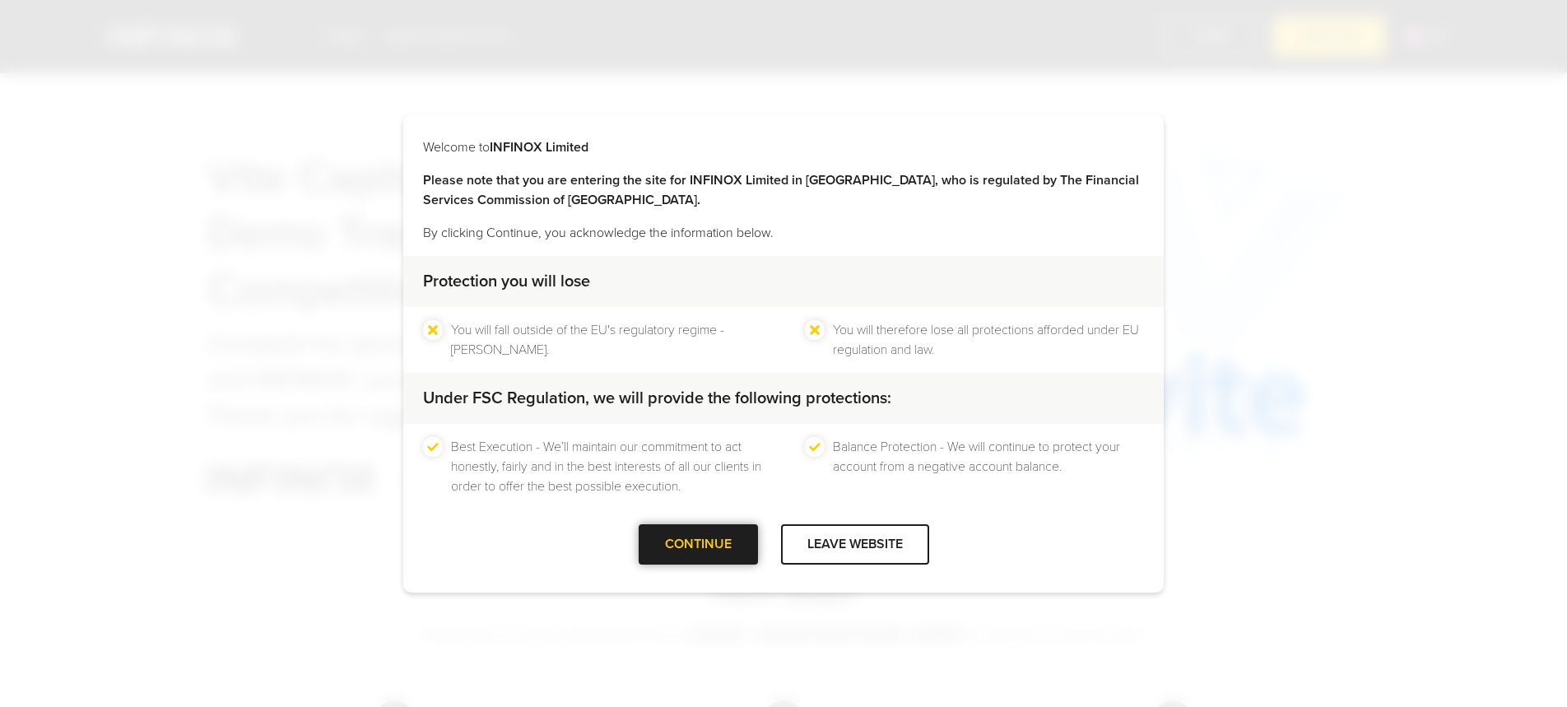
click at [698, 545] on div at bounding box center [698, 545] width 0 height 0
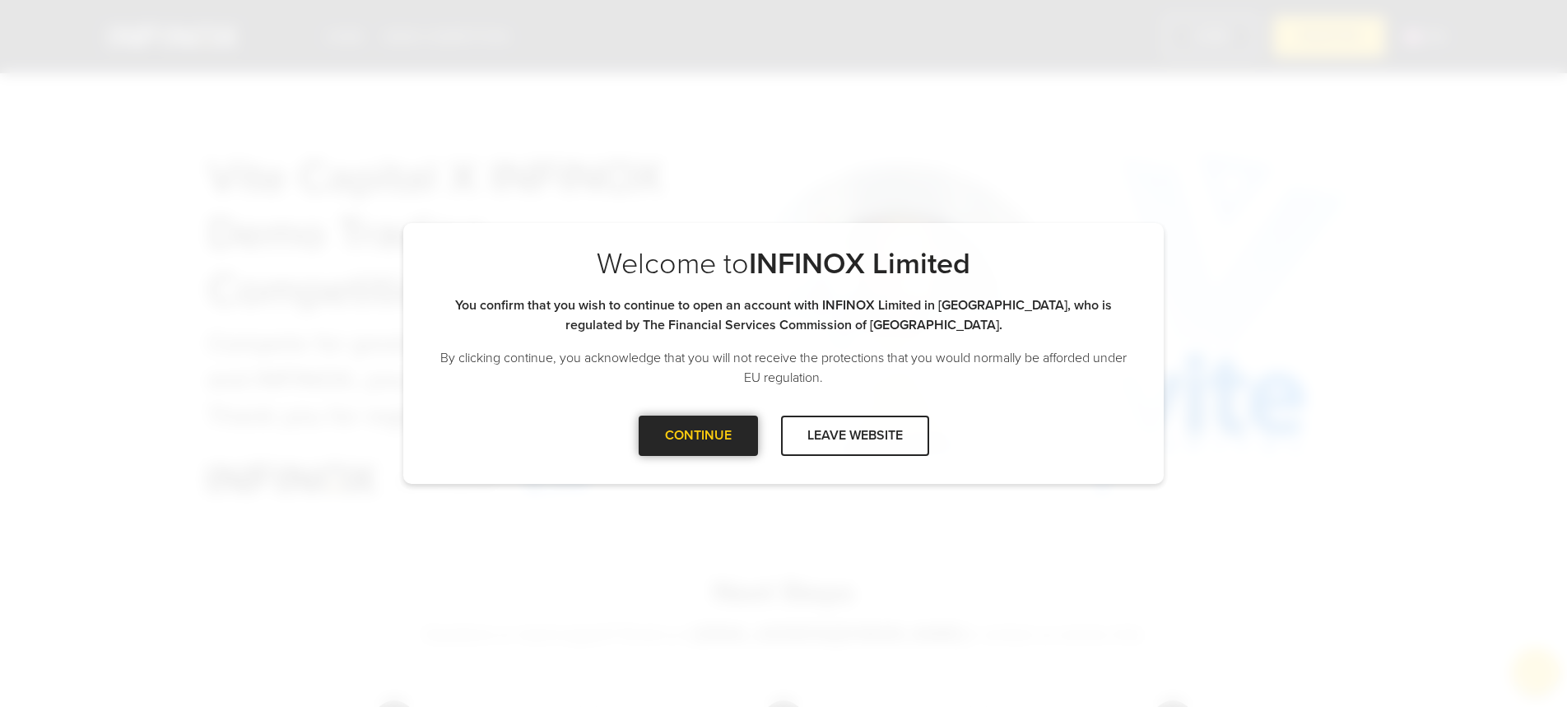
click at [698, 435] on div at bounding box center [698, 435] width 0 height 0
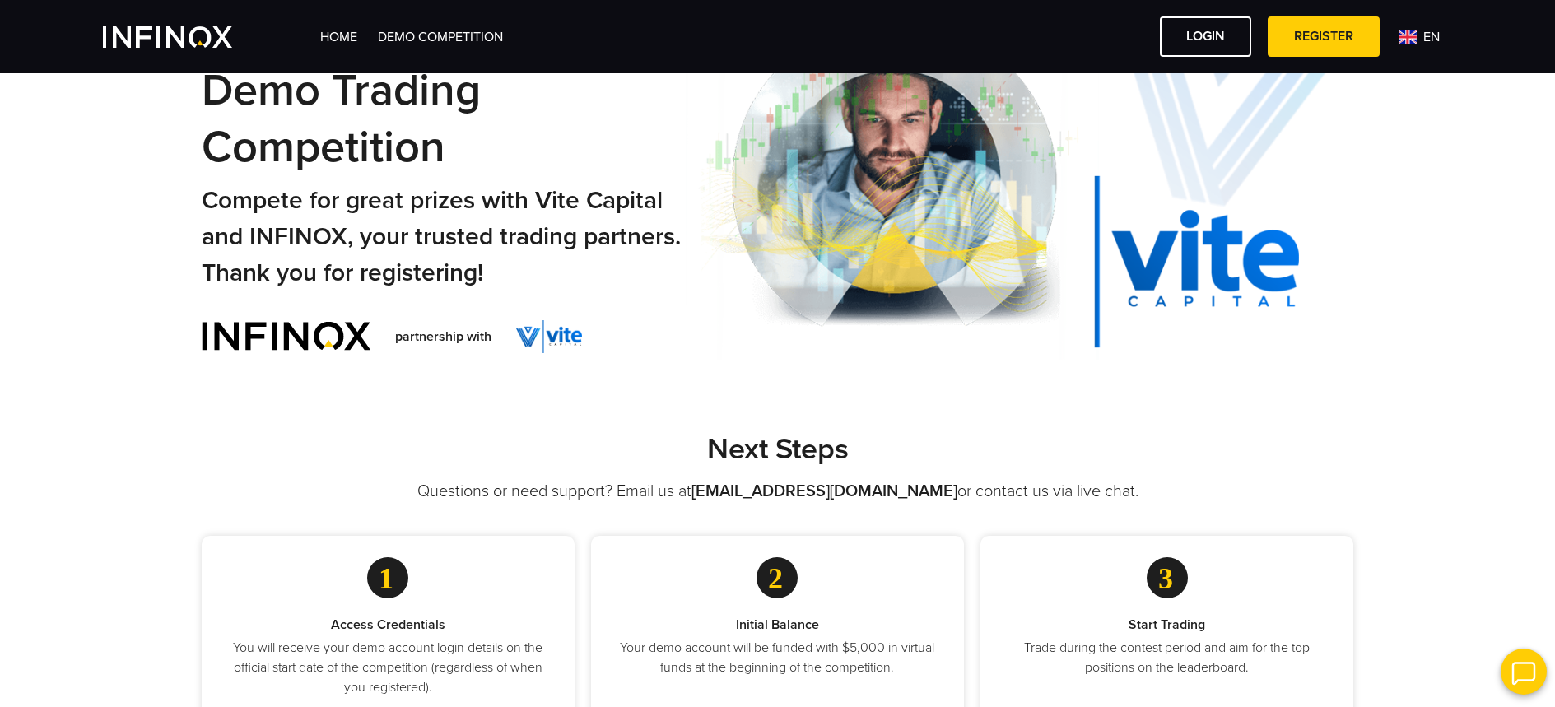
scroll to position [9, 0]
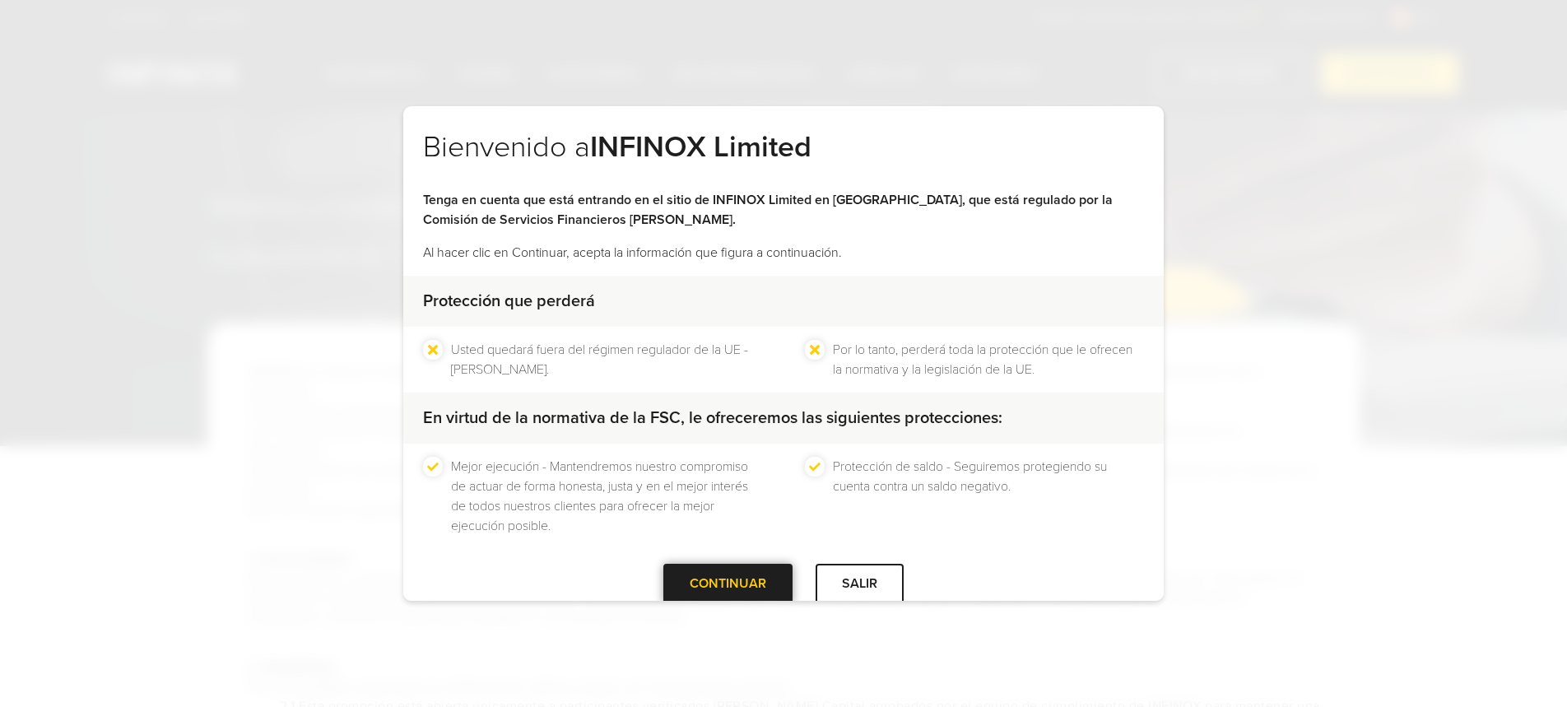
click at [728, 584] on div at bounding box center [728, 584] width 0 height 0
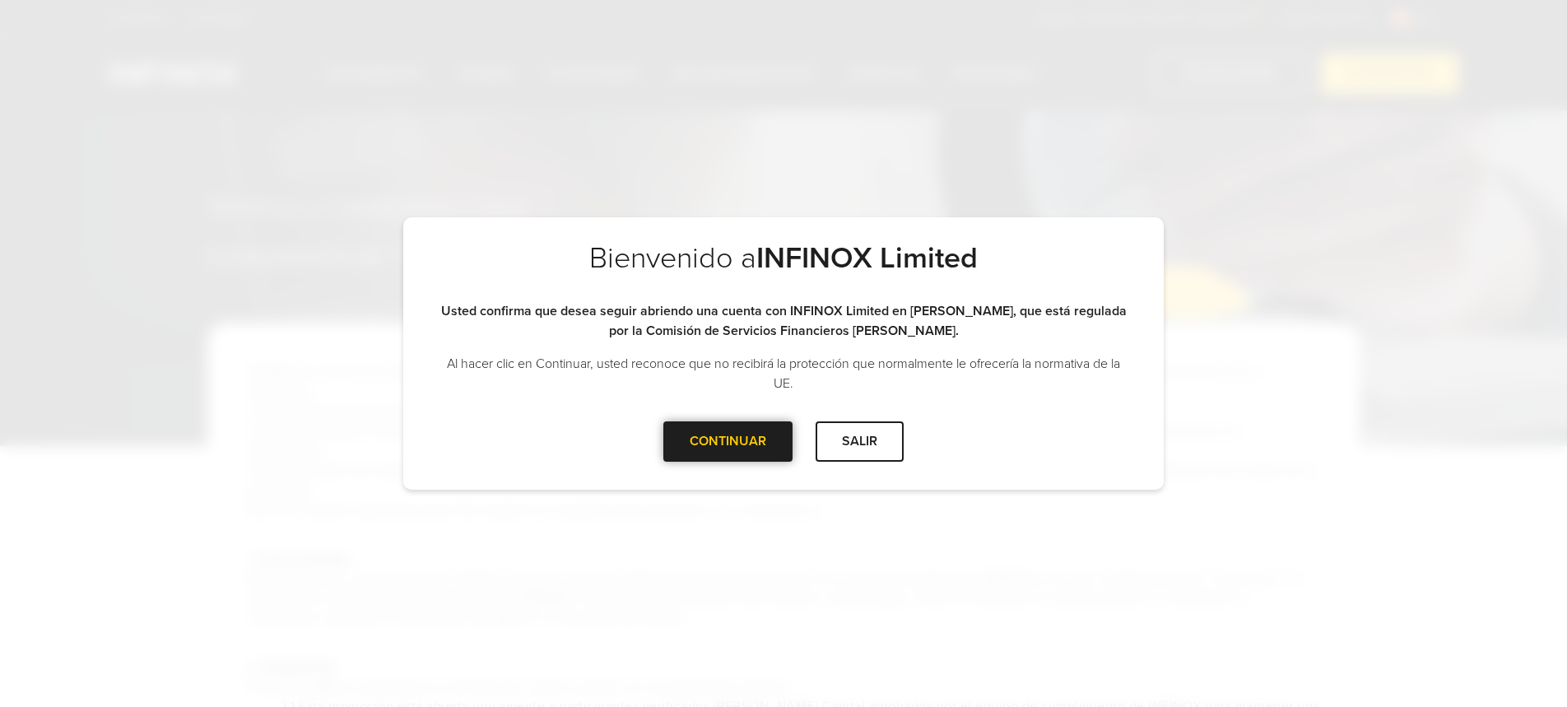
click at [728, 441] on div at bounding box center [728, 441] width 0 height 0
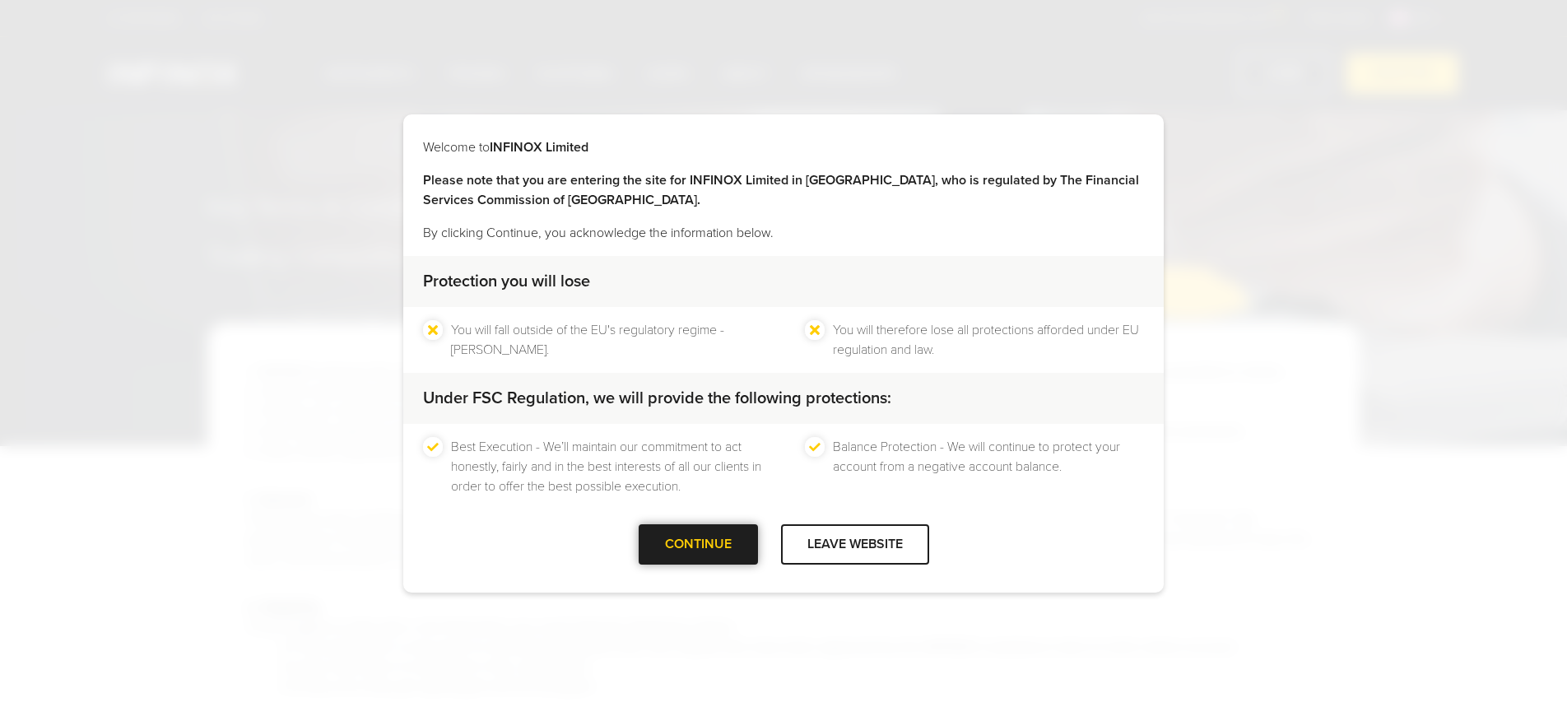
click at [698, 545] on div at bounding box center [698, 545] width 0 height 0
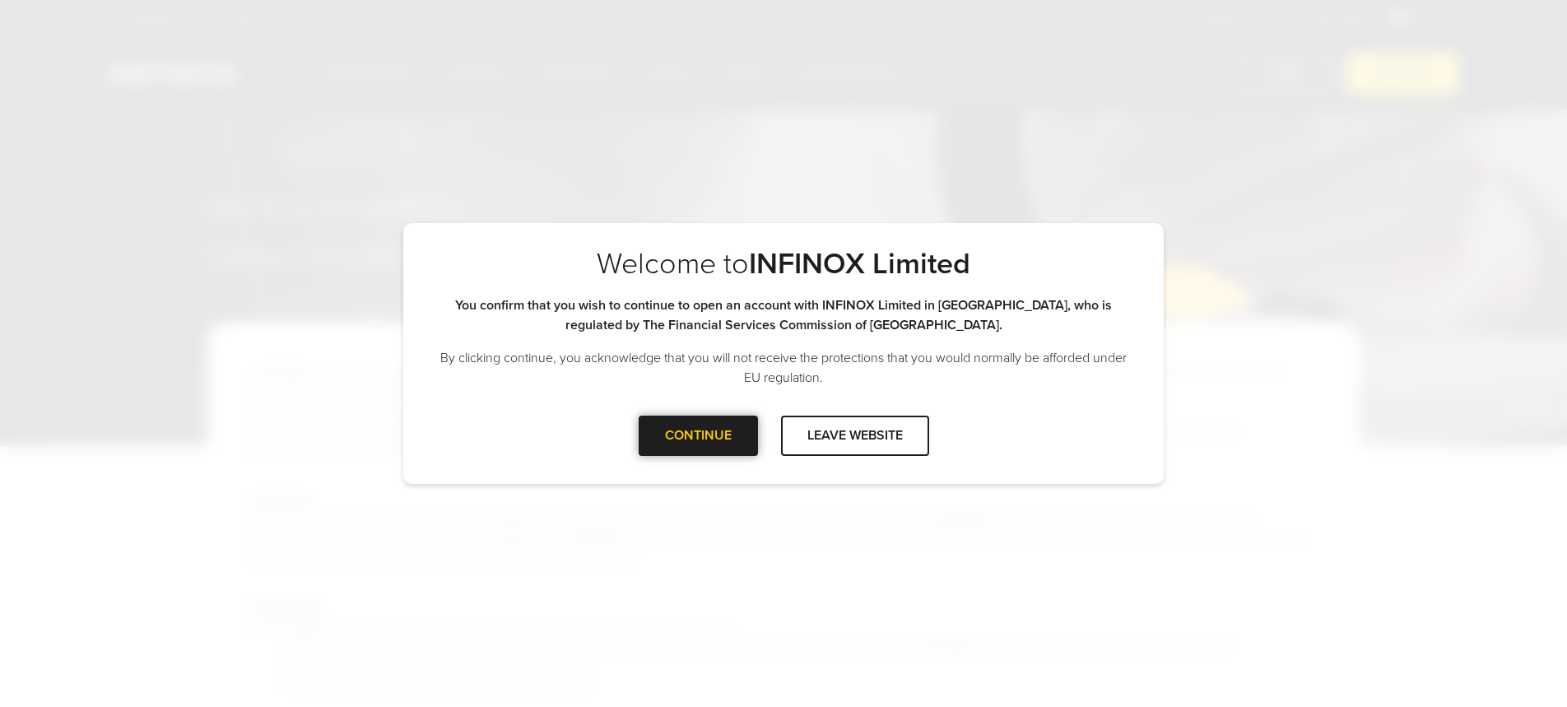
click at [698, 435] on div at bounding box center [698, 435] width 0 height 0
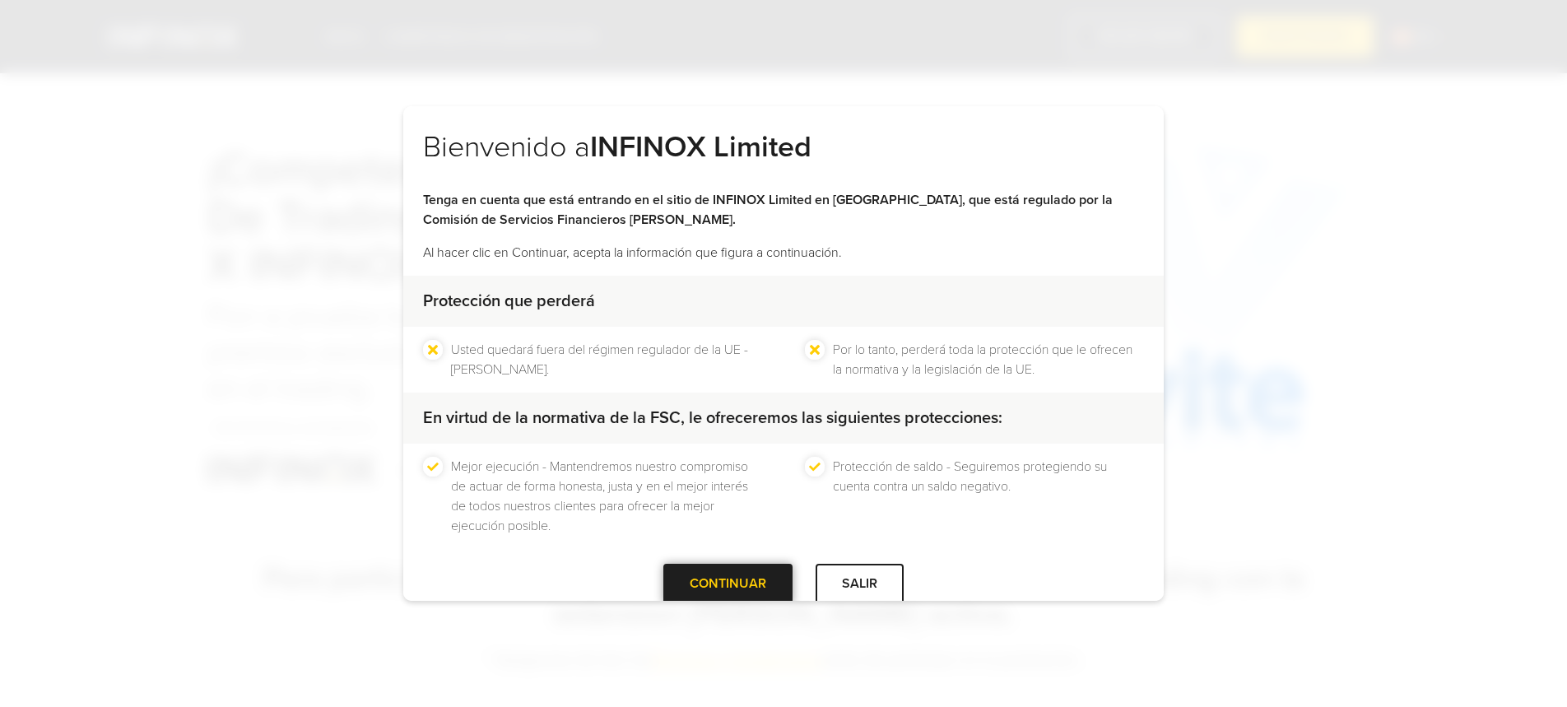
click at [728, 584] on div at bounding box center [728, 584] width 0 height 0
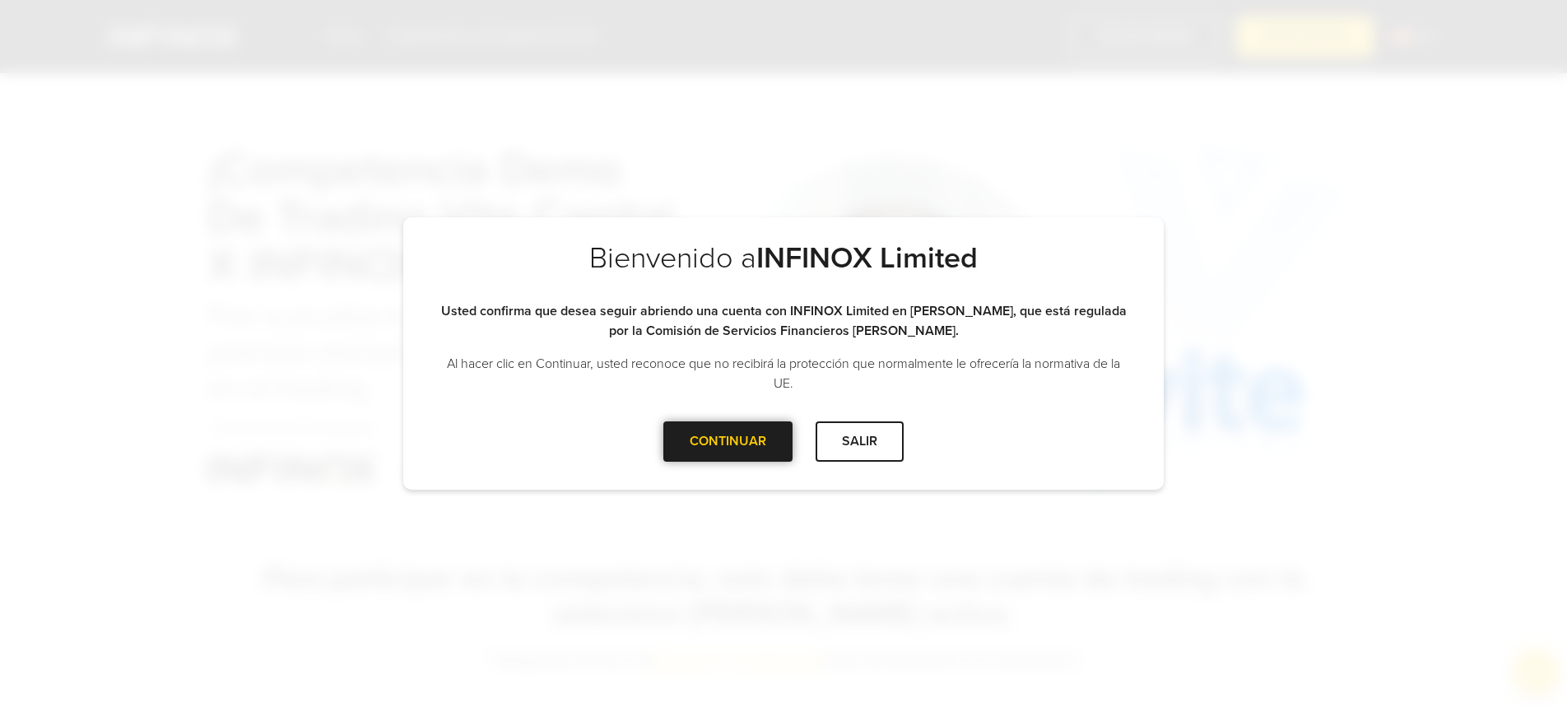
click at [728, 441] on div at bounding box center [728, 441] width 0 height 0
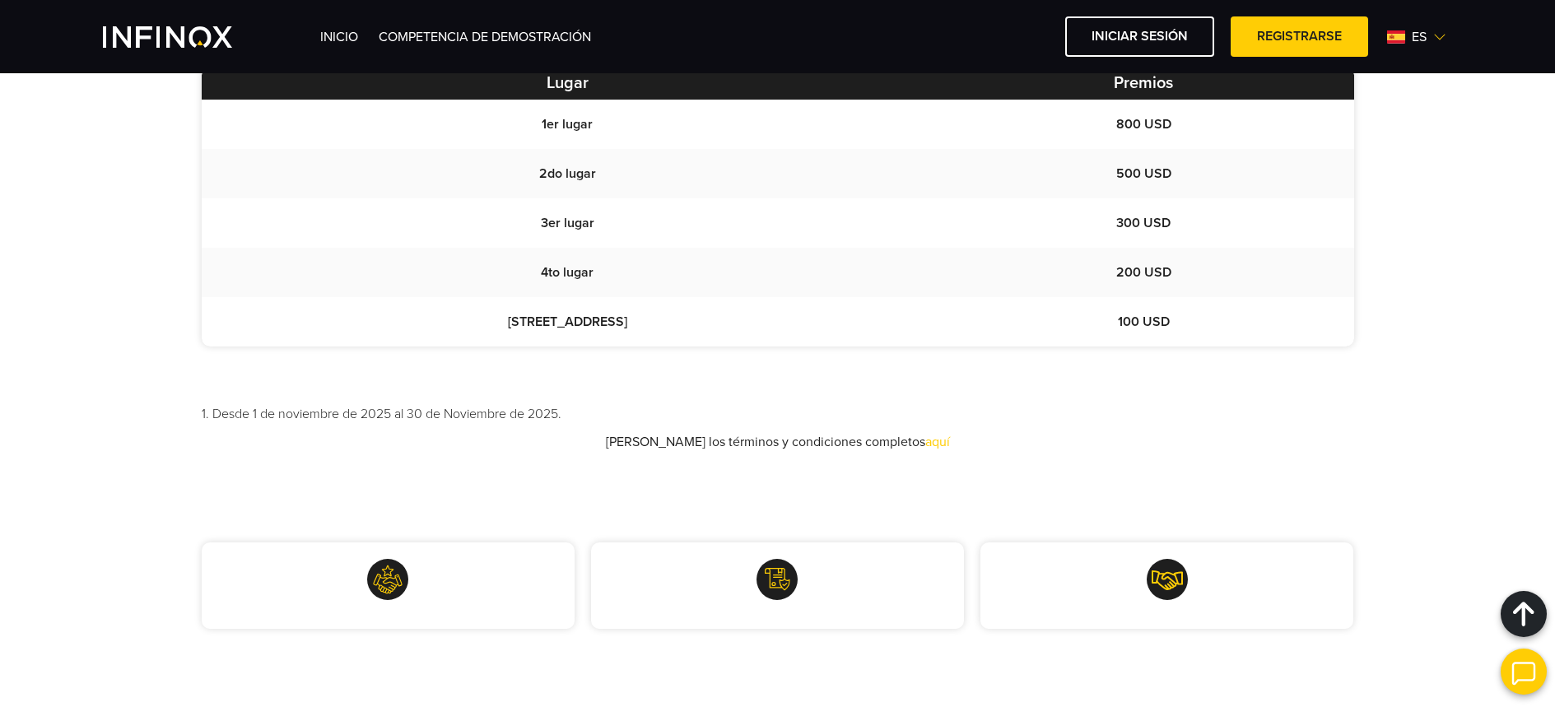
scroll to position [1696, 0]
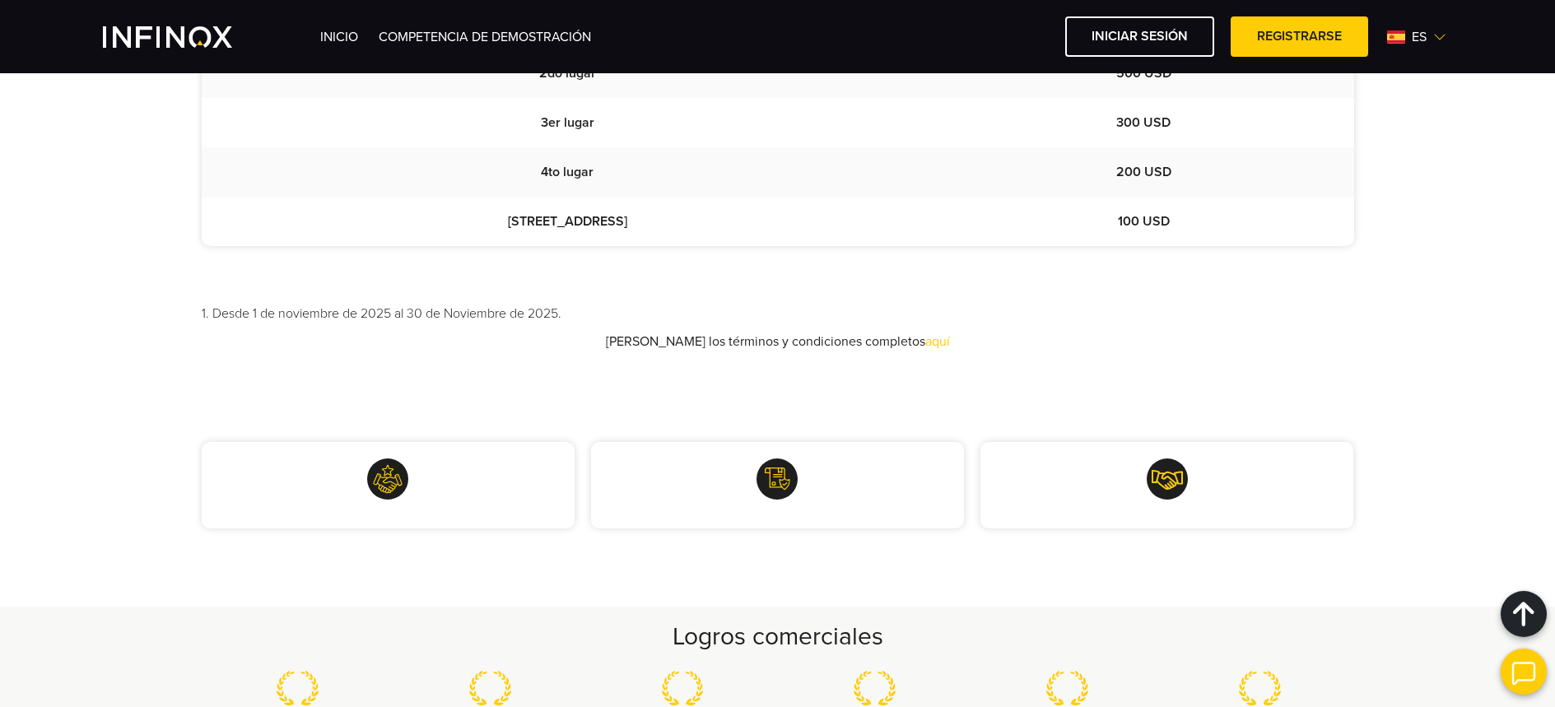
click at [415, 496] on div at bounding box center [388, 485] width 373 height 86
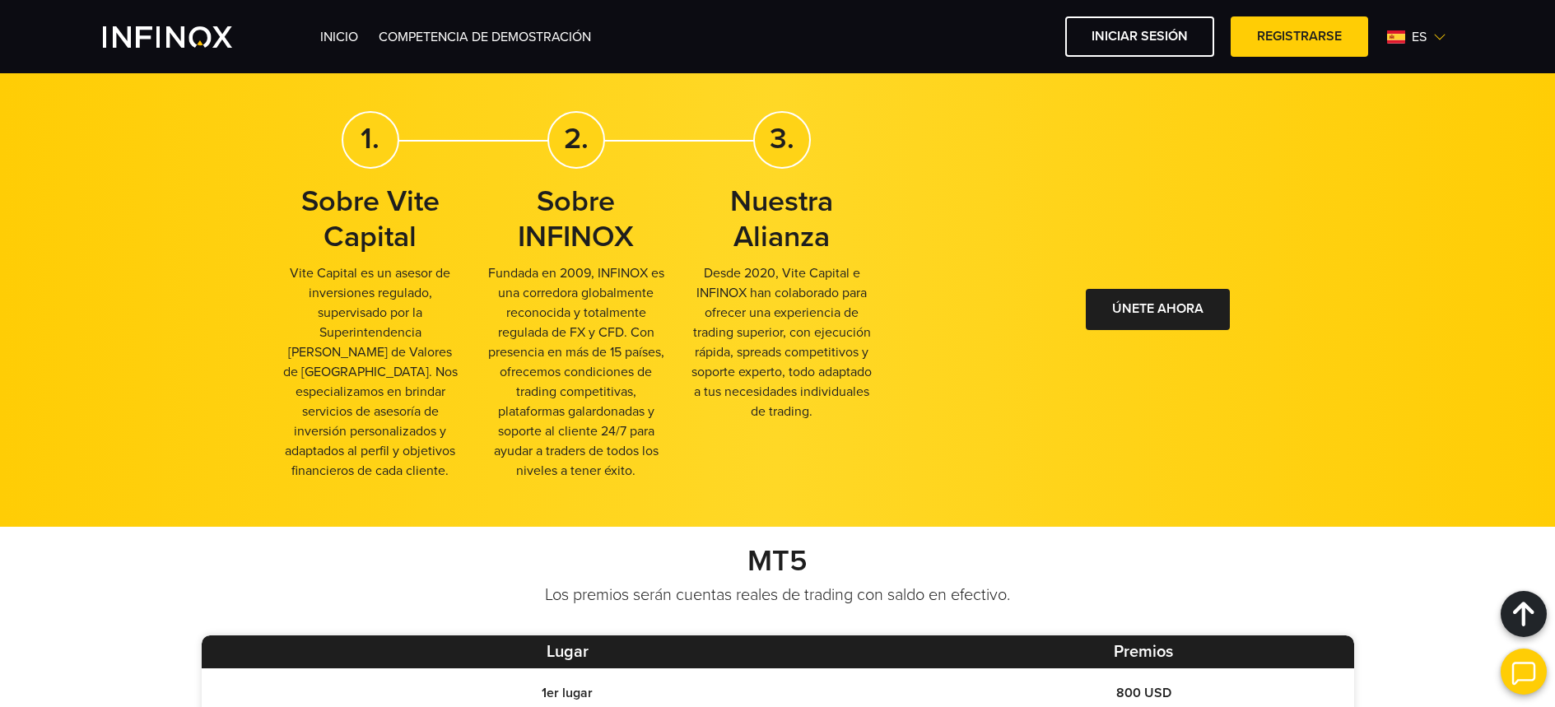
scroll to position [989, 0]
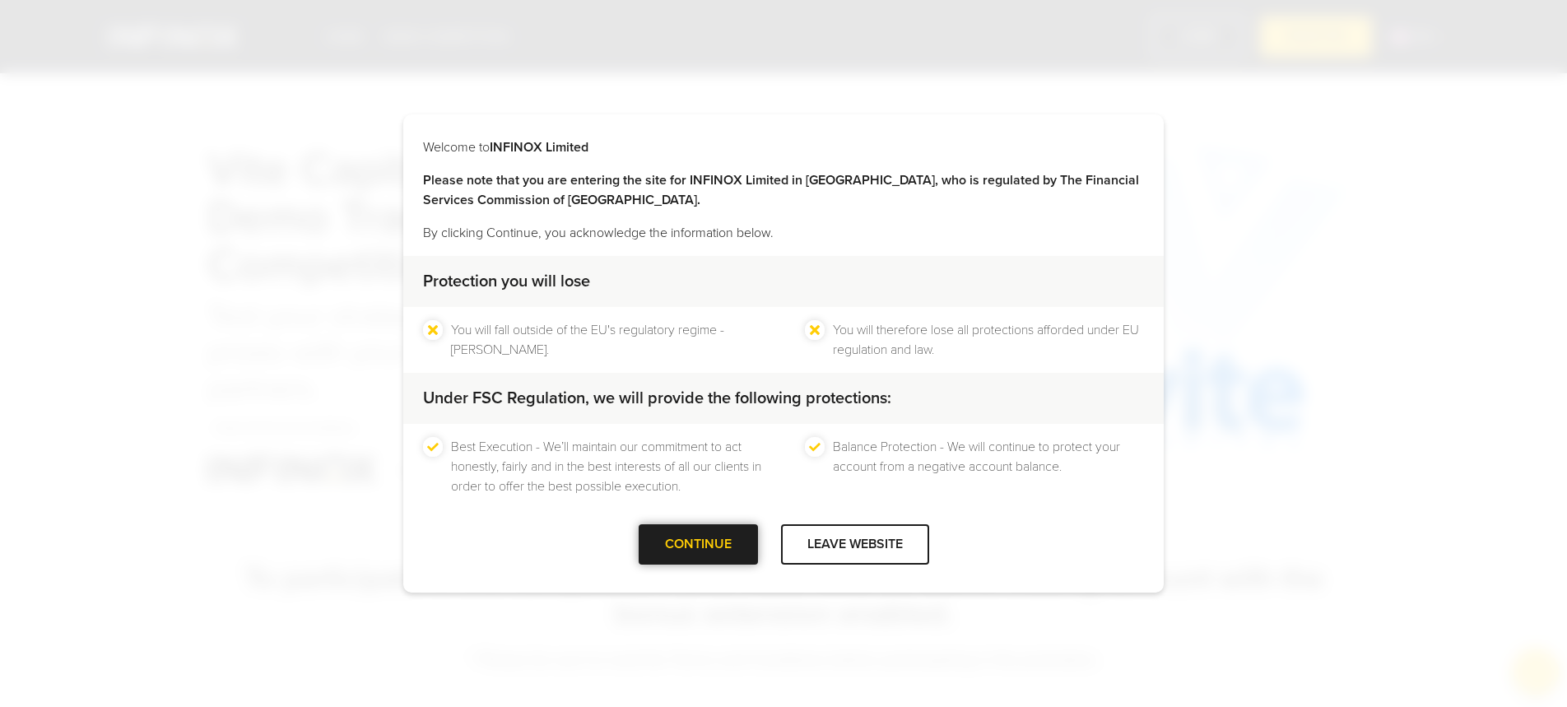
click at [698, 545] on div at bounding box center [698, 545] width 0 height 0
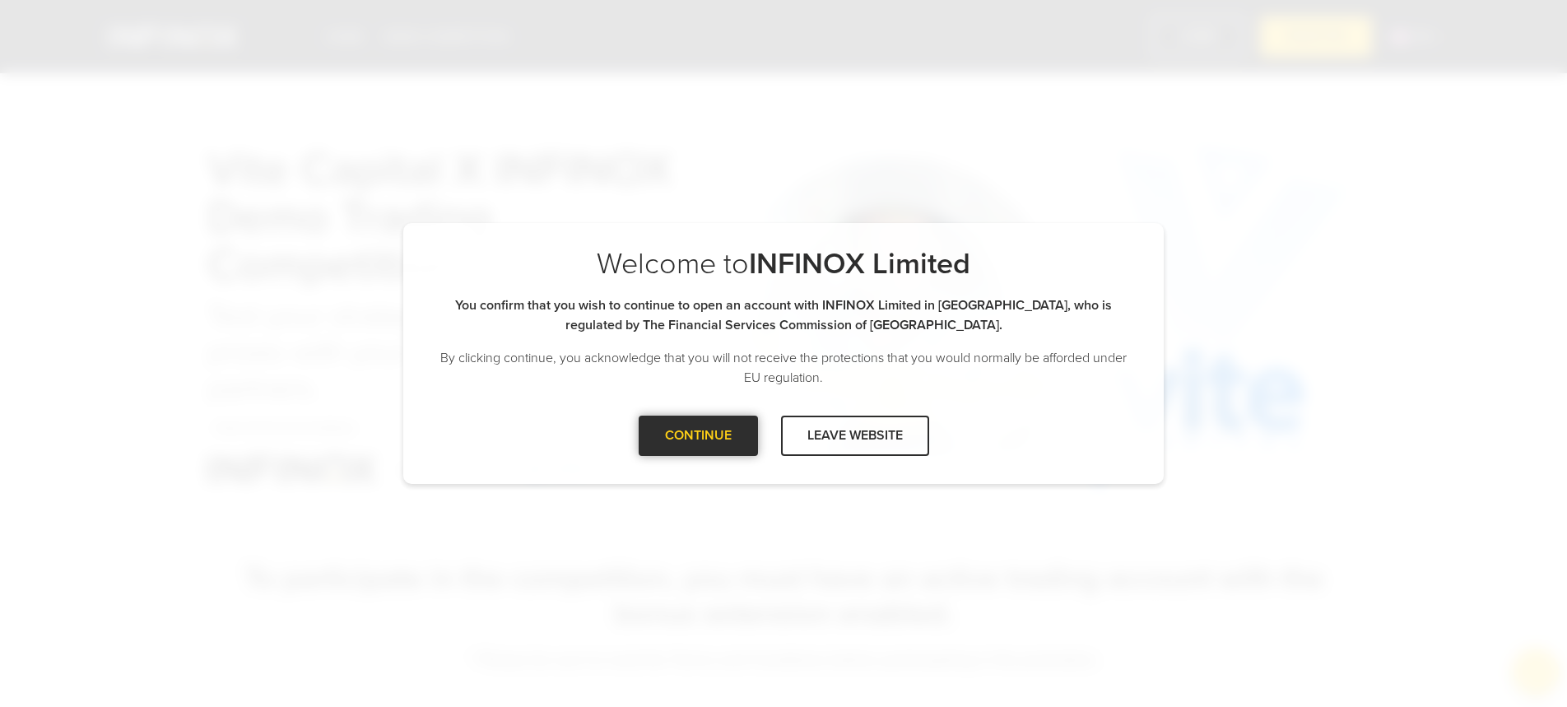
click at [697, 452] on div "CONTINUE" at bounding box center [698, 436] width 119 height 40
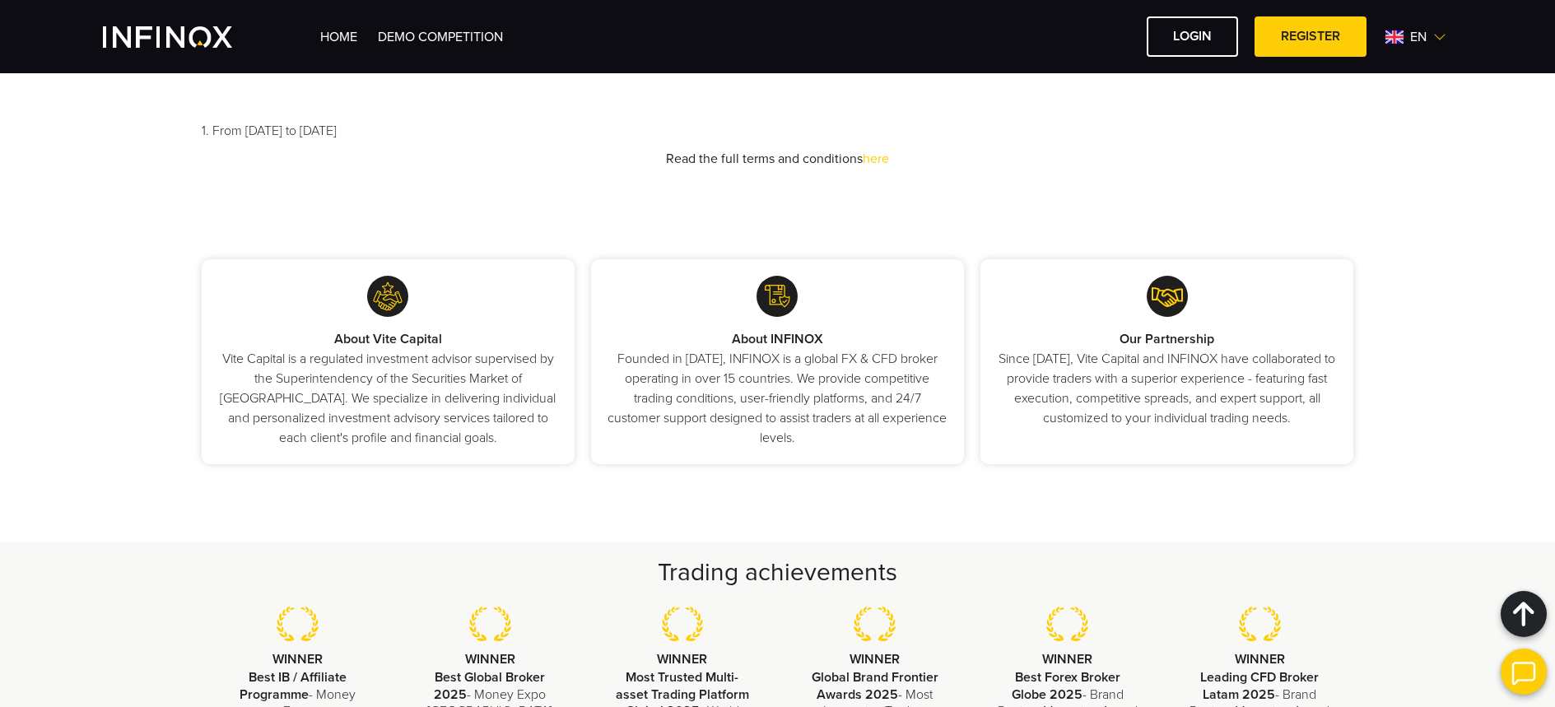
scroll to position [1773, 0]
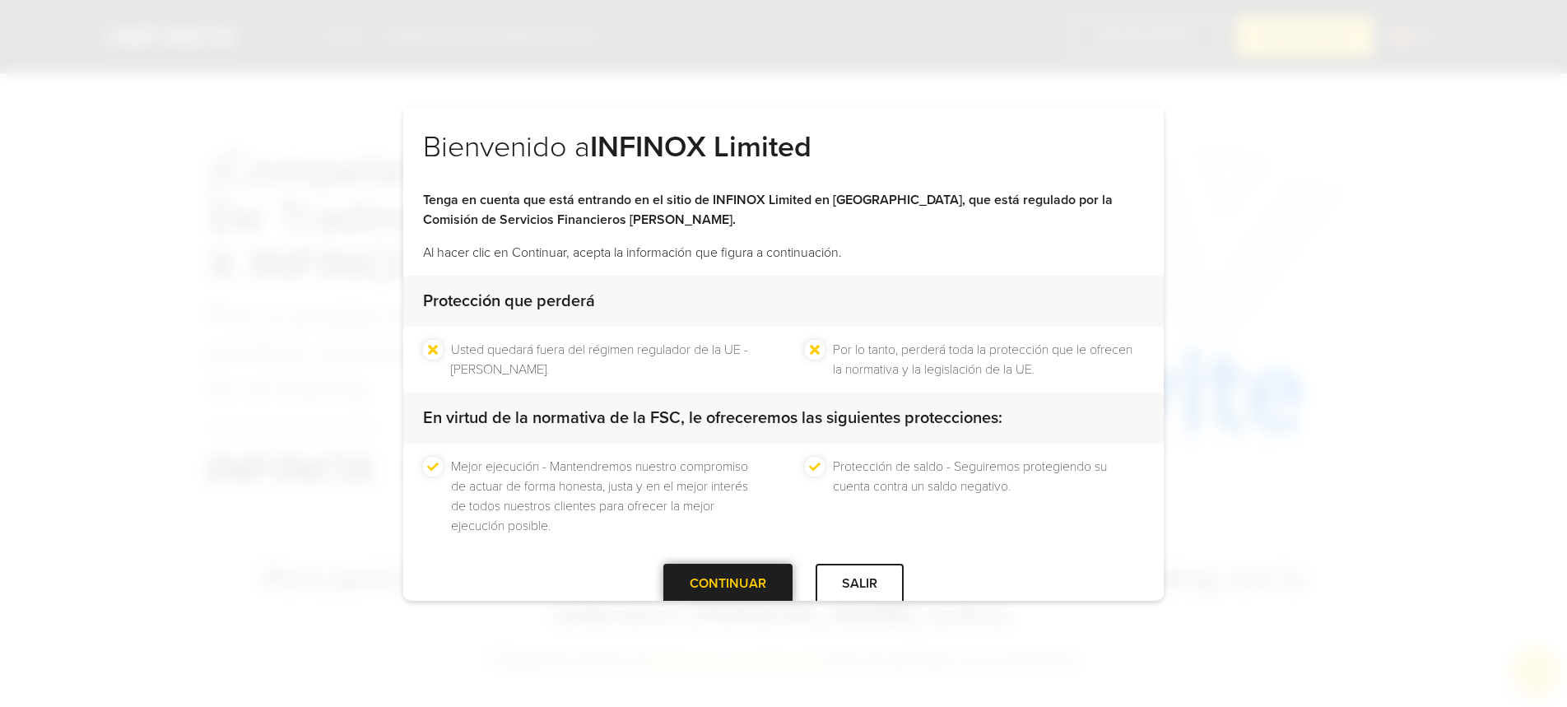
click at [728, 584] on div at bounding box center [728, 584] width 0 height 0
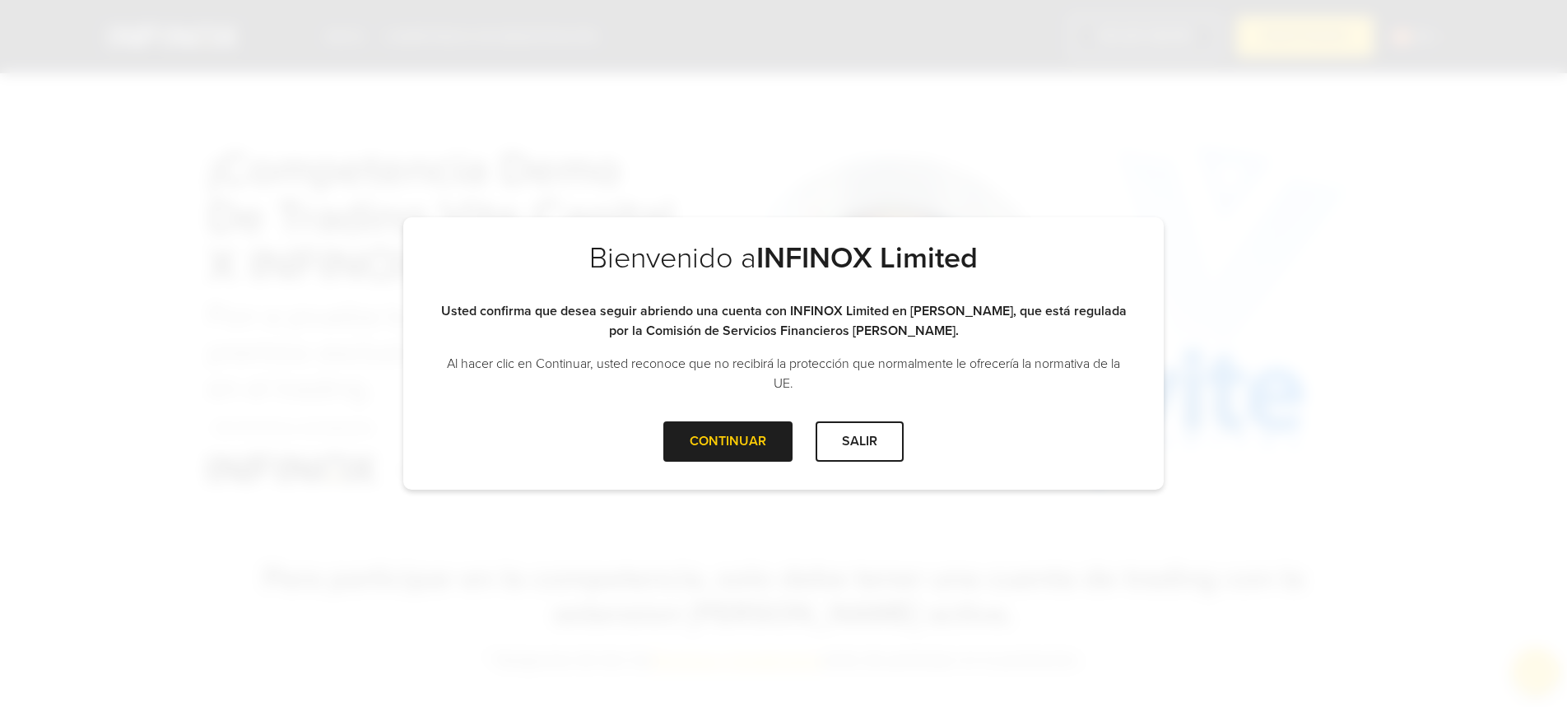
drag, startPoint x: 732, startPoint y: 449, endPoint x: 666, endPoint y: 287, distance: 175.0
click at [728, 441] on div at bounding box center [728, 441] width 0 height 0
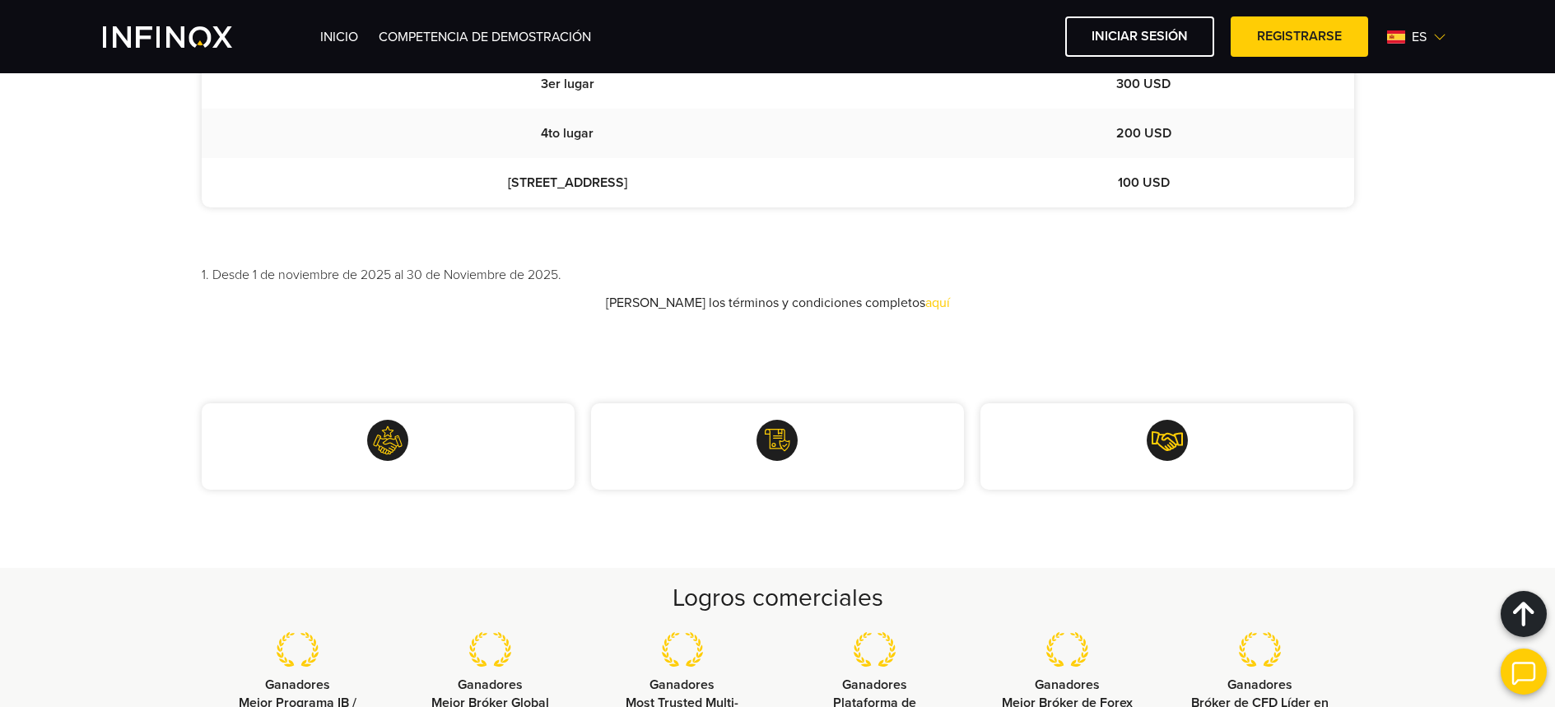
scroll to position [1750, 0]
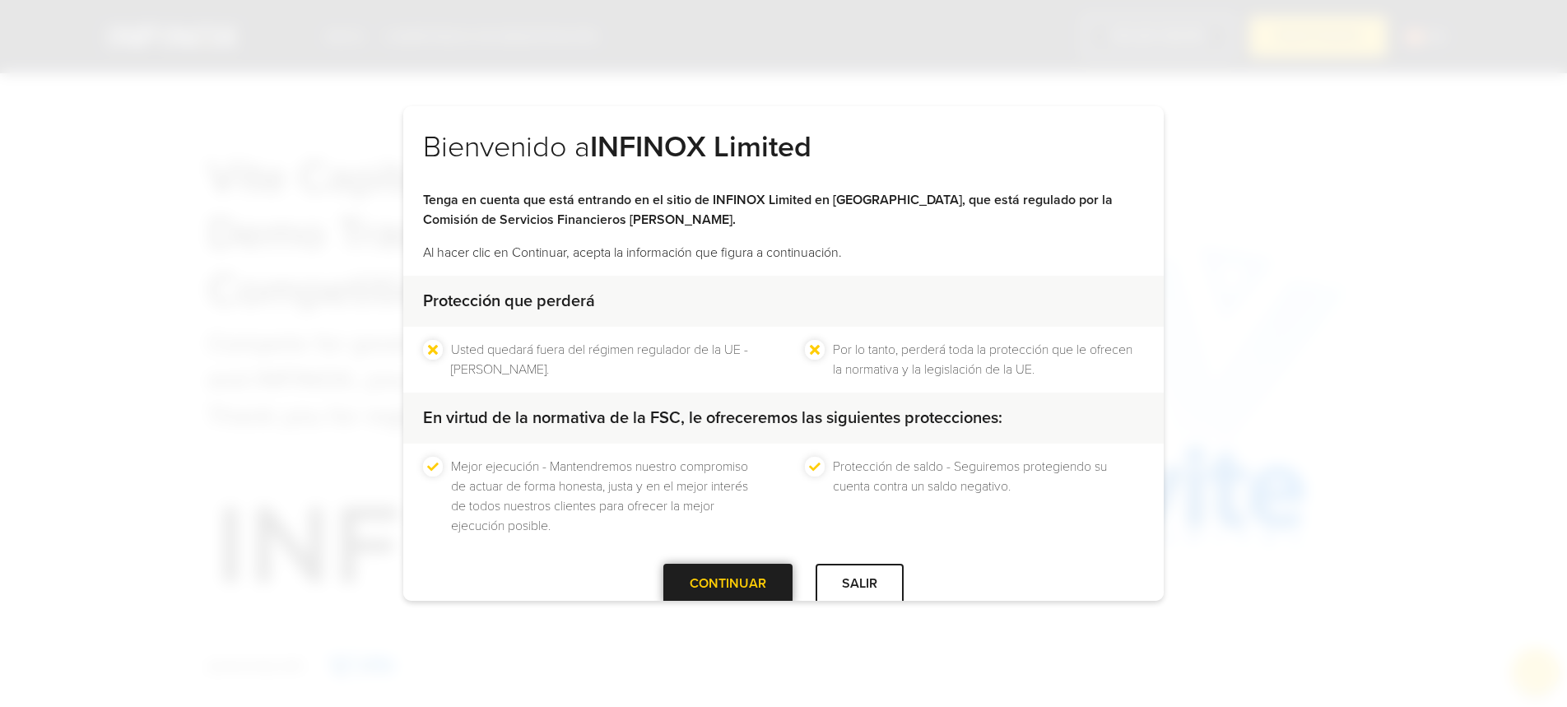
click at [728, 584] on div at bounding box center [728, 584] width 0 height 0
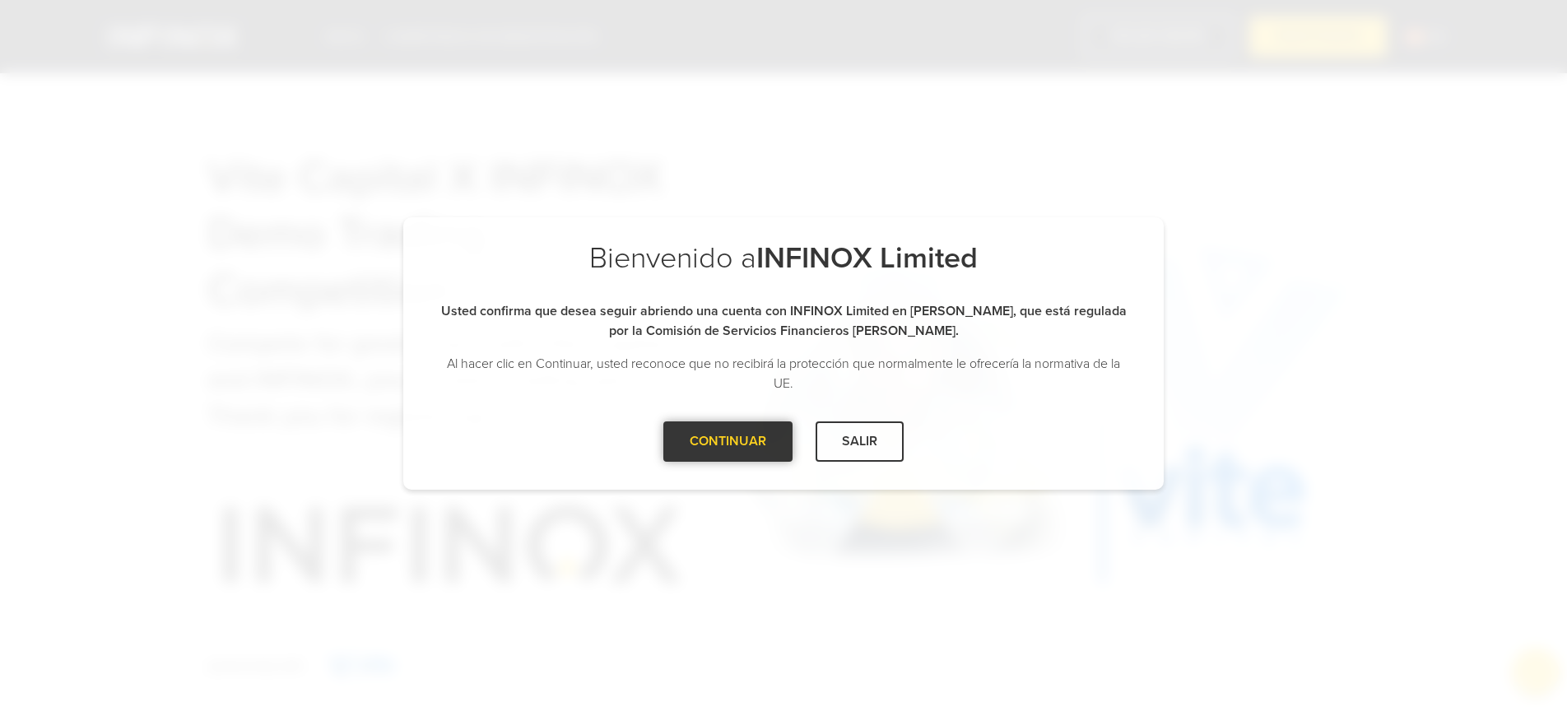
click at [728, 441] on div at bounding box center [728, 441] width 0 height 0
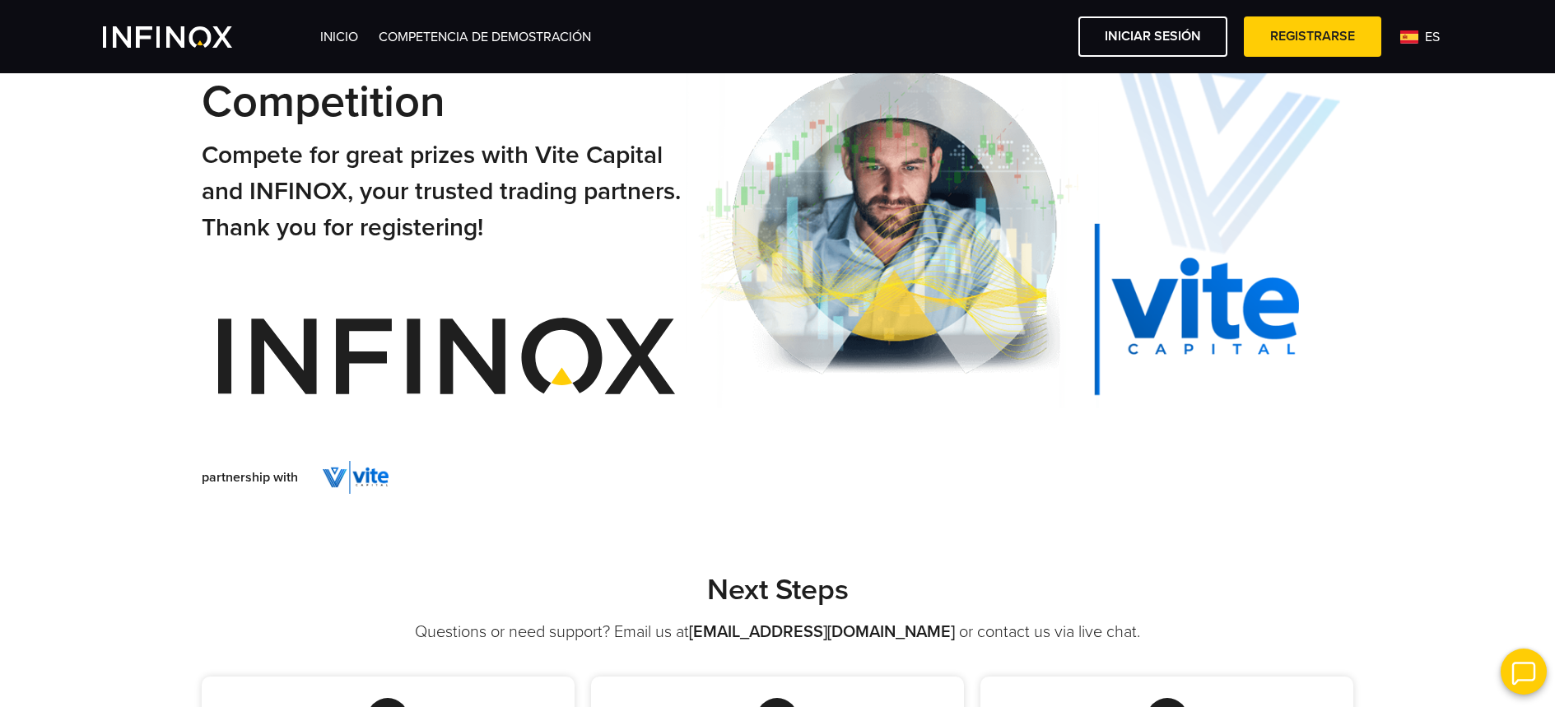
scroll to position [525, 0]
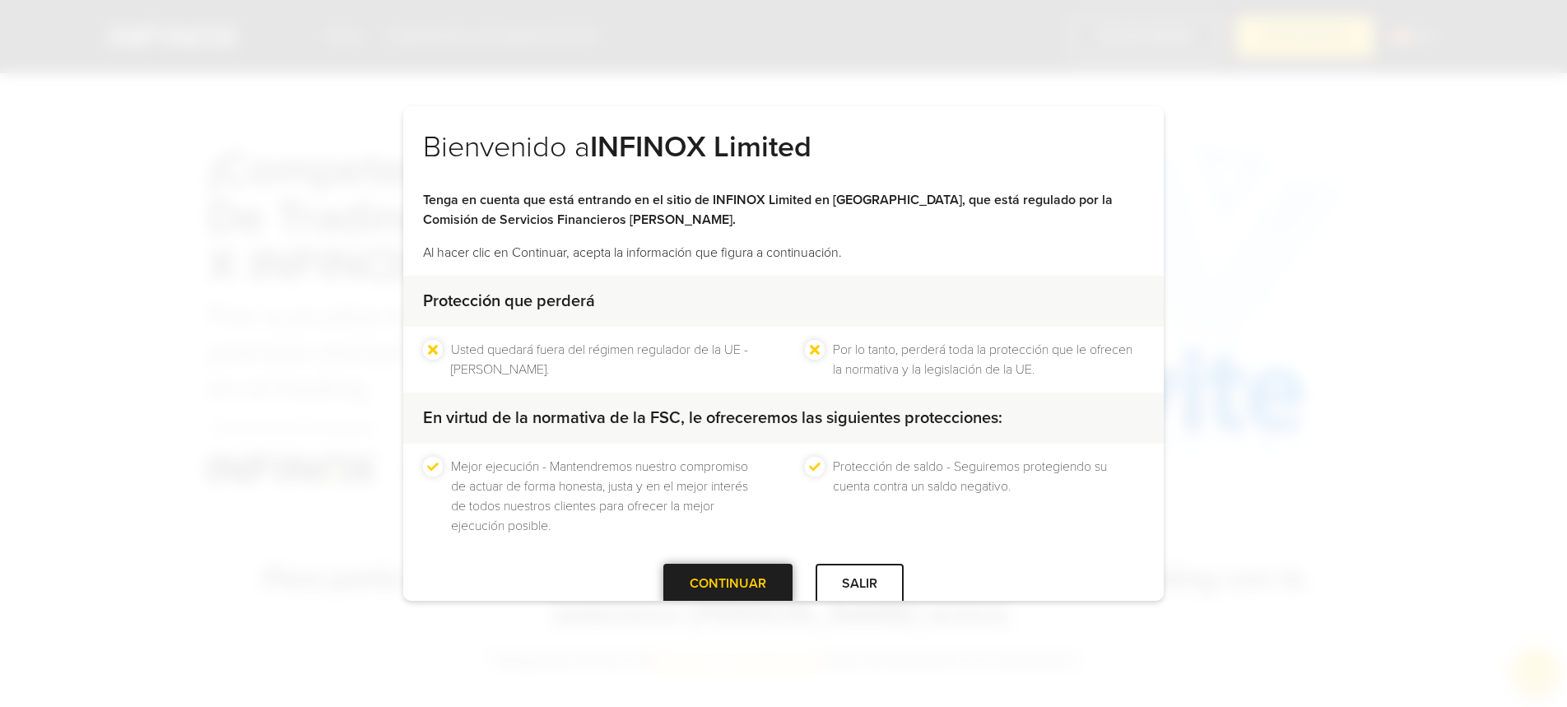
click at [728, 584] on div at bounding box center [728, 584] width 0 height 0
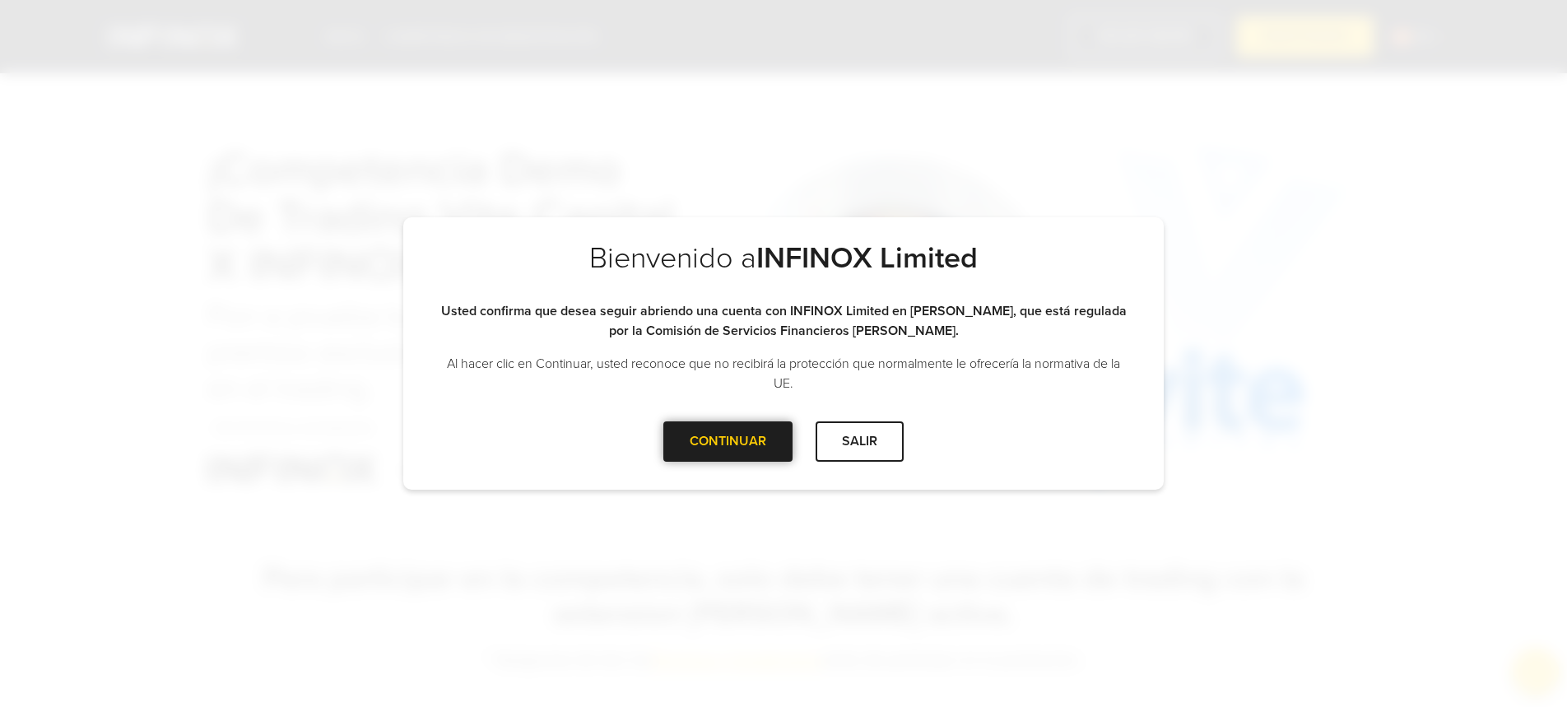
click at [728, 441] on div at bounding box center [728, 441] width 0 height 0
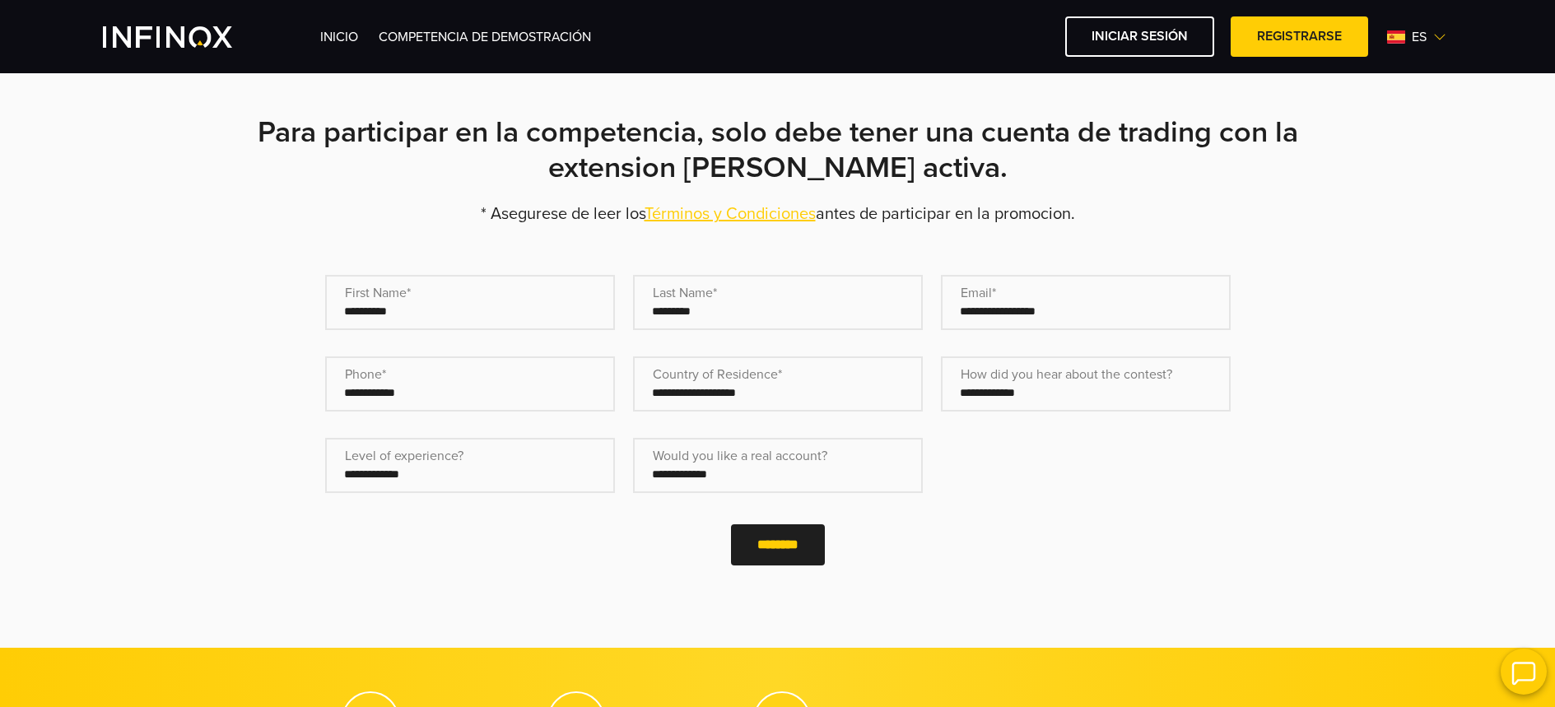
scroll to position [435, 0]
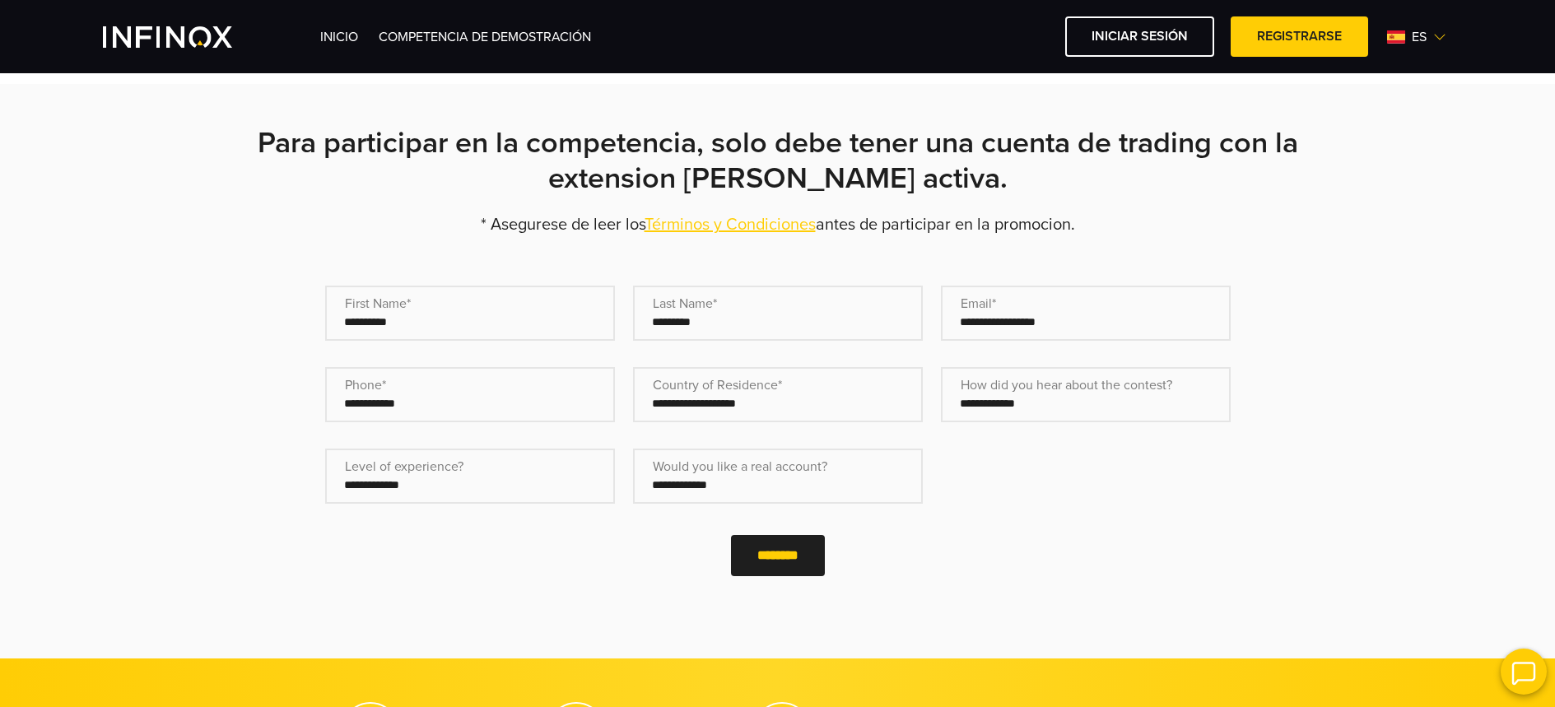
click at [240, 312] on div "**********" at bounding box center [777, 391] width 1185 height 533
click at [234, 306] on div "**********" at bounding box center [777, 391] width 1185 height 533
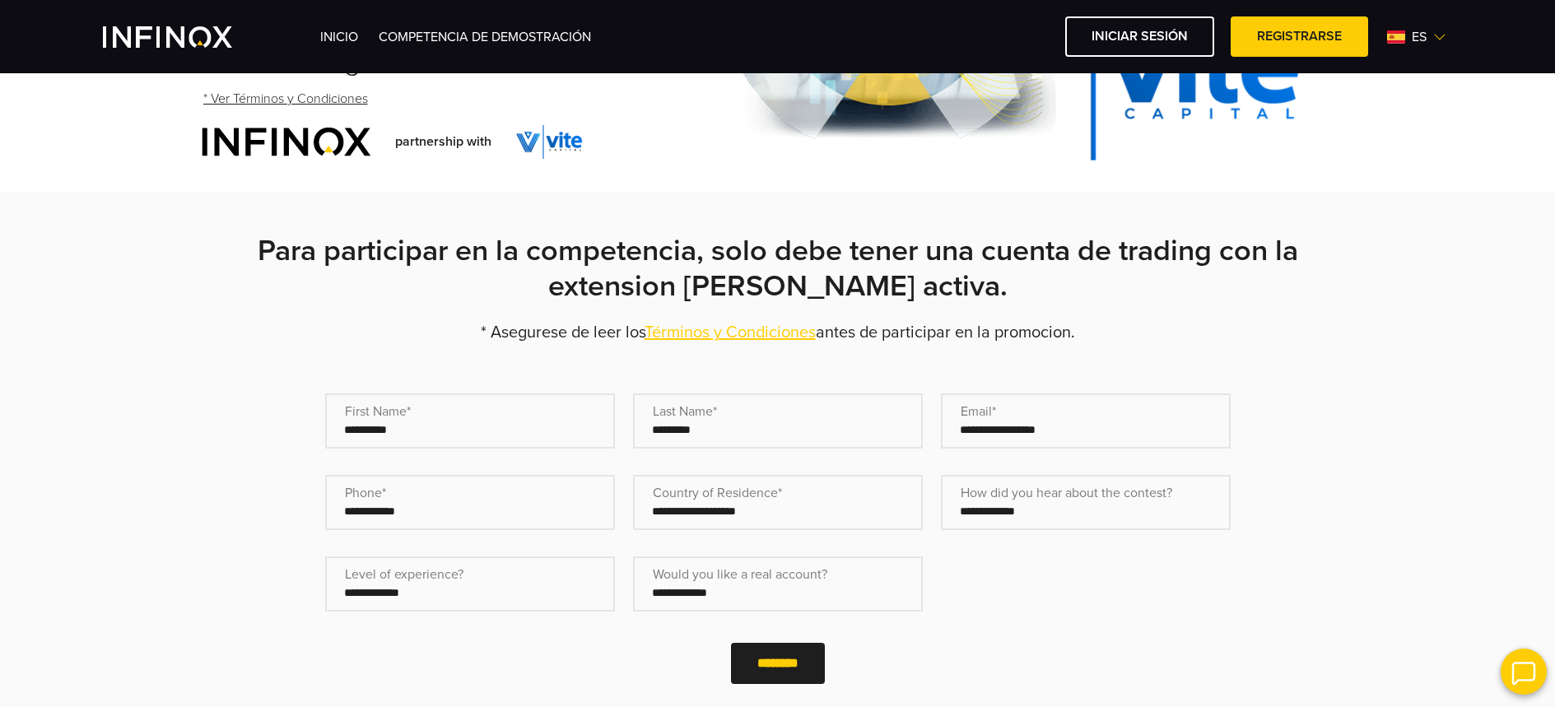
scroll to position [324, 0]
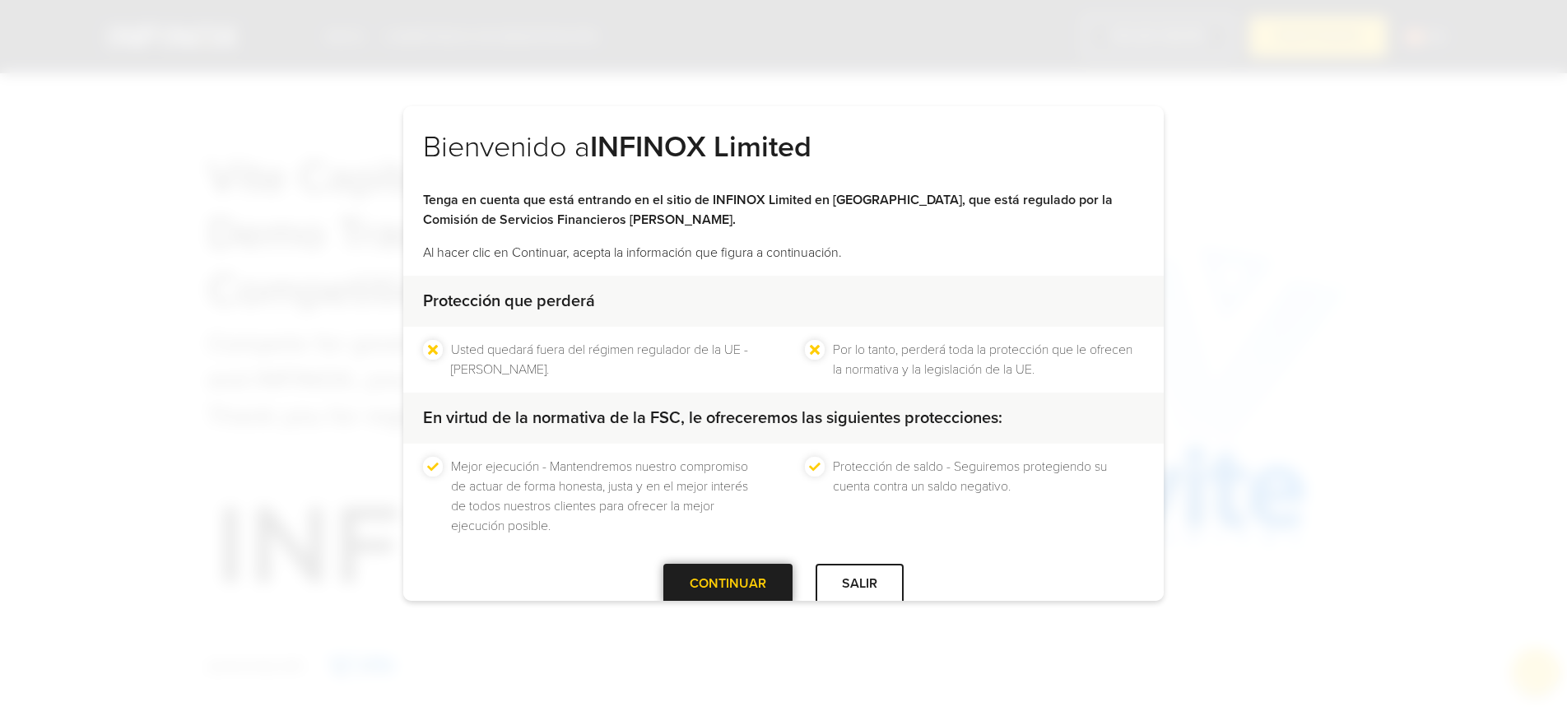
click at [746, 584] on div "CONTINUAR" at bounding box center [727, 584] width 129 height 40
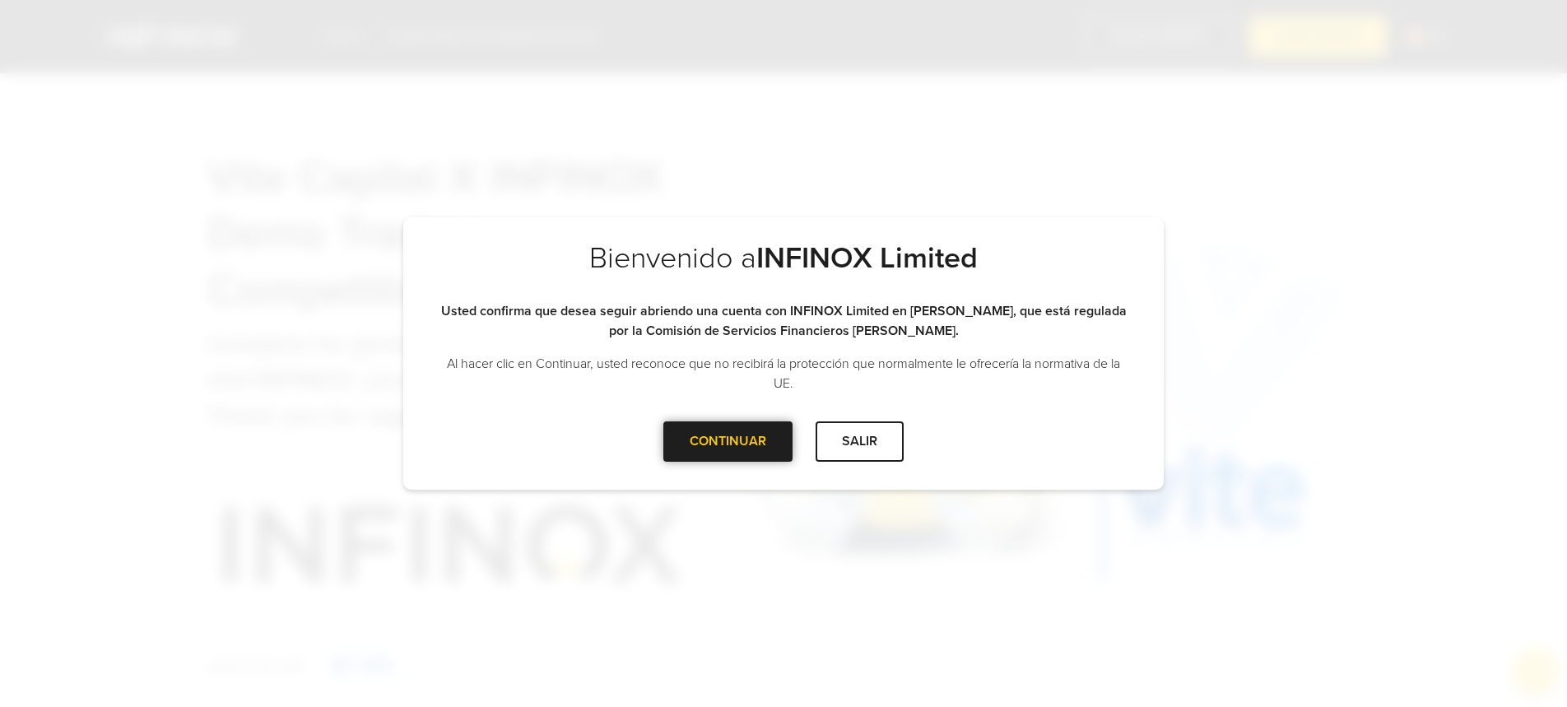
click at [728, 441] on div at bounding box center [728, 441] width 0 height 0
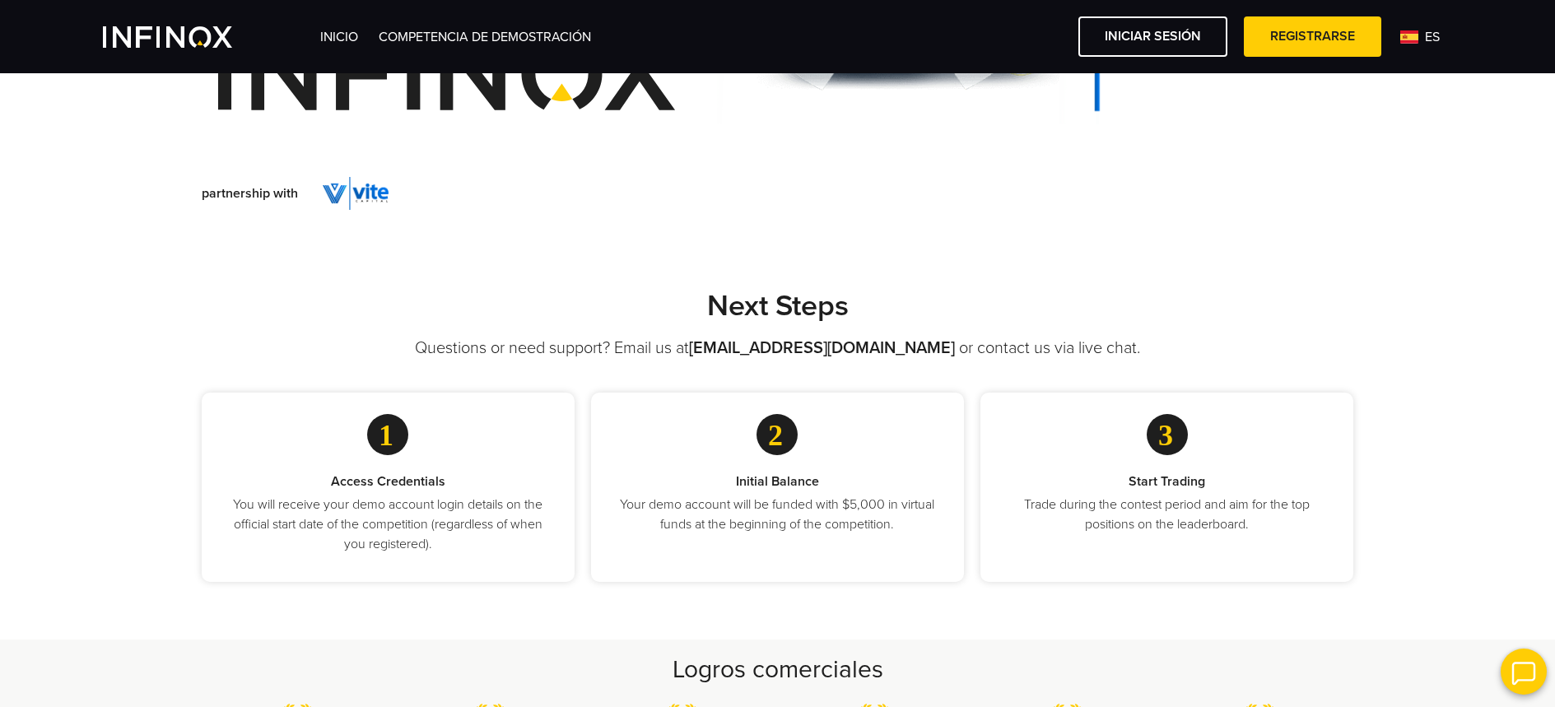
scroll to position [470, 0]
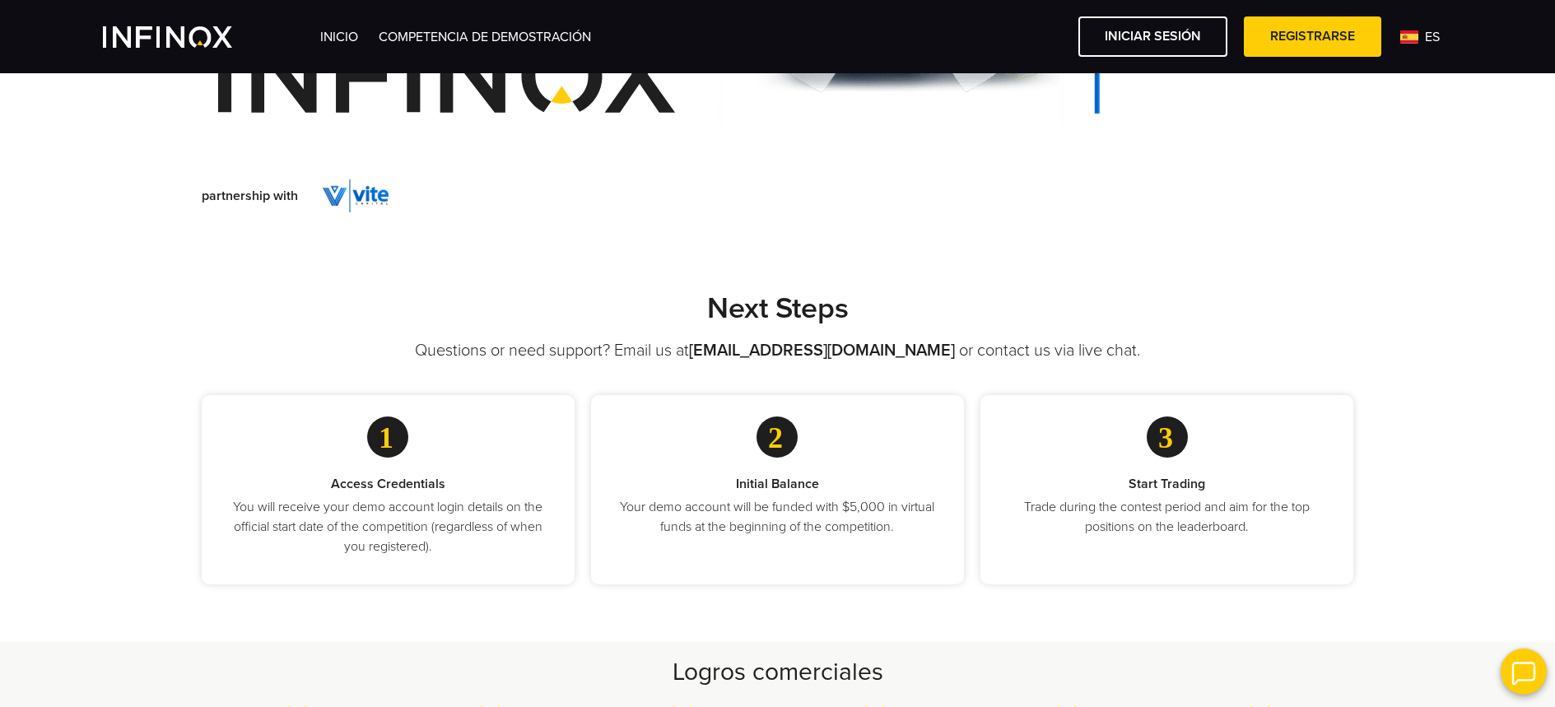
click at [1418, 35] on span "es" at bounding box center [1432, 37] width 28 height 20
click at [1430, 39] on span "es" at bounding box center [1432, 37] width 28 height 20
click at [1412, 27] on div "es" at bounding box center [1423, 37] width 59 height 20
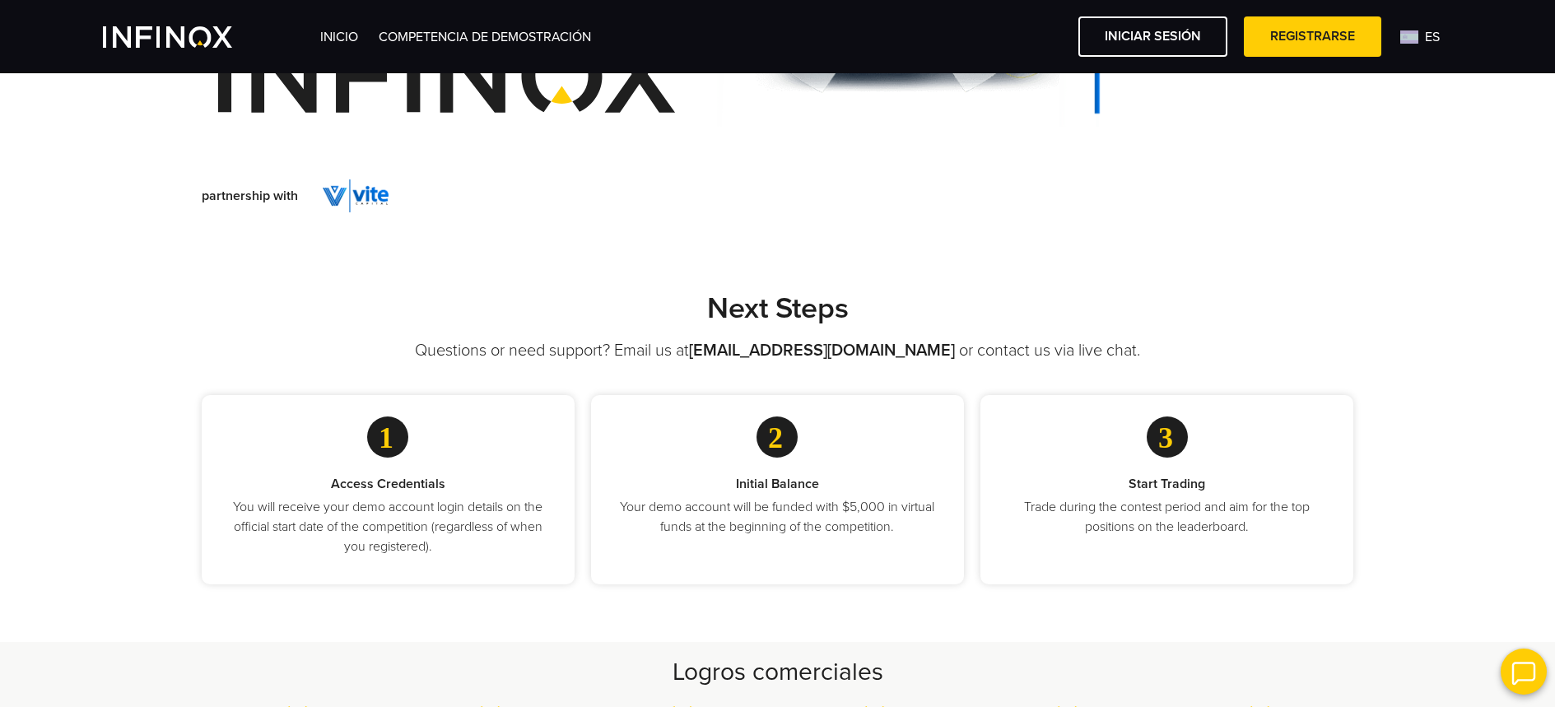
click at [1411, 29] on div "es" at bounding box center [1423, 37] width 59 height 20
drag, startPoint x: 1293, startPoint y: 187, endPoint x: 1314, endPoint y: 204, distance: 26.9
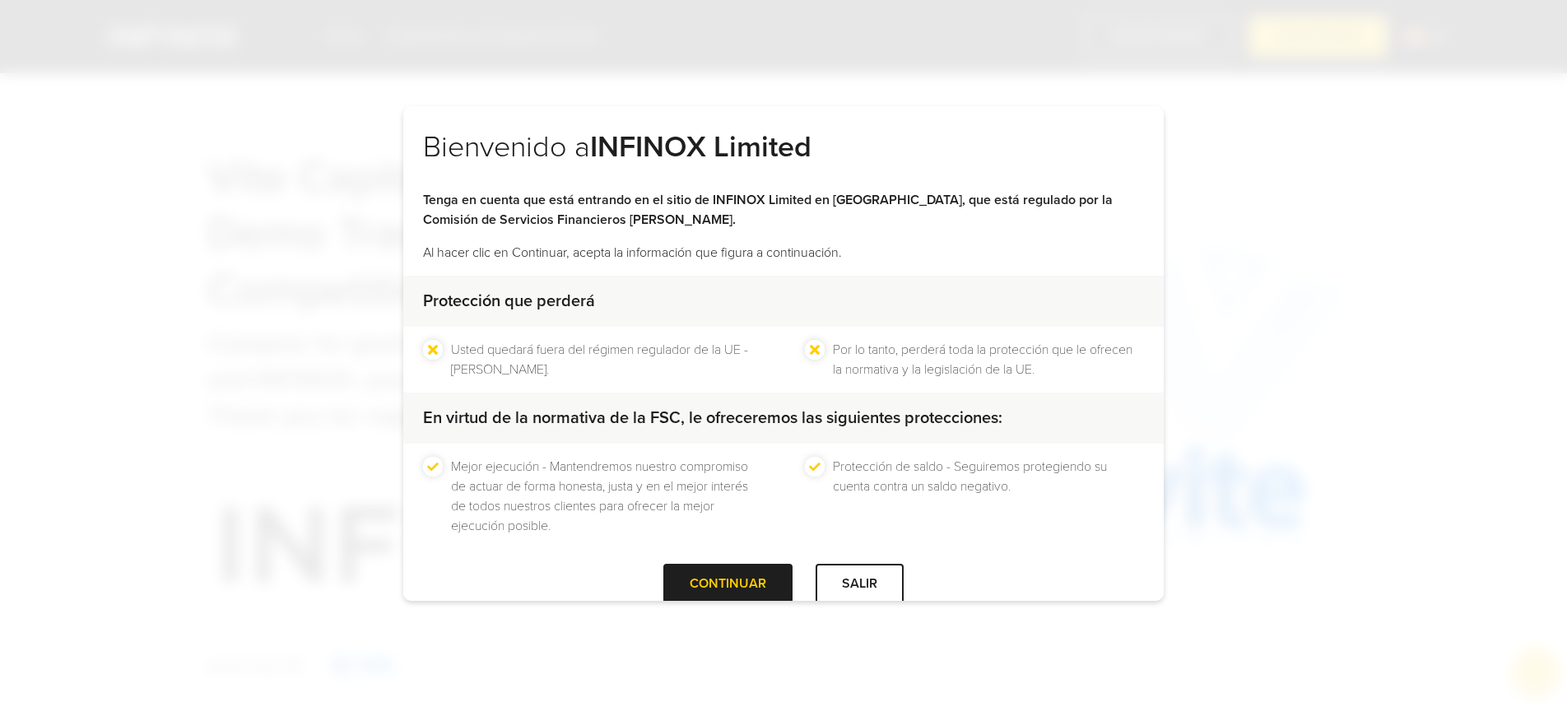
click at [707, 555] on div "Protección que perderá Usted quedará fuera del régimen regulador de la UE - MiF…" at bounding box center [783, 420] width 761 height 288
click at [728, 584] on div at bounding box center [728, 584] width 0 height 0
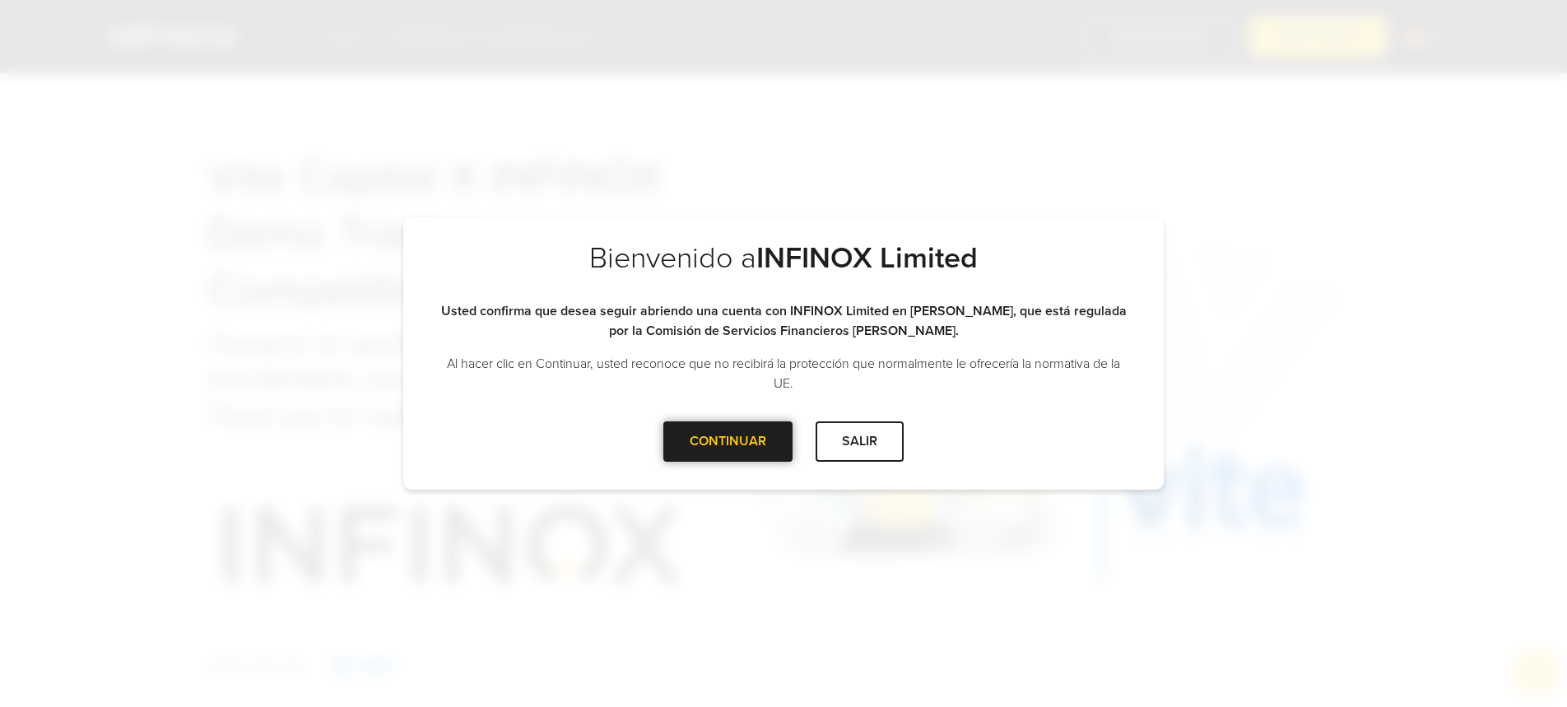
click at [728, 441] on div at bounding box center [728, 441] width 0 height 0
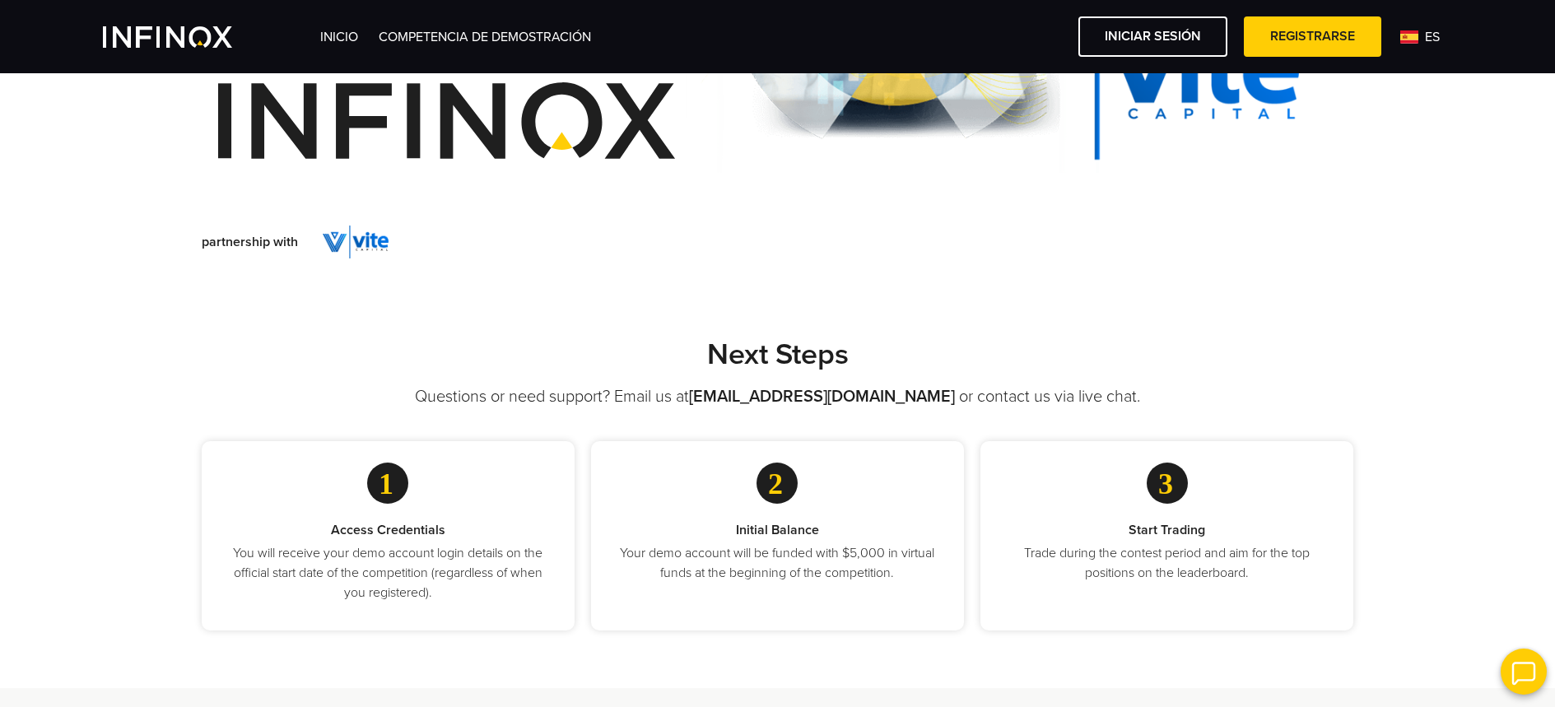
scroll to position [438, 0]
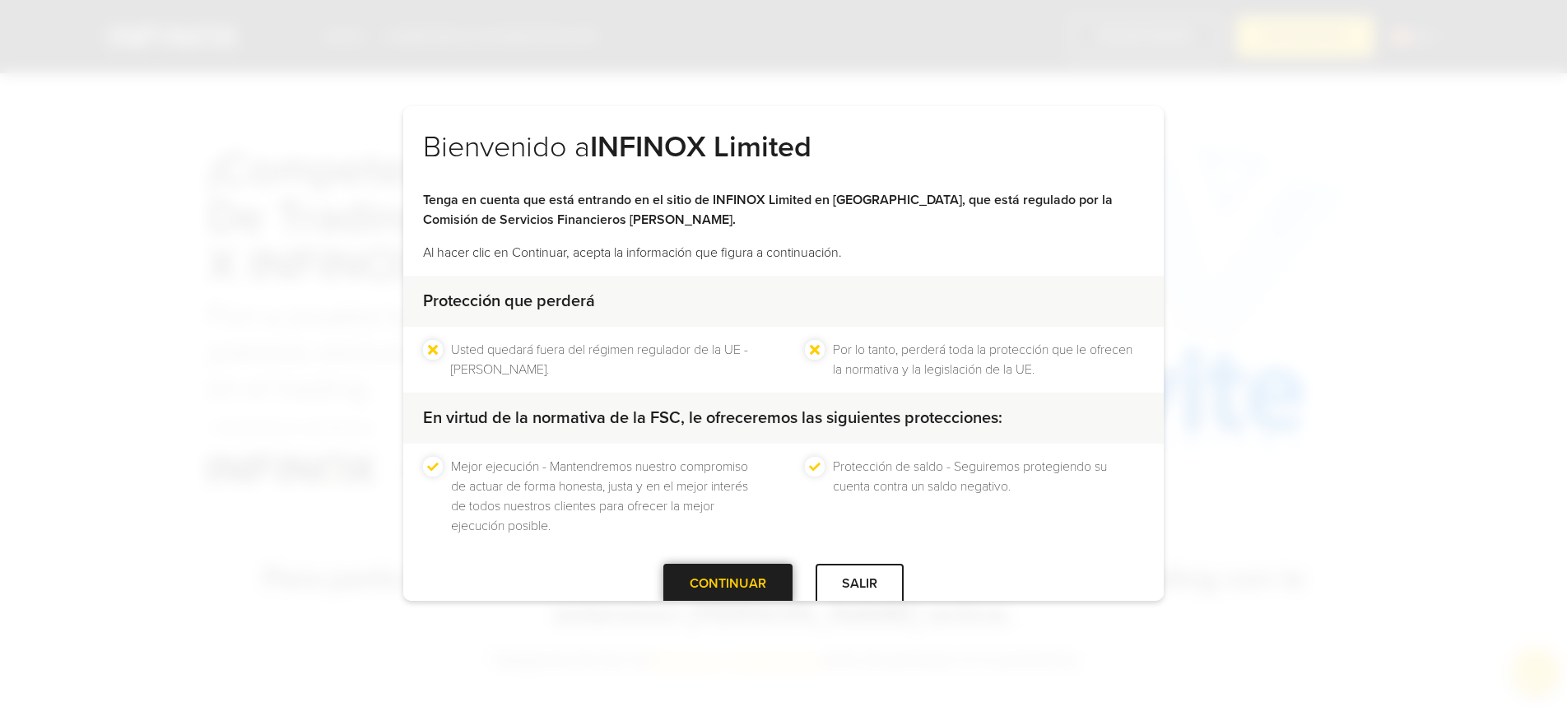
click at [760, 577] on div "CONTINUAR" at bounding box center [727, 584] width 129 height 40
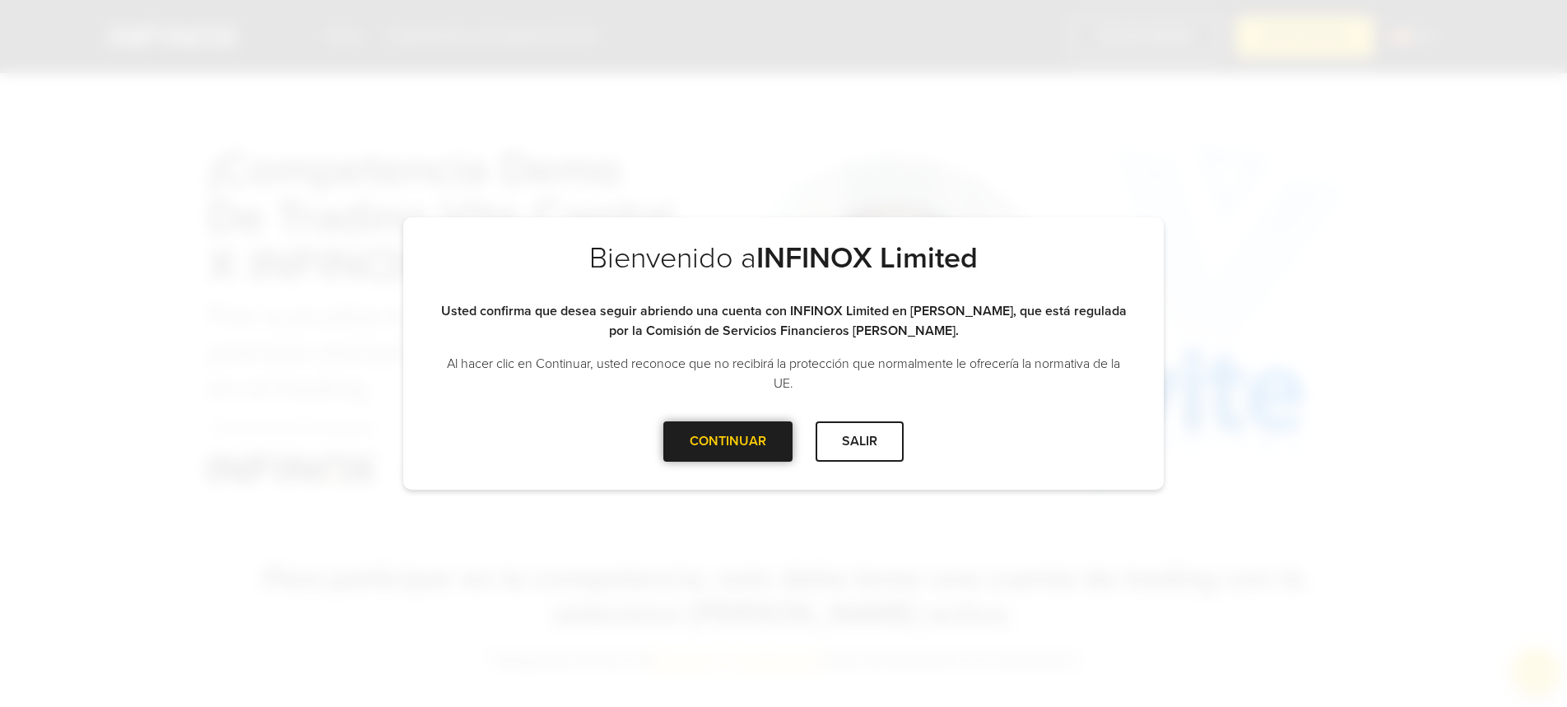
click at [734, 460] on div "CONTINUAR SALIR" at bounding box center [783, 448] width 761 height 54
click at [677, 429] on div "CONTINUAR" at bounding box center [727, 441] width 129 height 40
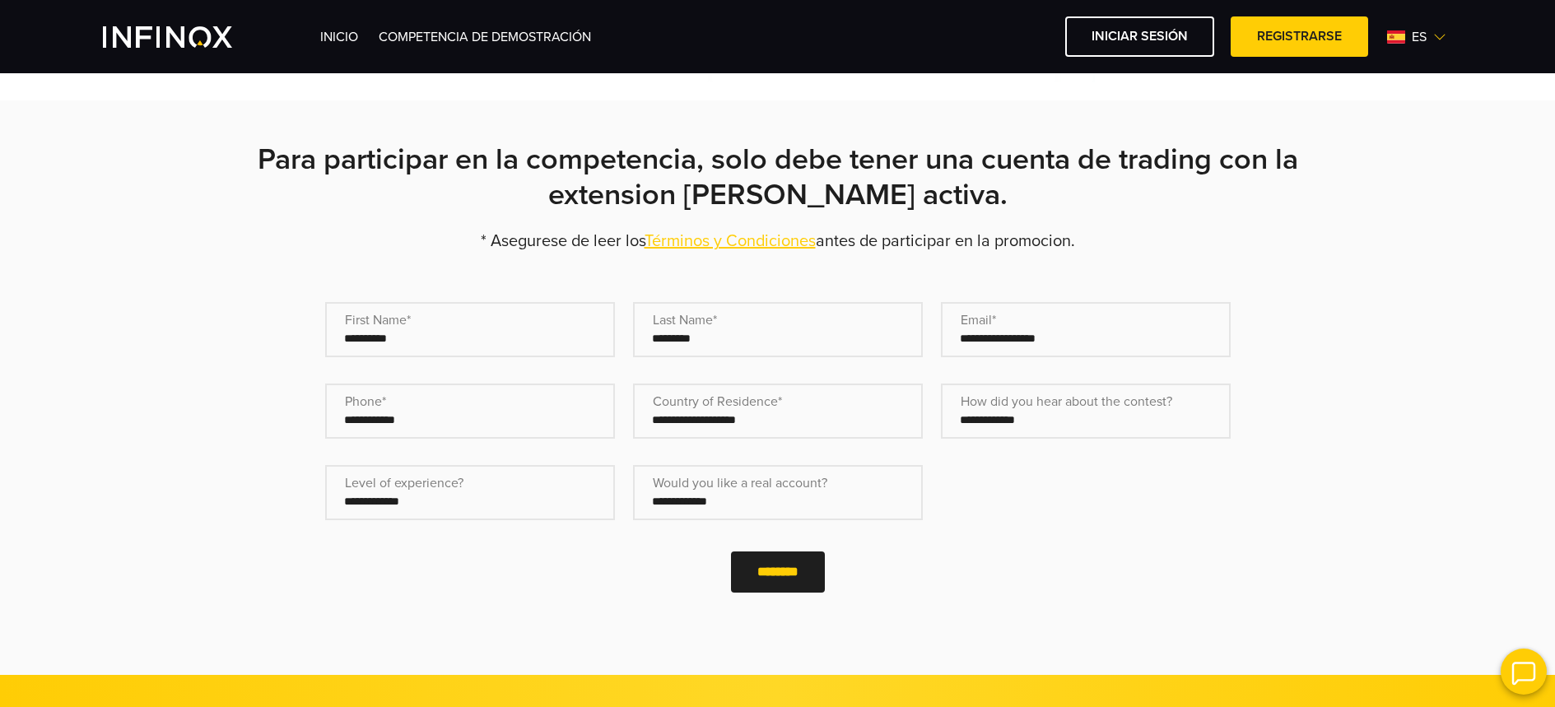
scroll to position [422, 0]
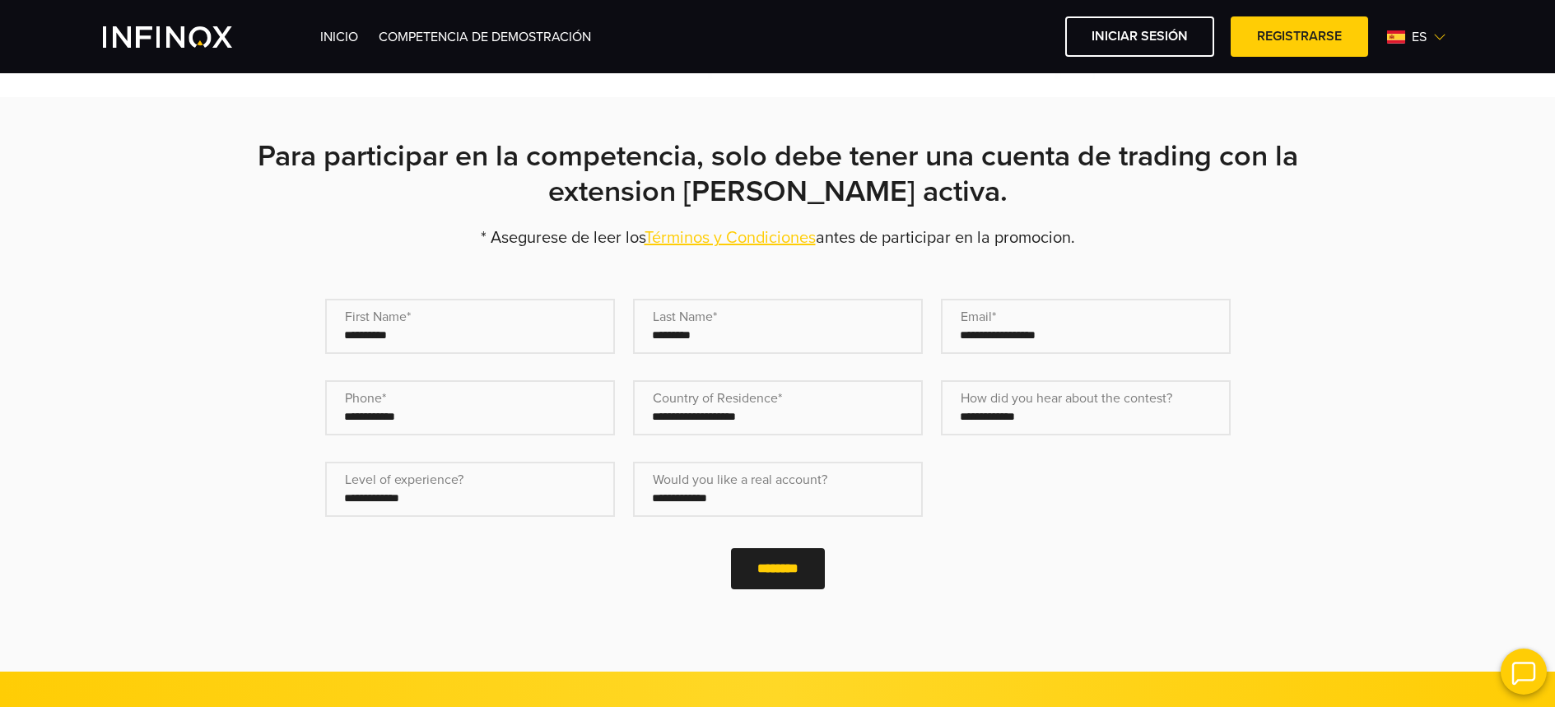
drag, startPoint x: 250, startPoint y: 361, endPoint x: 239, endPoint y: 356, distance: 12.9
click at [250, 359] on div "**********" at bounding box center [777, 404] width 1185 height 533
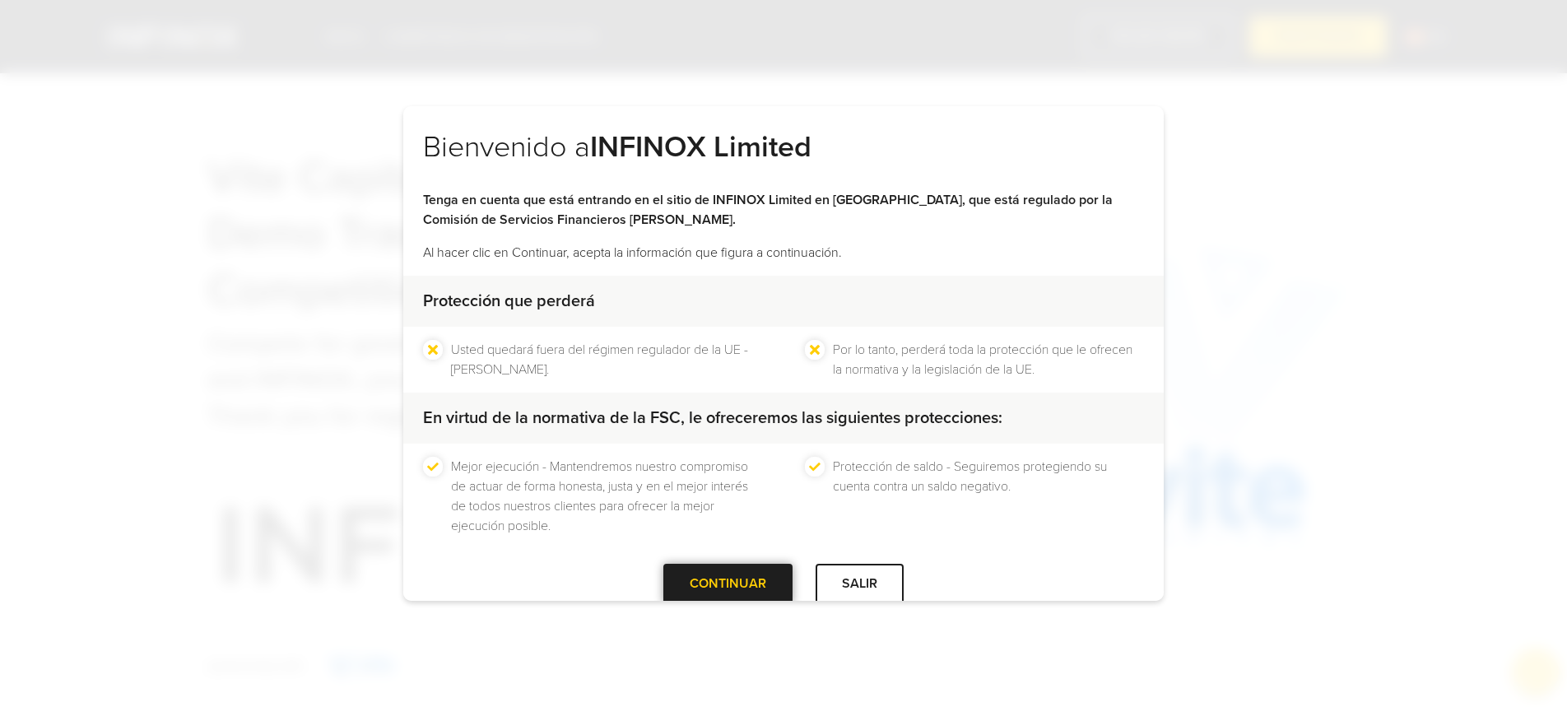
click at [728, 584] on div at bounding box center [728, 584] width 0 height 0
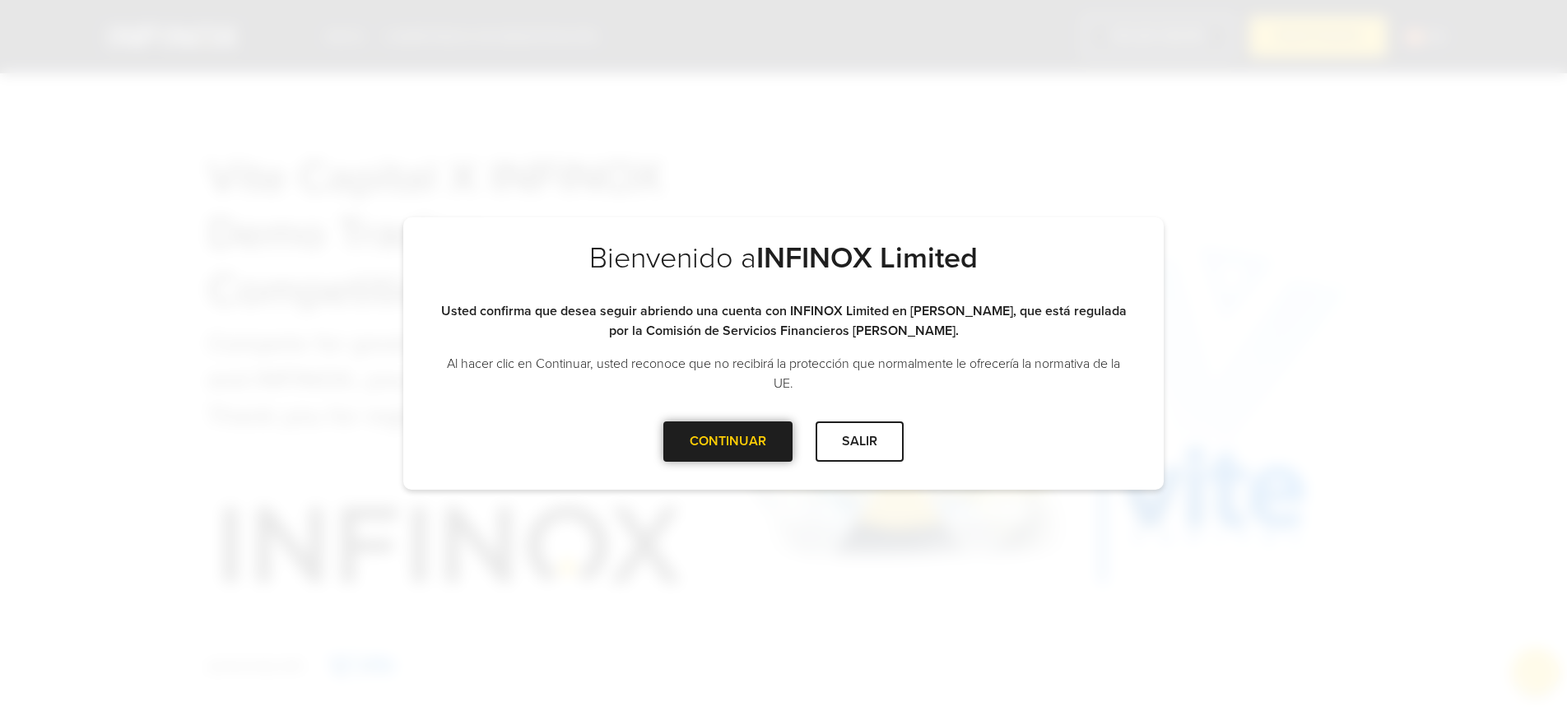
click at [754, 426] on div "CONTINUAR" at bounding box center [727, 441] width 129 height 40
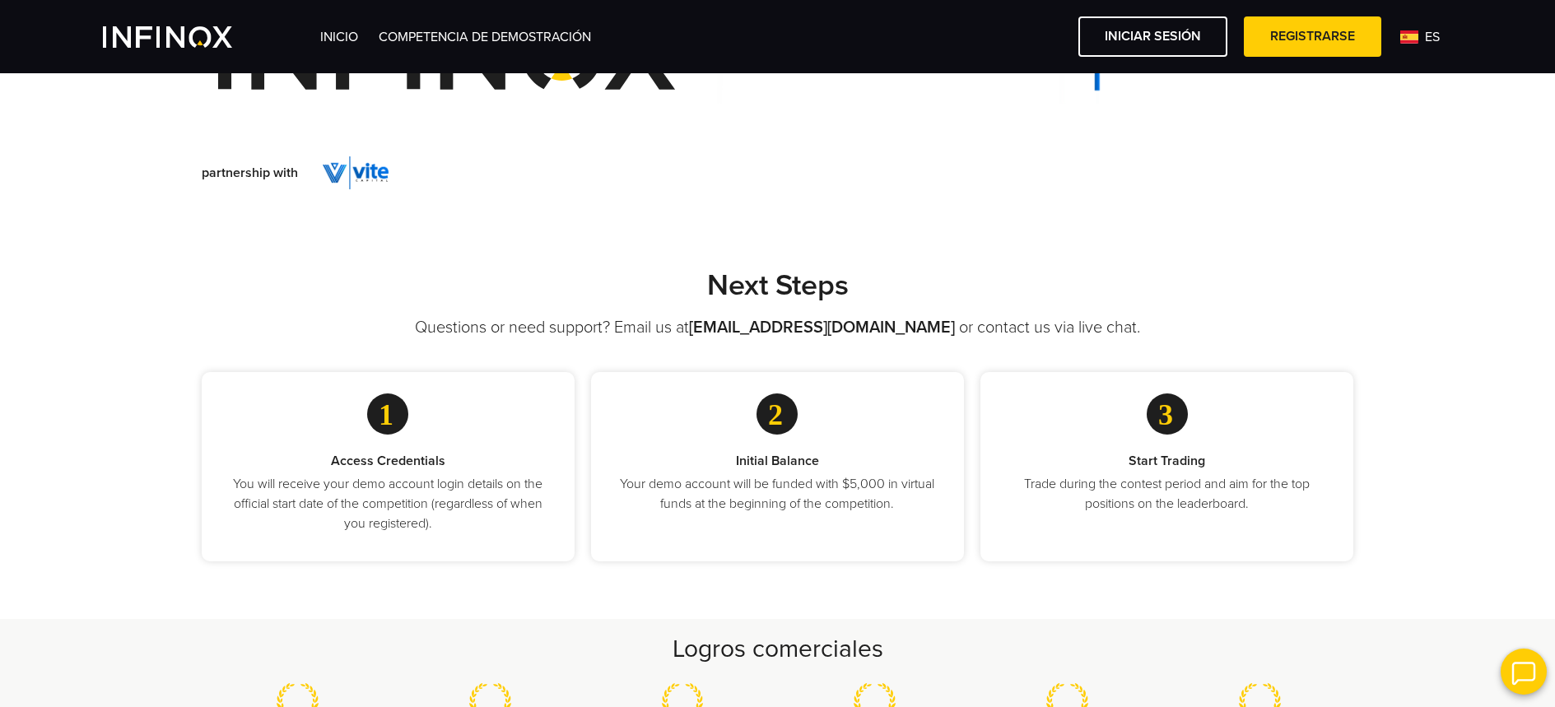
scroll to position [518, 0]
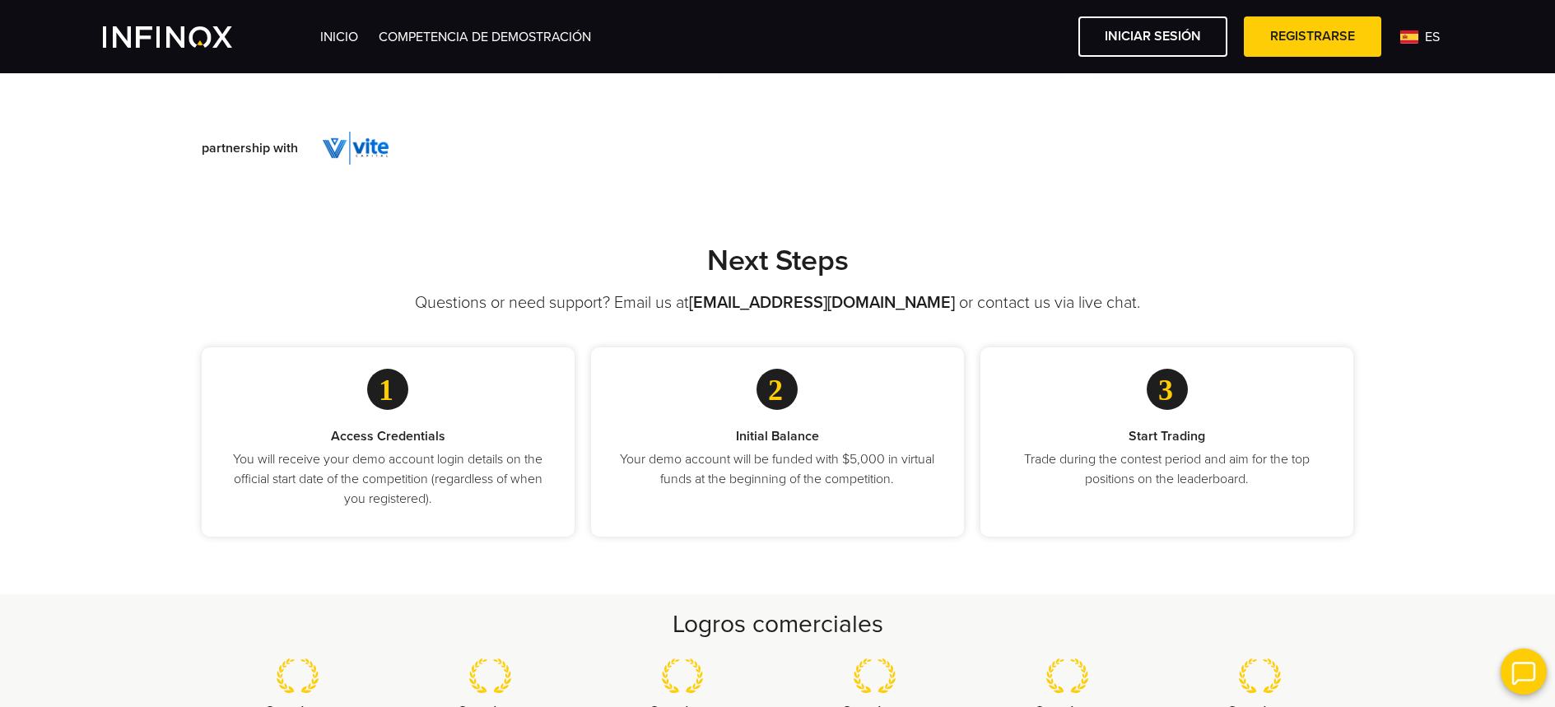
click at [158, 295] on div "Next Steps Questions or need support? Email us at promotions@infinox.com or con…" at bounding box center [777, 396] width 1555 height 397
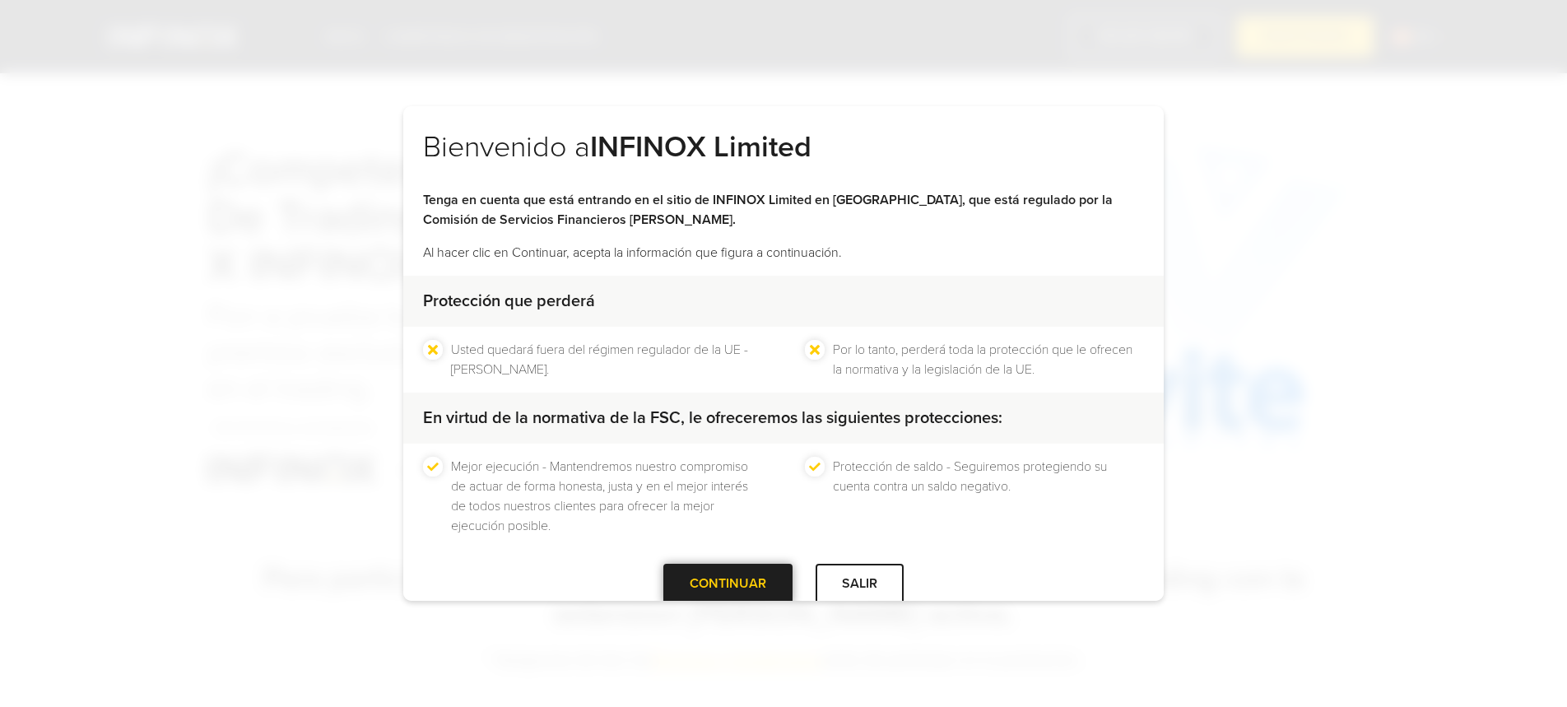
scroll to position [3, 0]
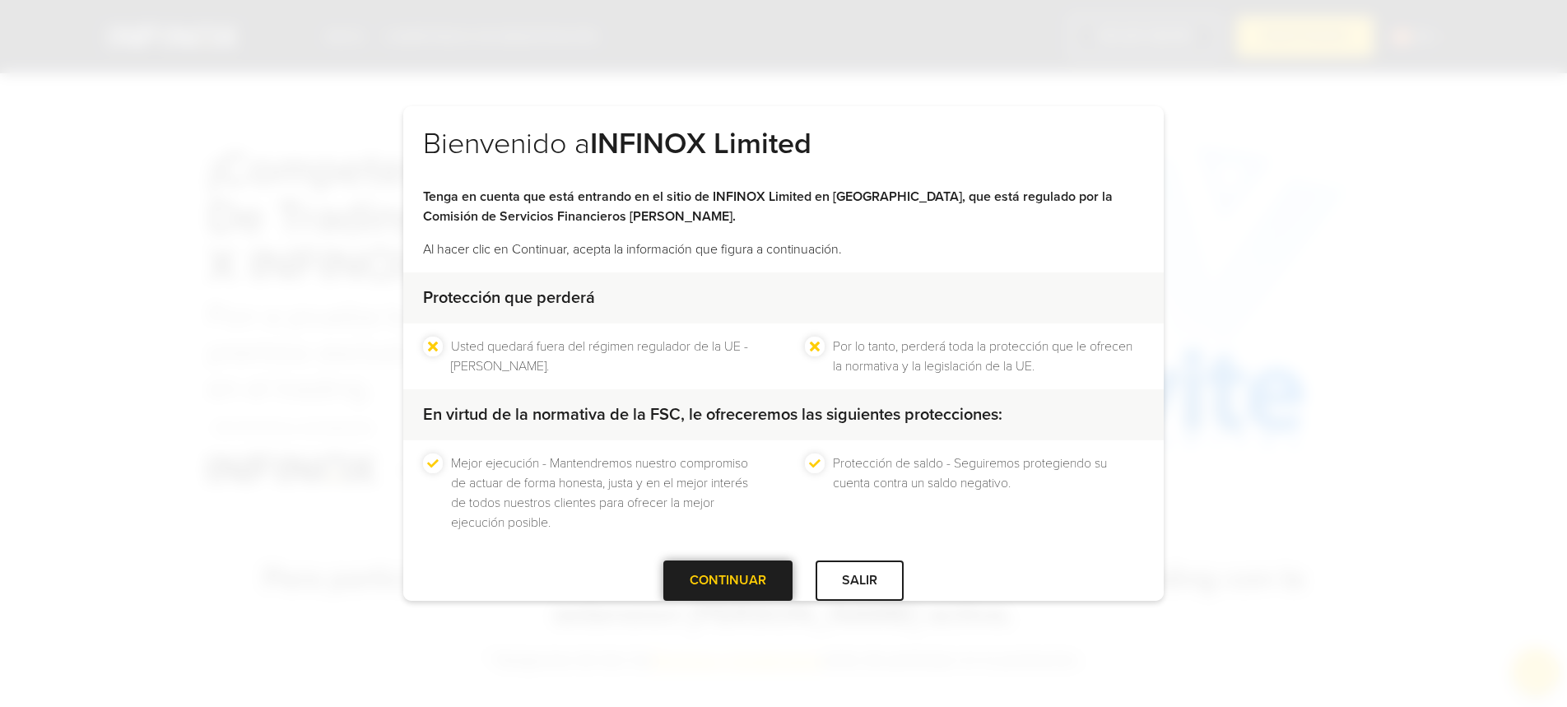
click at [728, 580] on div at bounding box center [728, 580] width 0 height 0
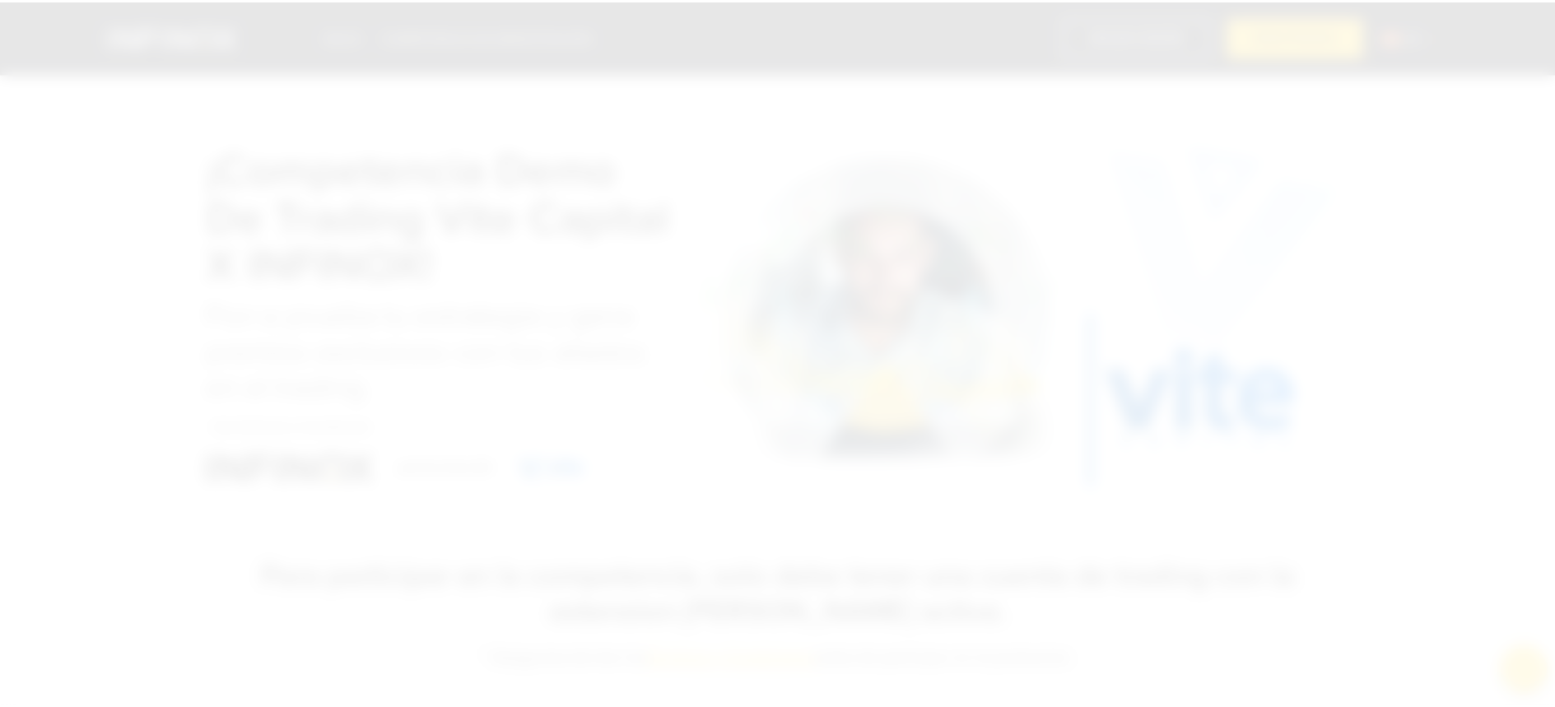
scroll to position [0, 0]
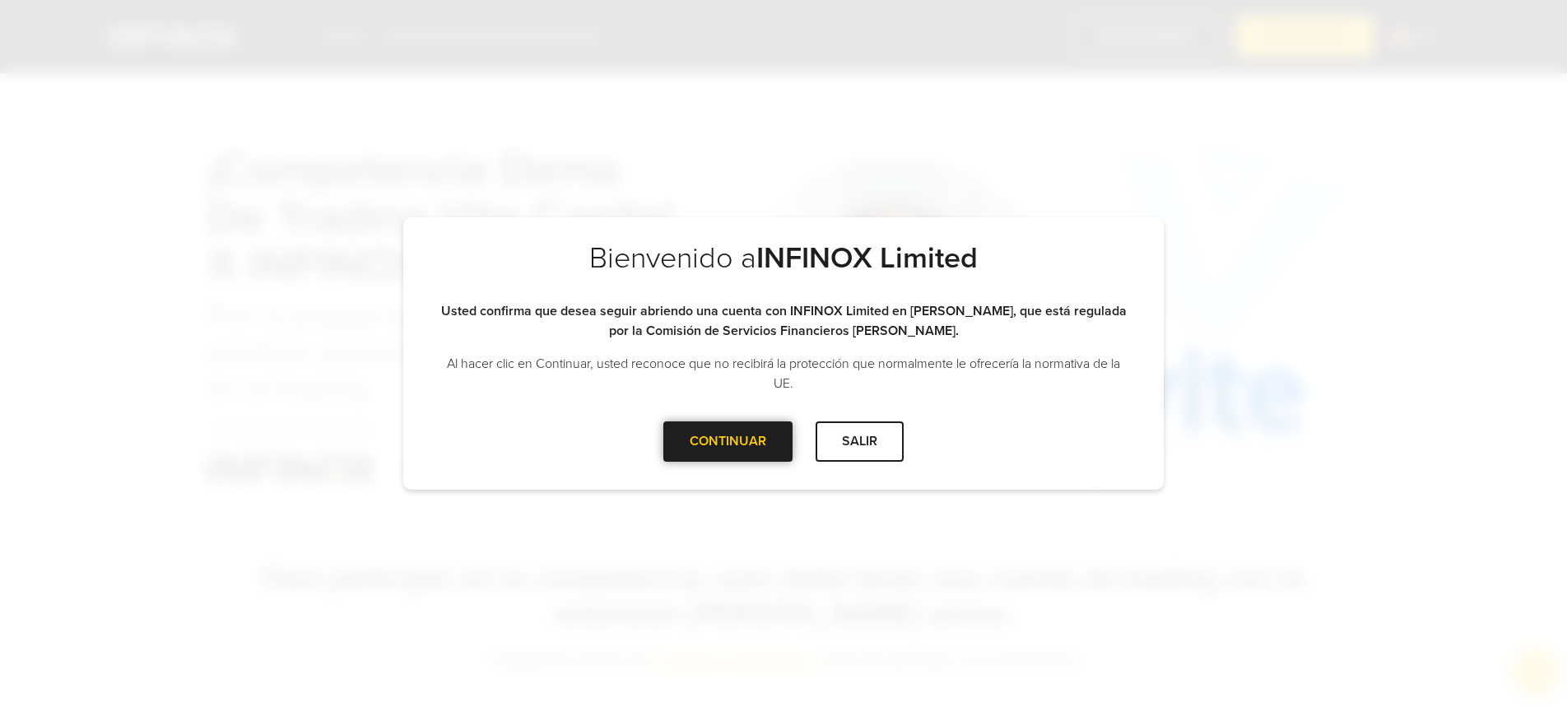
click at [728, 441] on div at bounding box center [728, 441] width 0 height 0
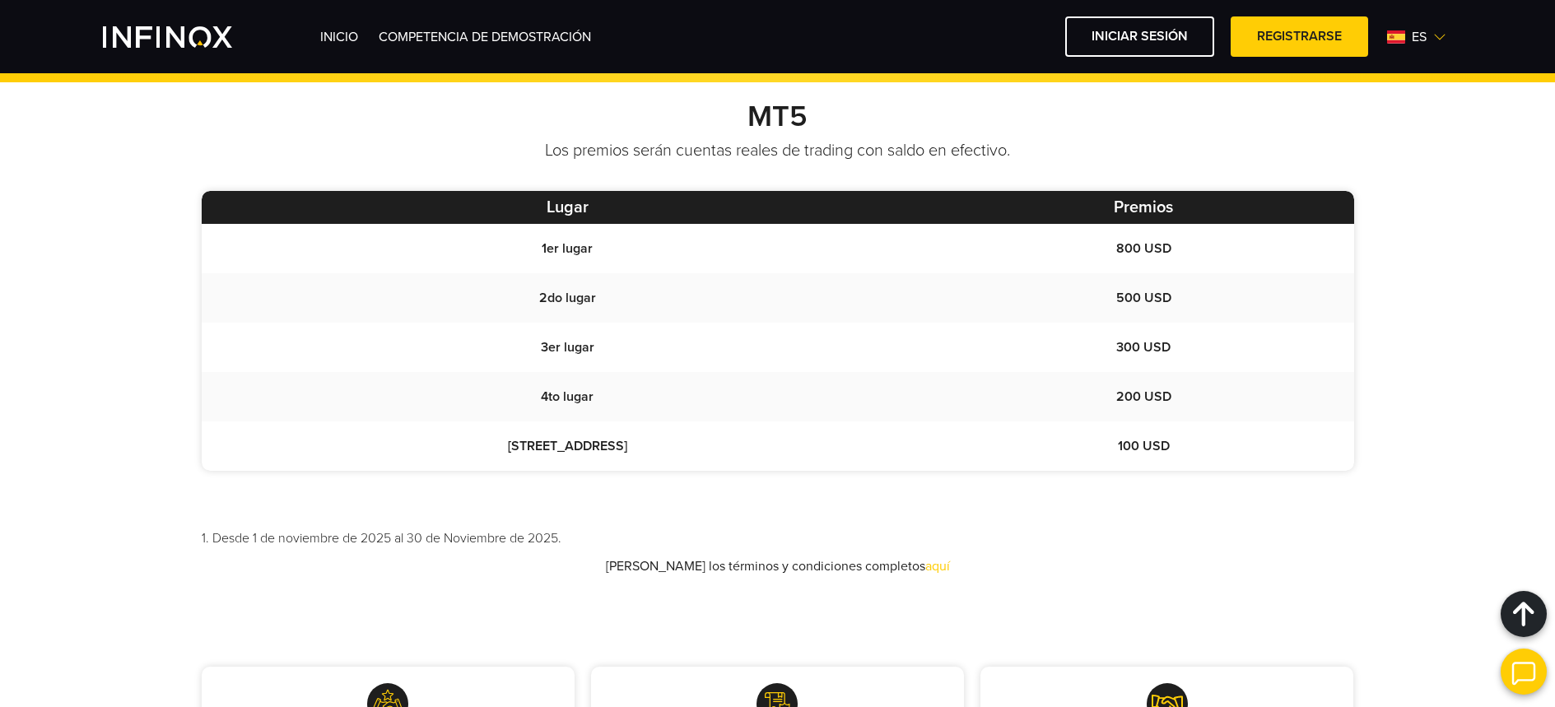
scroll to position [1328, 0]
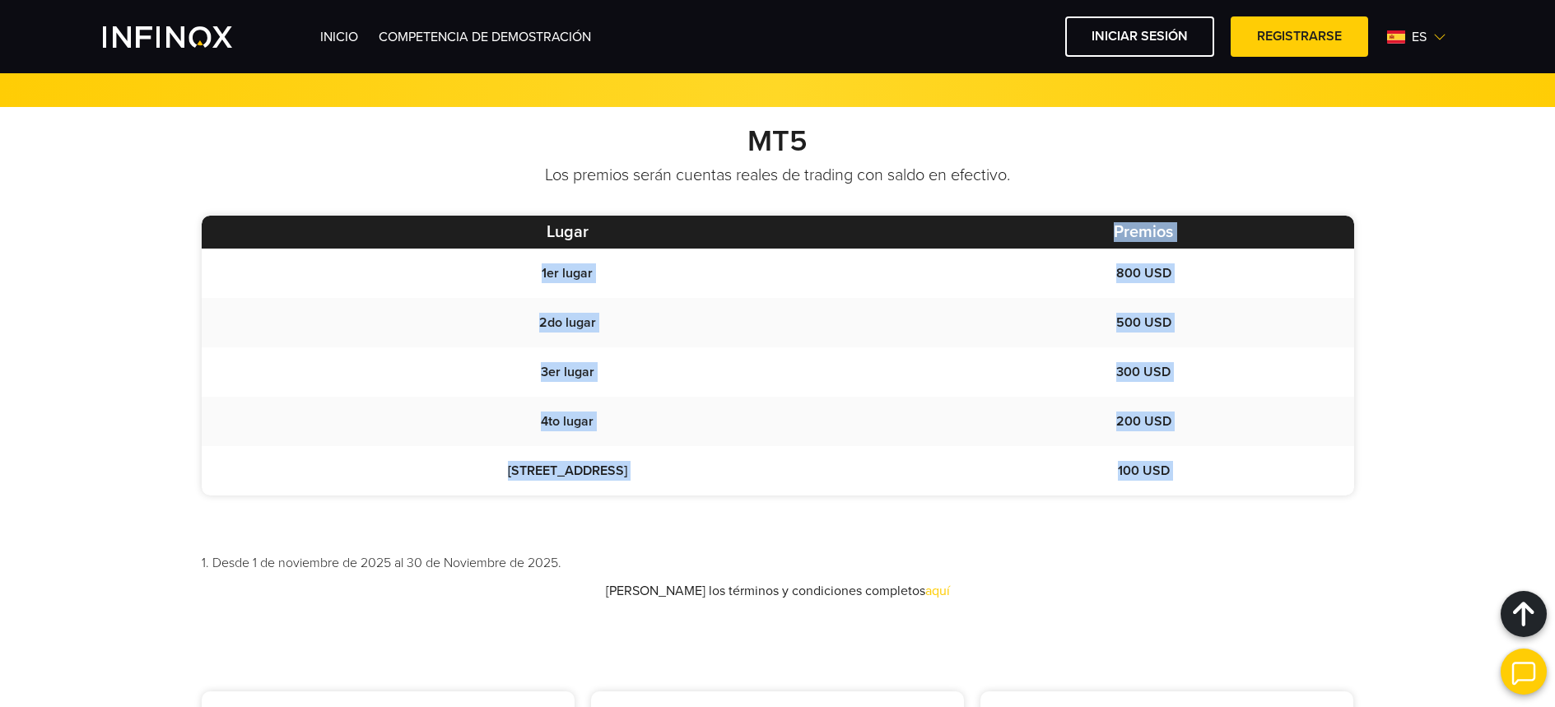
drag, startPoint x: 429, startPoint y: 244, endPoint x: 1165, endPoint y: 498, distance: 778.3
click at [1165, 498] on div "MT5 Los premios serán cuentas reales de trading con saldo en efectivo. Lugar Pr…" at bounding box center [777, 361] width 1185 height 477
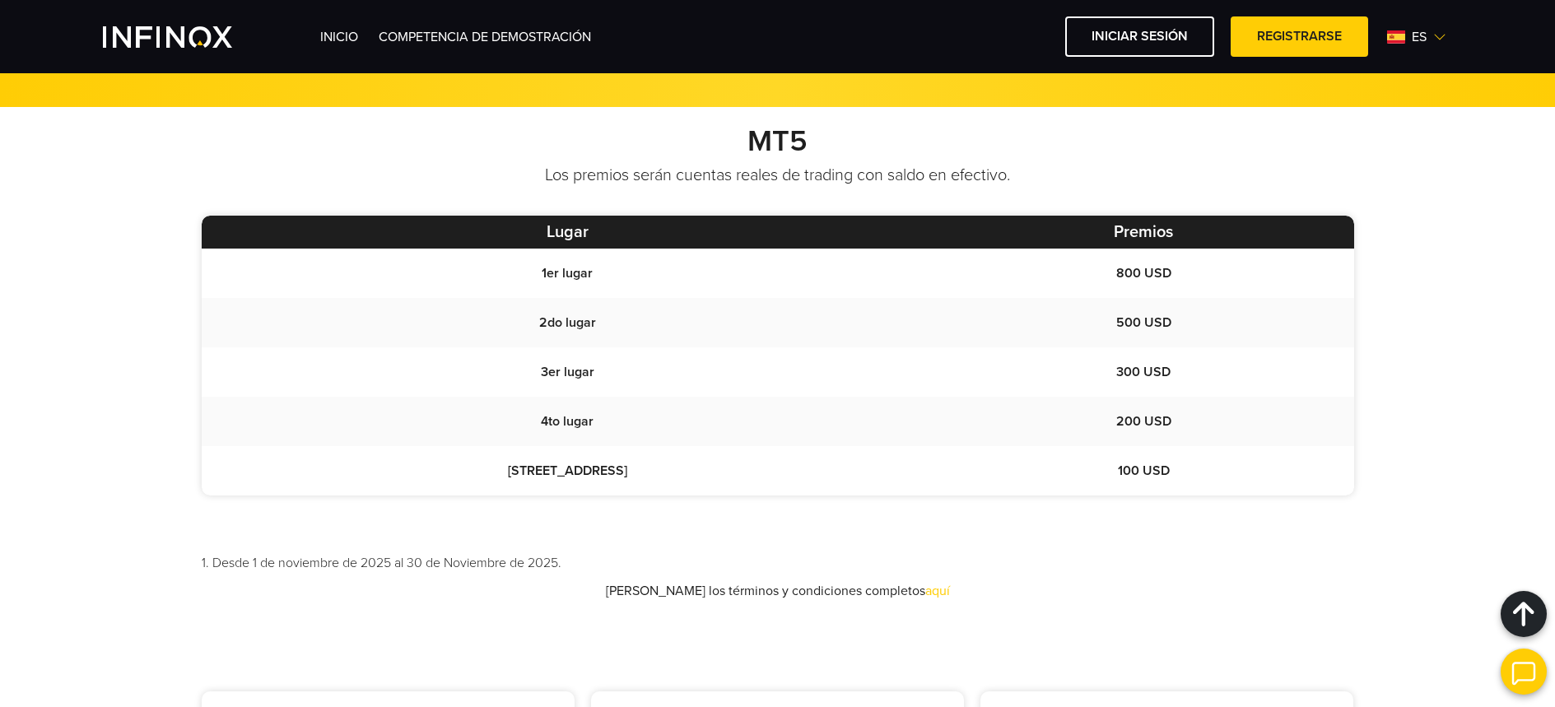
drag, startPoint x: 728, startPoint y: 384, endPoint x: 584, endPoint y: 284, distance: 175.8
click at [728, 383] on td "3er lugar" at bounding box center [568, 371] width 732 height 49
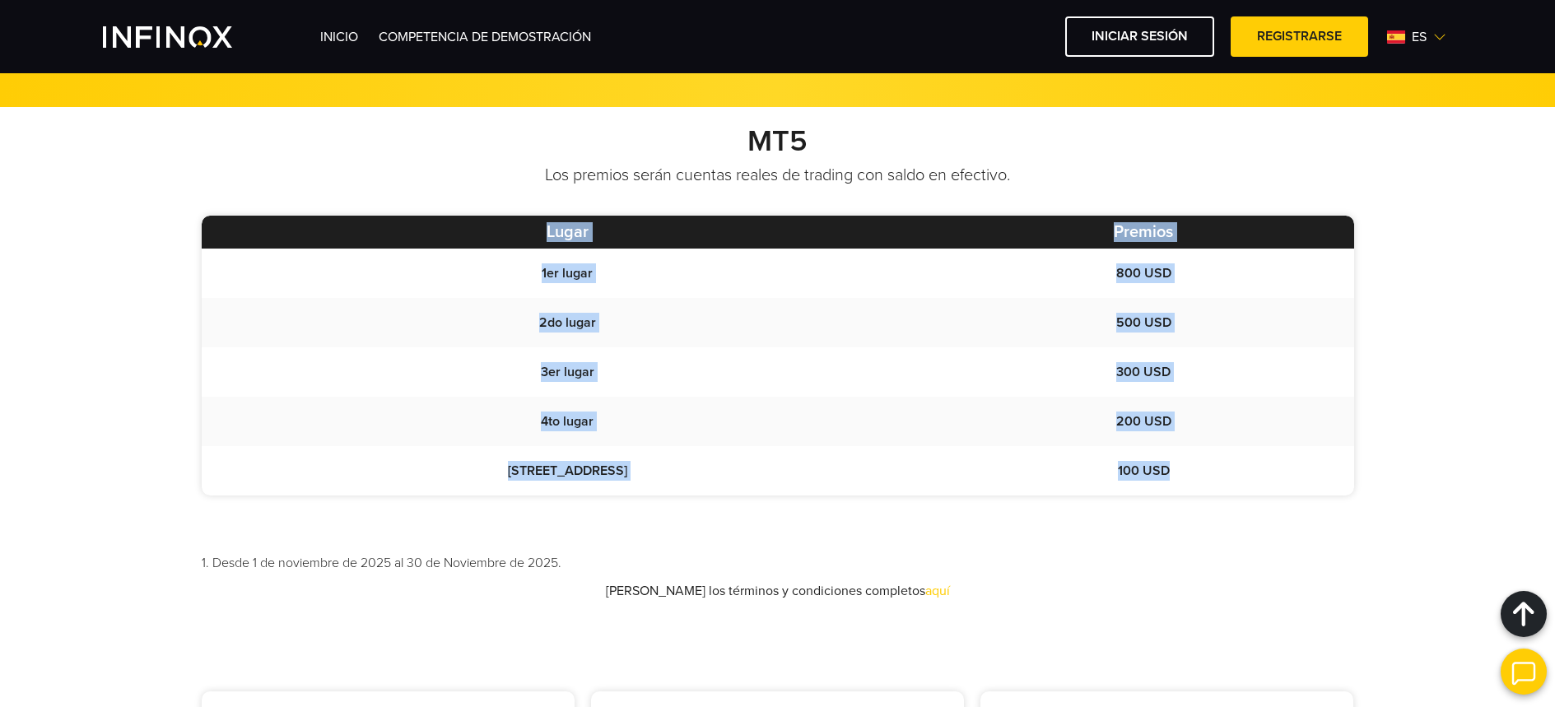
drag, startPoint x: 602, startPoint y: 248, endPoint x: 1244, endPoint y: 483, distance: 683.8
click at [1245, 481] on div "MT5 Los premios serán cuentas reales de trading con saldo en efectivo. Lugar Pr…" at bounding box center [777, 361] width 1185 height 477
click at [1235, 488] on td "100 USD" at bounding box center [1143, 470] width 421 height 49
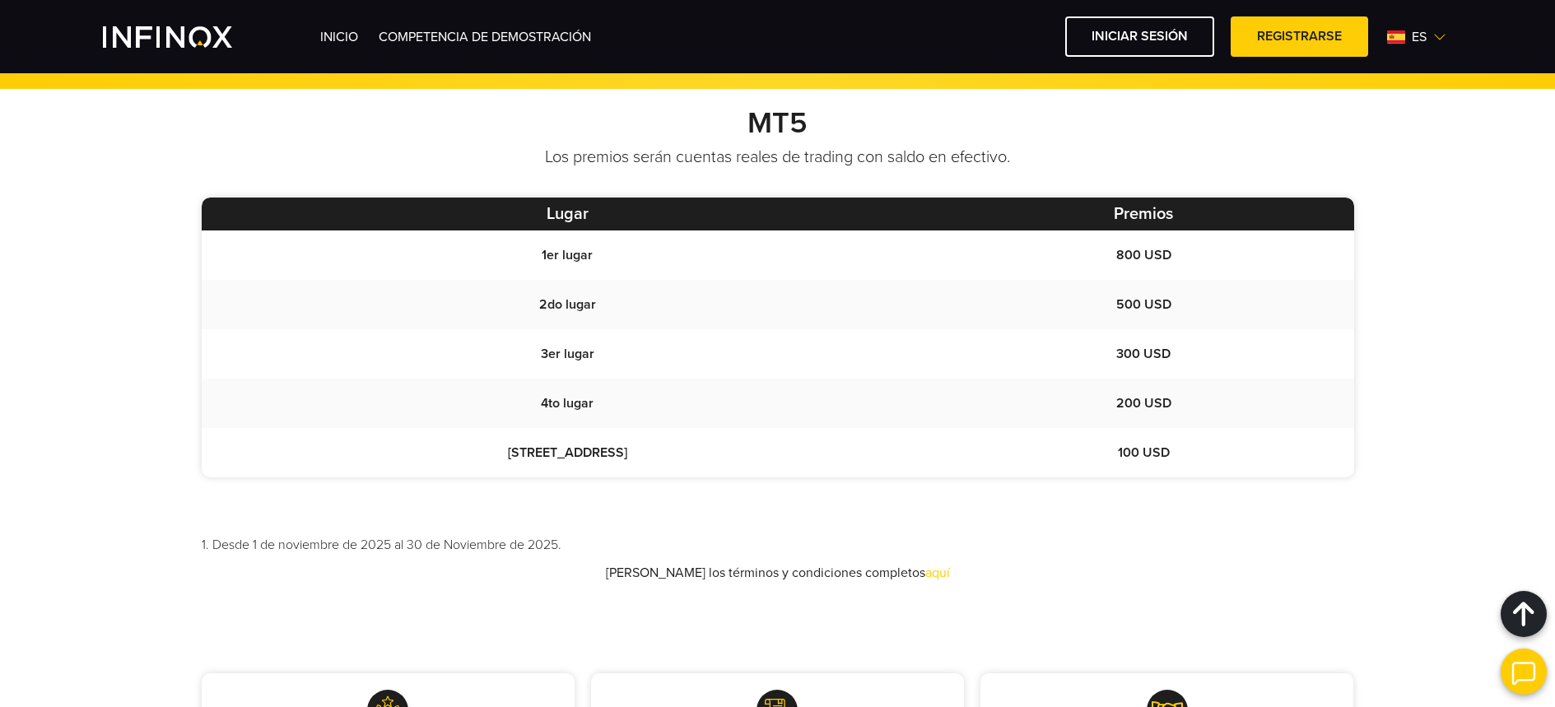
scroll to position [648, 0]
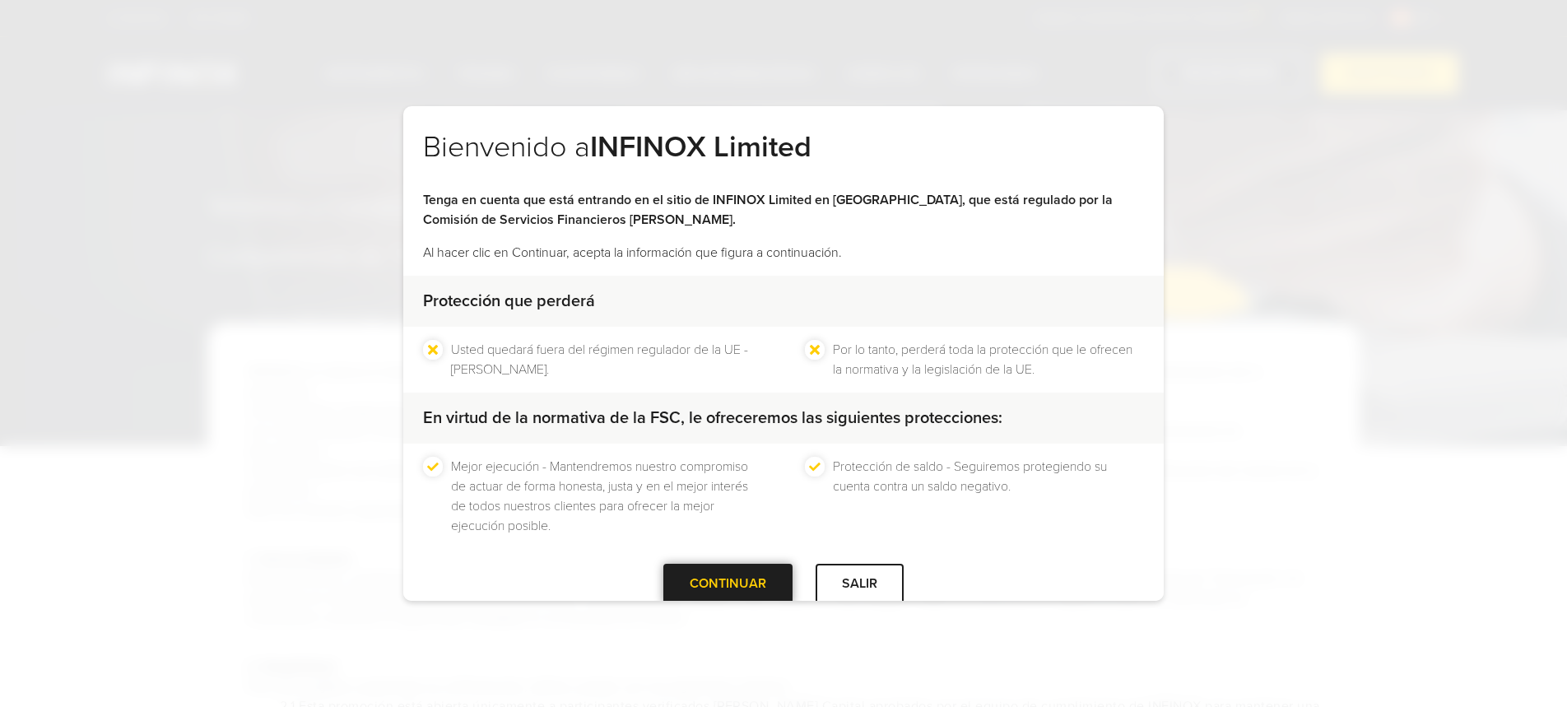
click at [728, 584] on div at bounding box center [728, 584] width 0 height 0
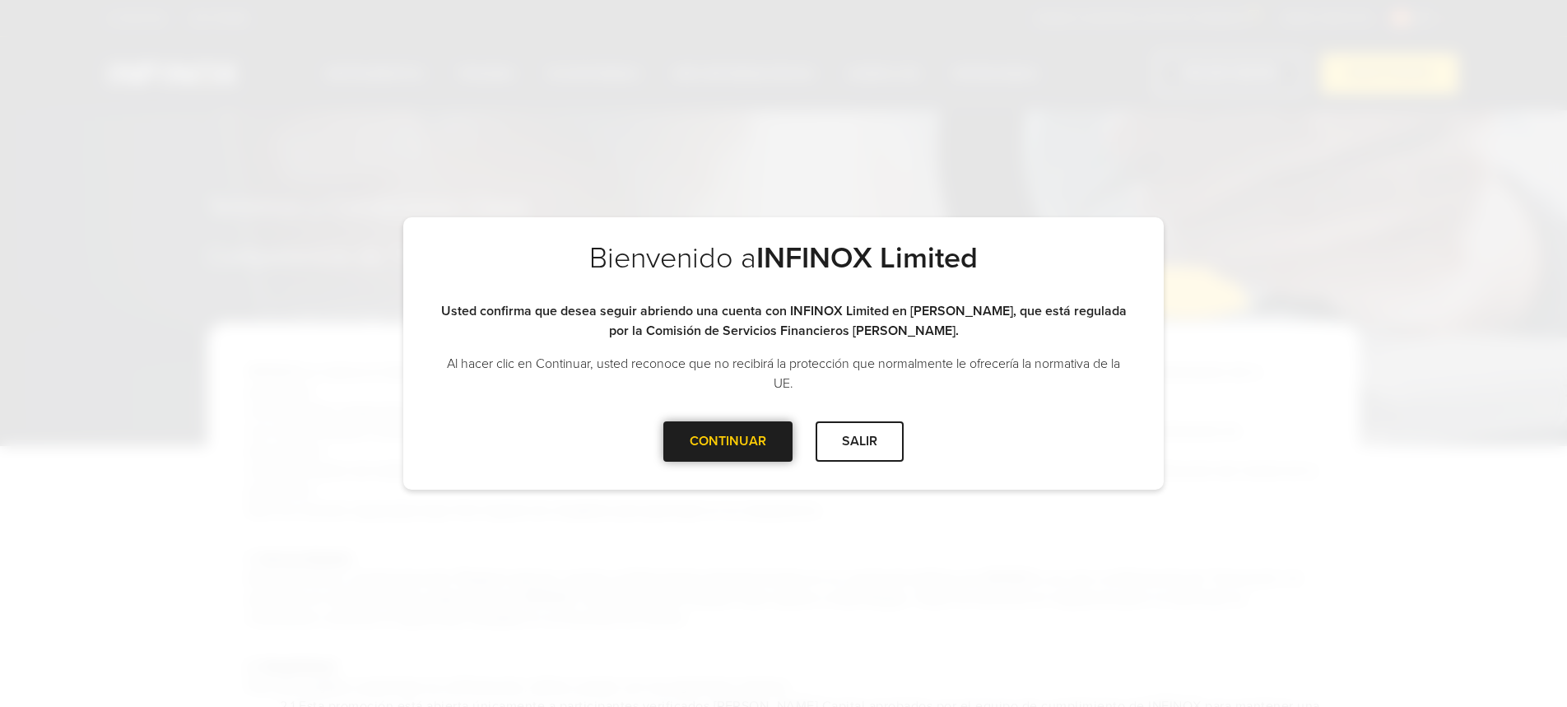
click at [728, 441] on div at bounding box center [728, 441] width 0 height 0
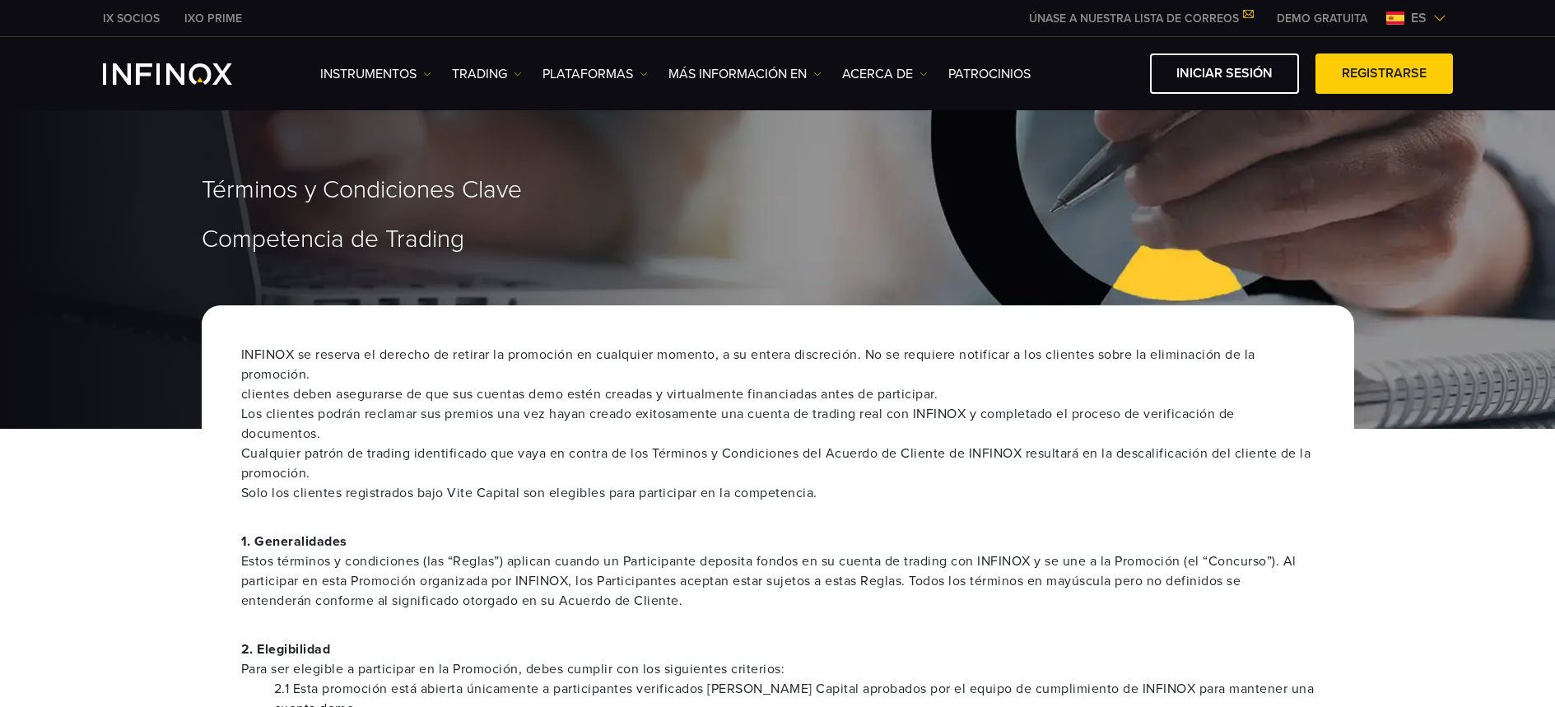
click at [704, 453] on li "Cualquier patrón de trading identificado que vaya en contra de los Términos y C…" at bounding box center [777, 464] width 1073 height 40
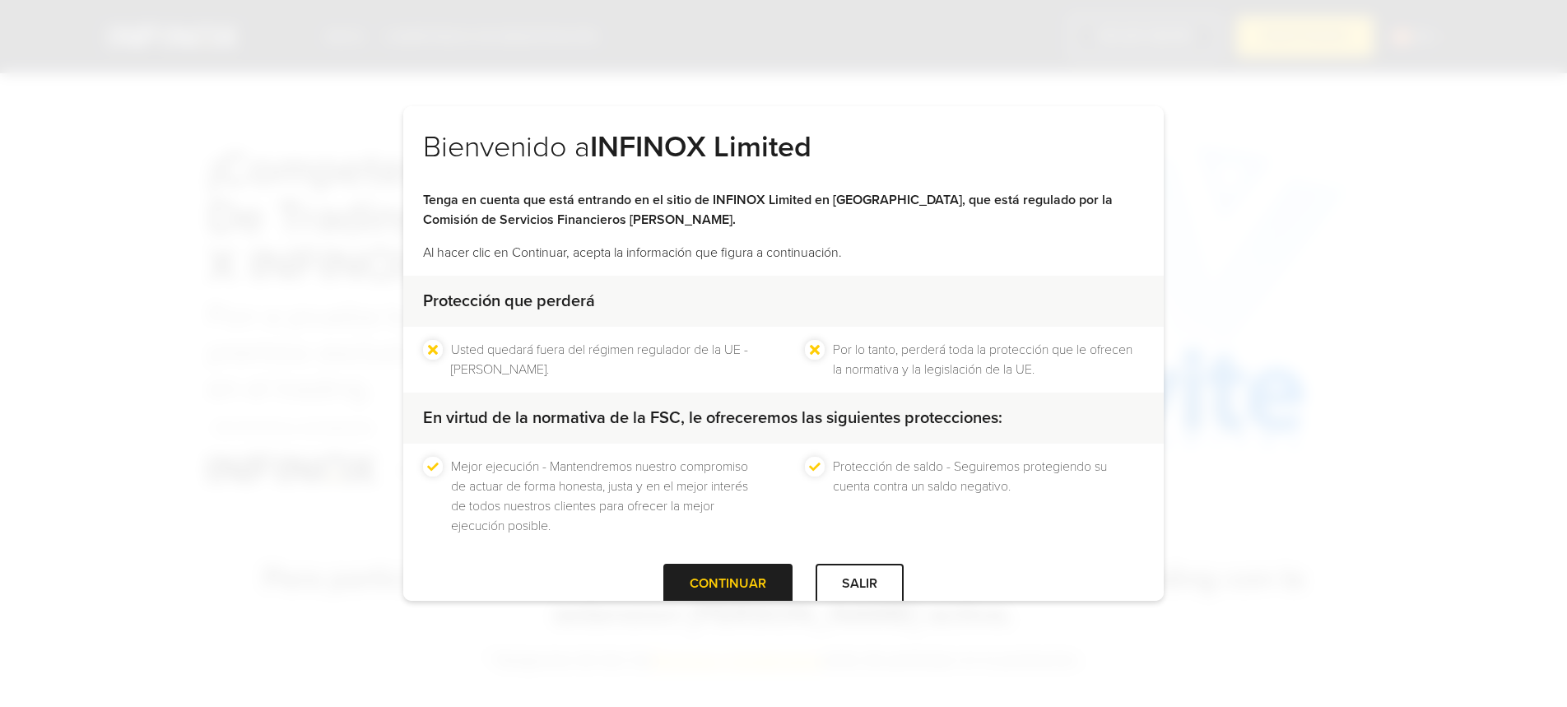
click at [712, 517] on div "Mejor ejecución - Mantendremos nuestro compromiso de actuar de forma honesta, j…" at bounding box center [783, 496] width 761 height 105
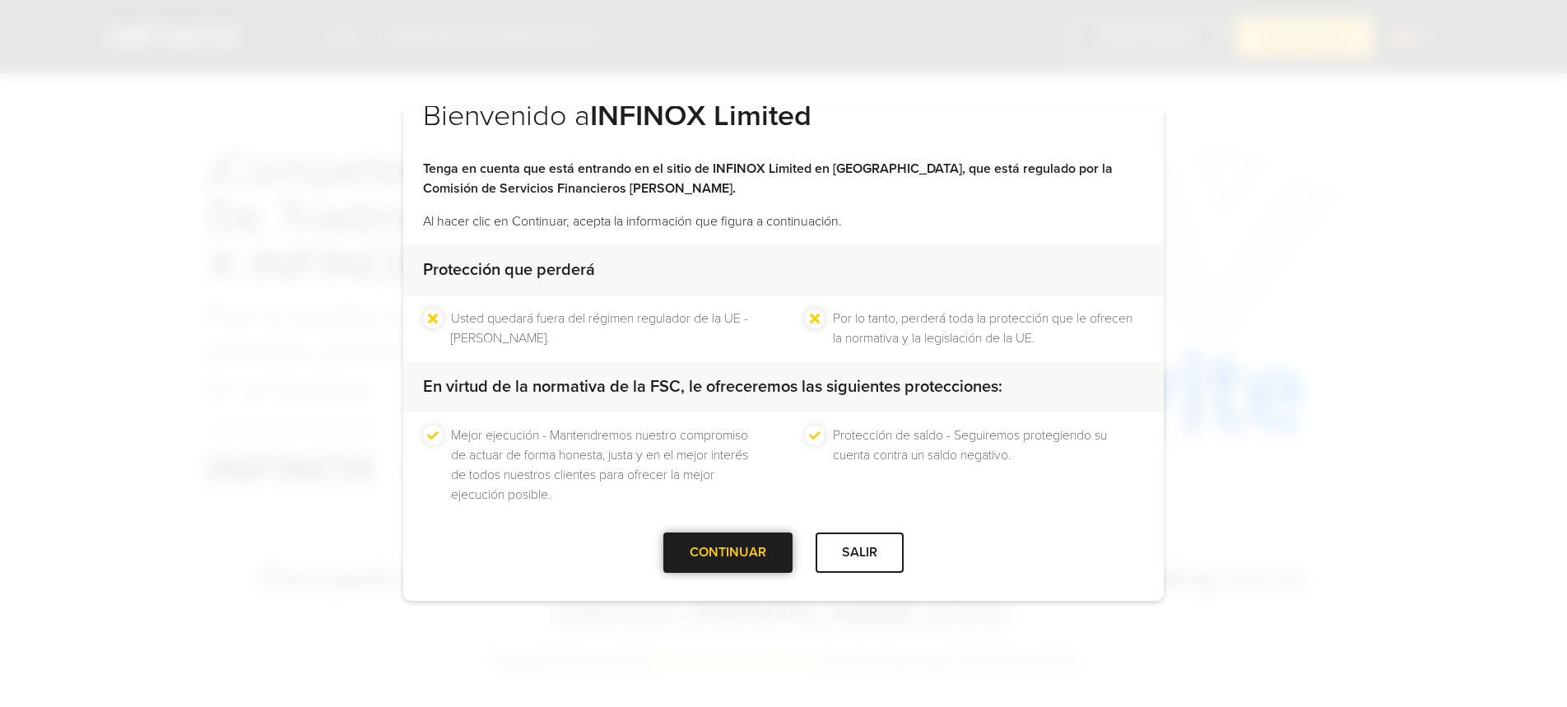
click at [728, 552] on div at bounding box center [728, 552] width 0 height 0
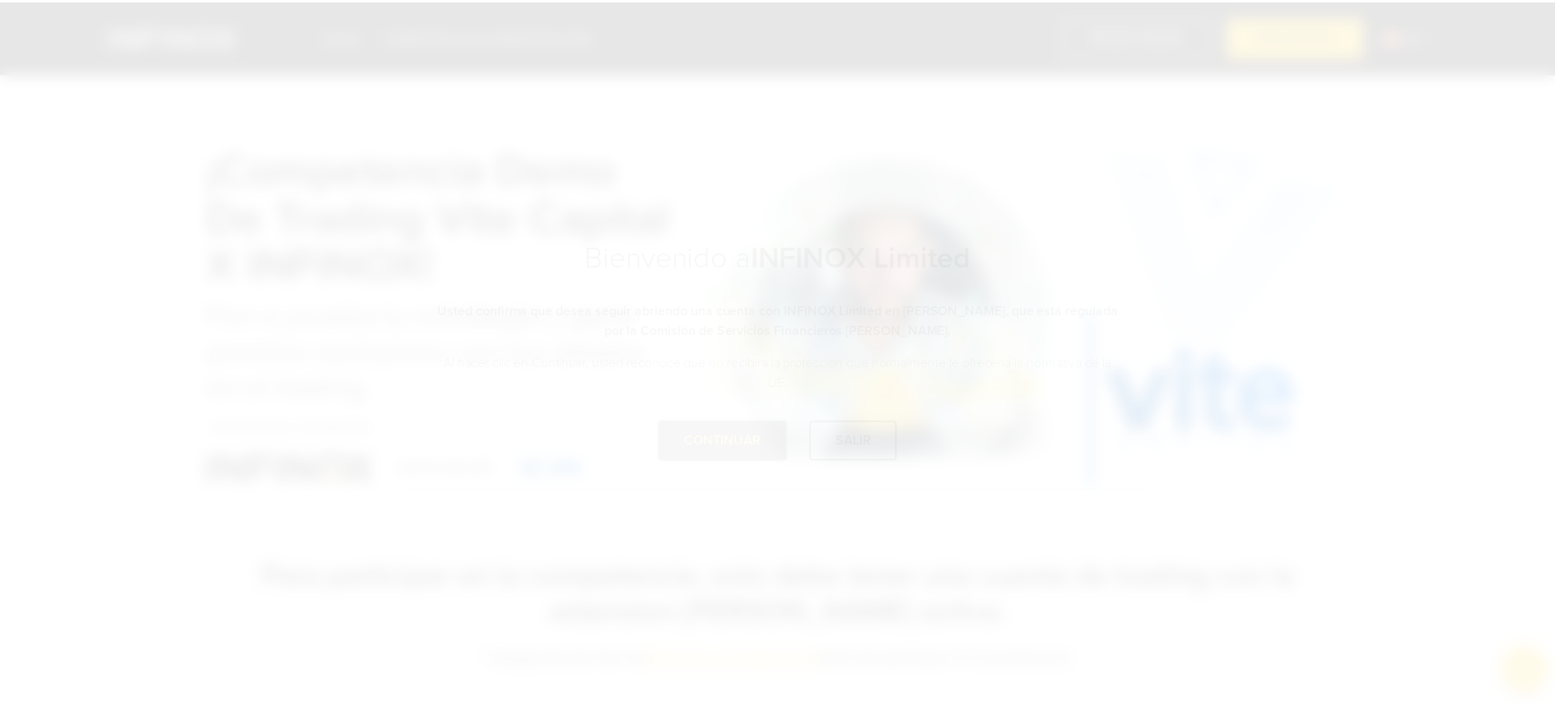
scroll to position [0, 0]
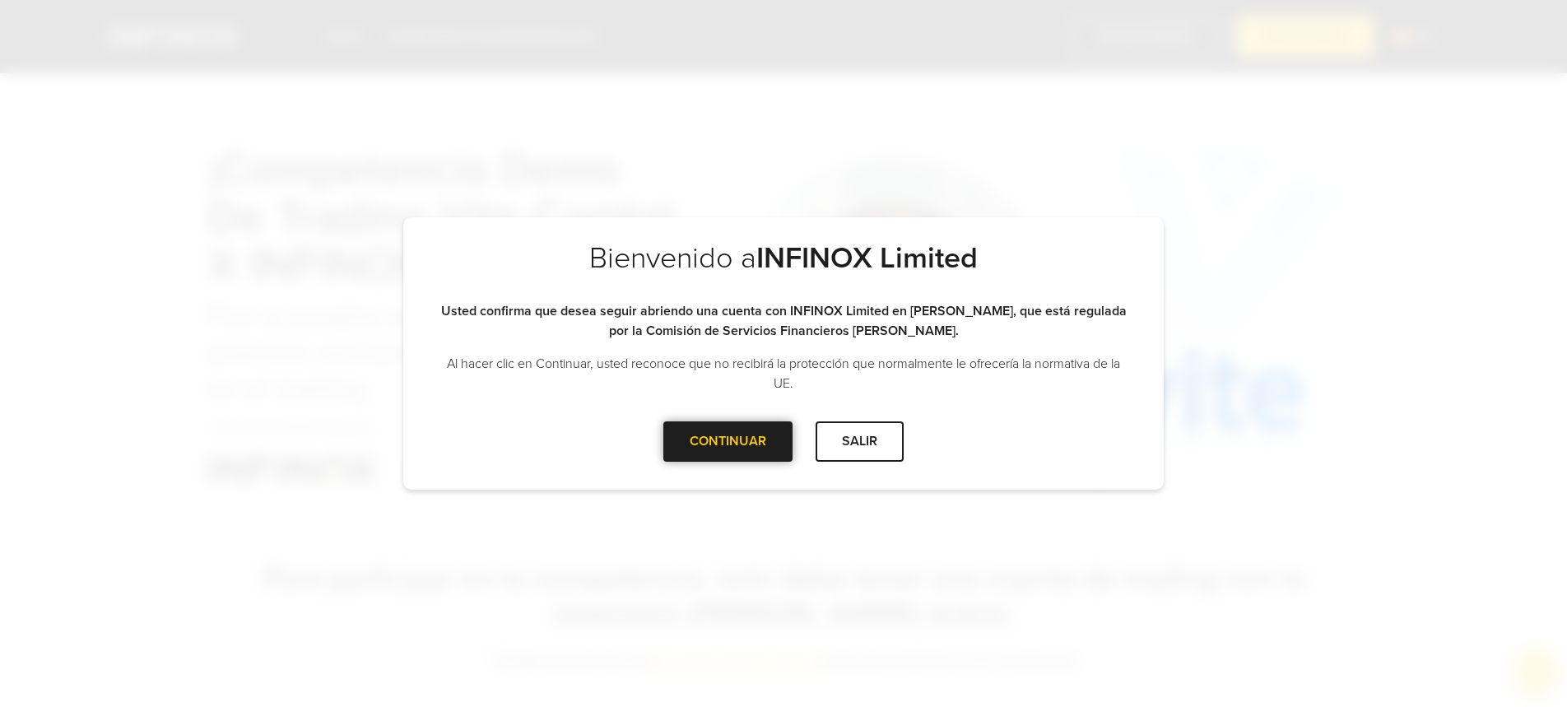
click at [728, 441] on div at bounding box center [728, 441] width 0 height 0
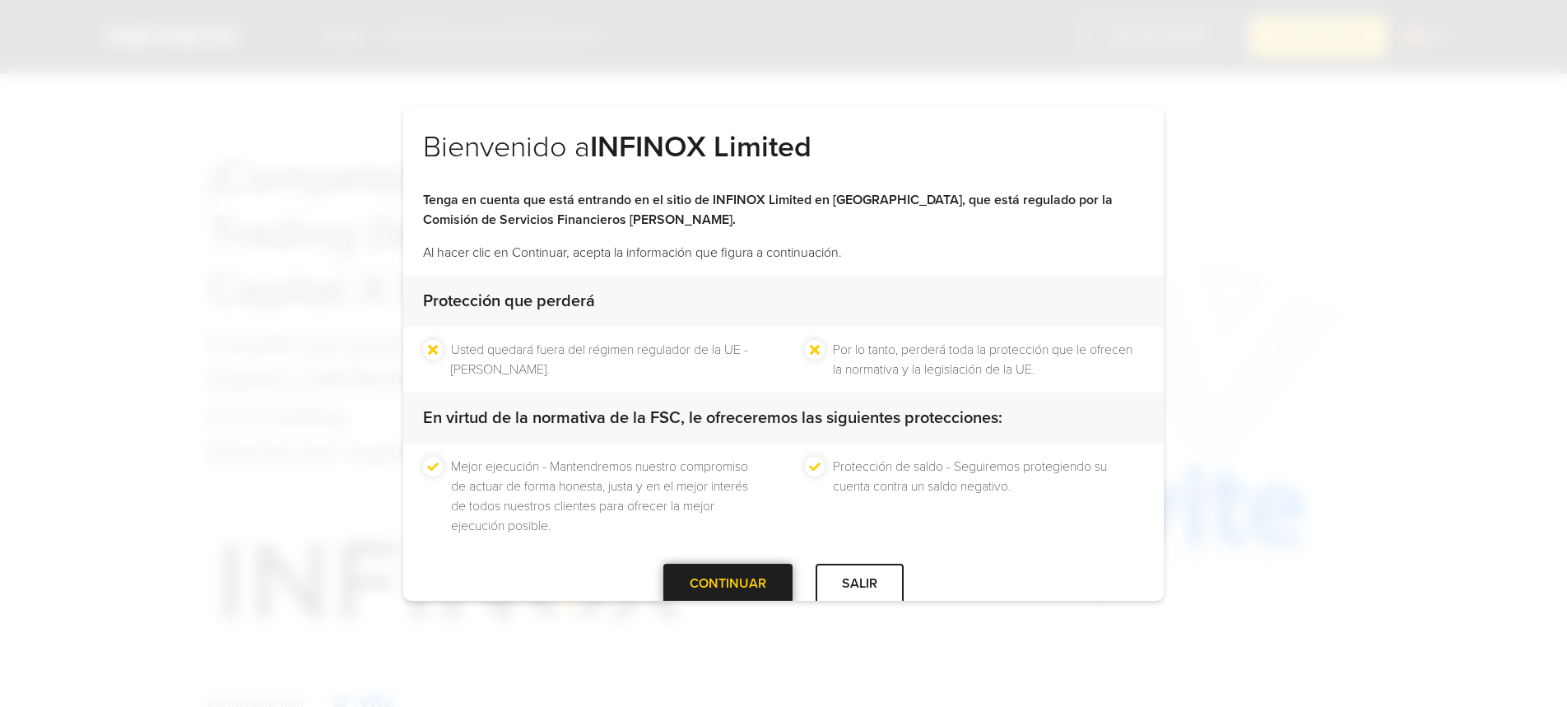
scroll to position [31, 0]
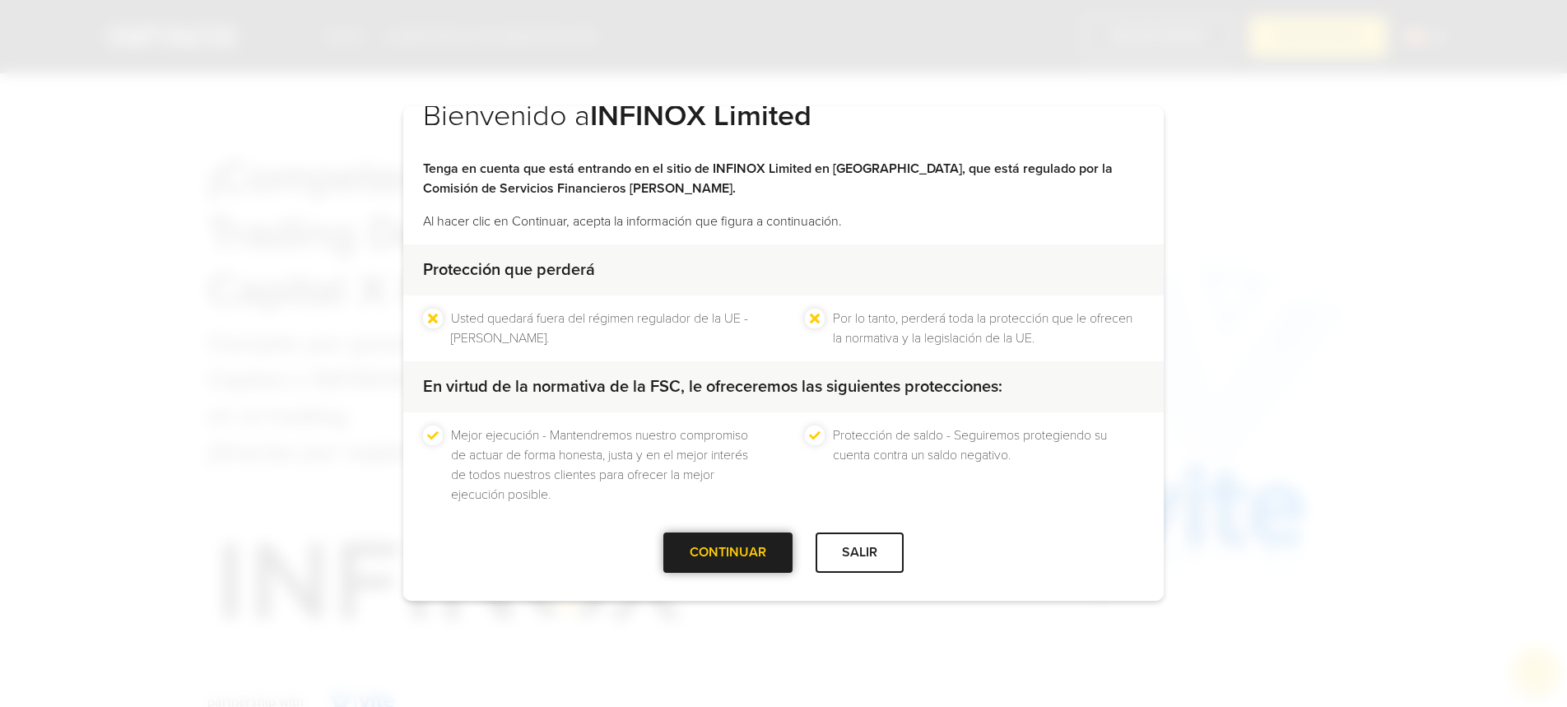
click at [728, 552] on div at bounding box center [728, 552] width 0 height 0
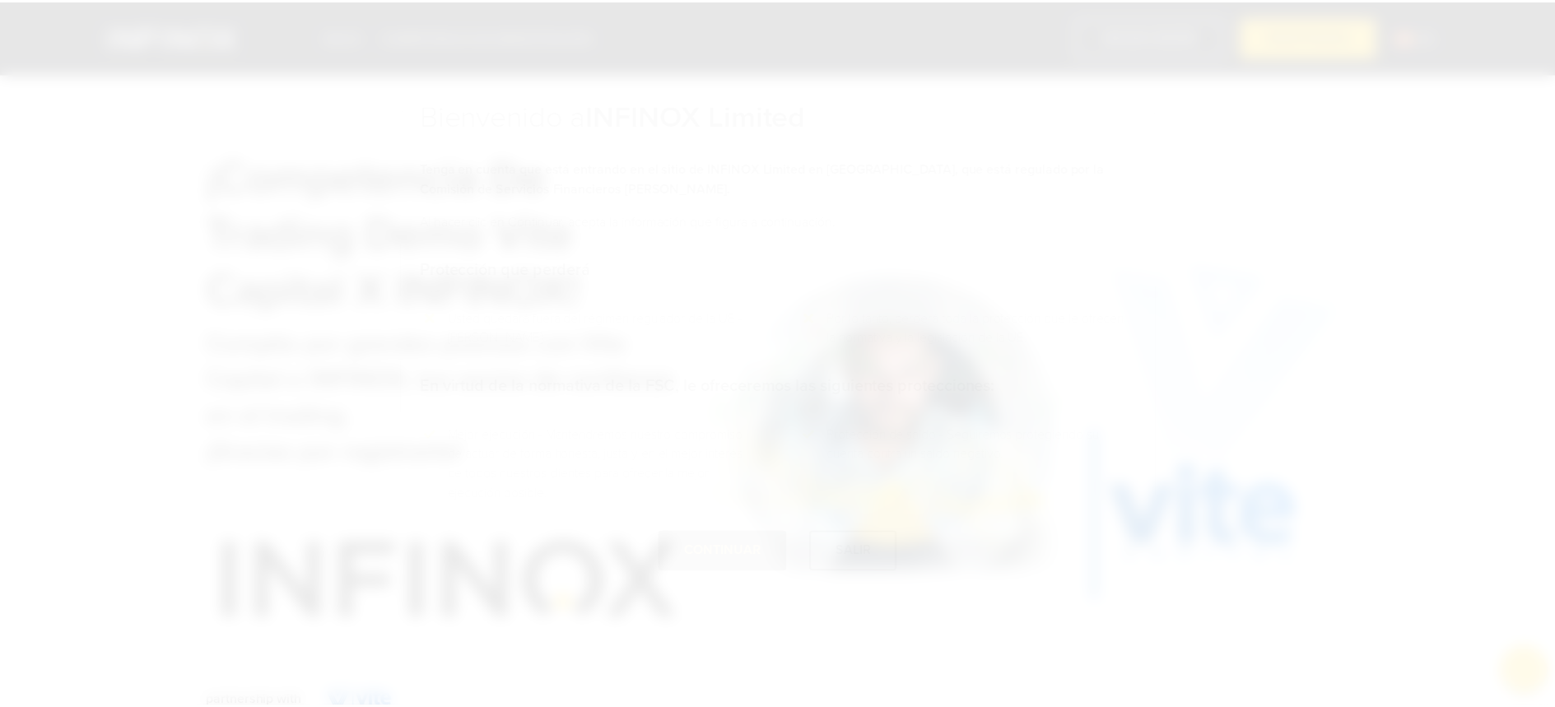
scroll to position [0, 0]
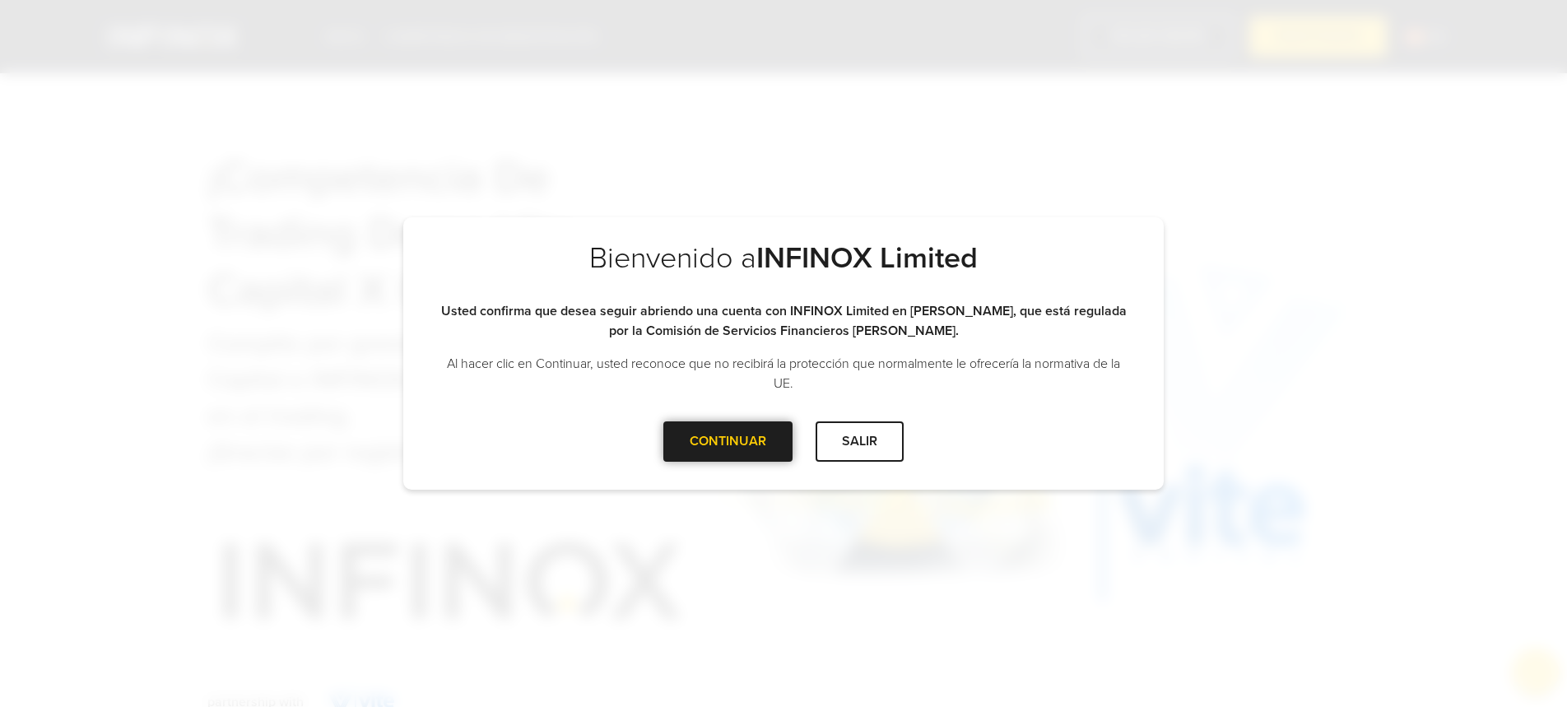
click at [700, 458] on div "CONTINUAR" at bounding box center [727, 441] width 129 height 40
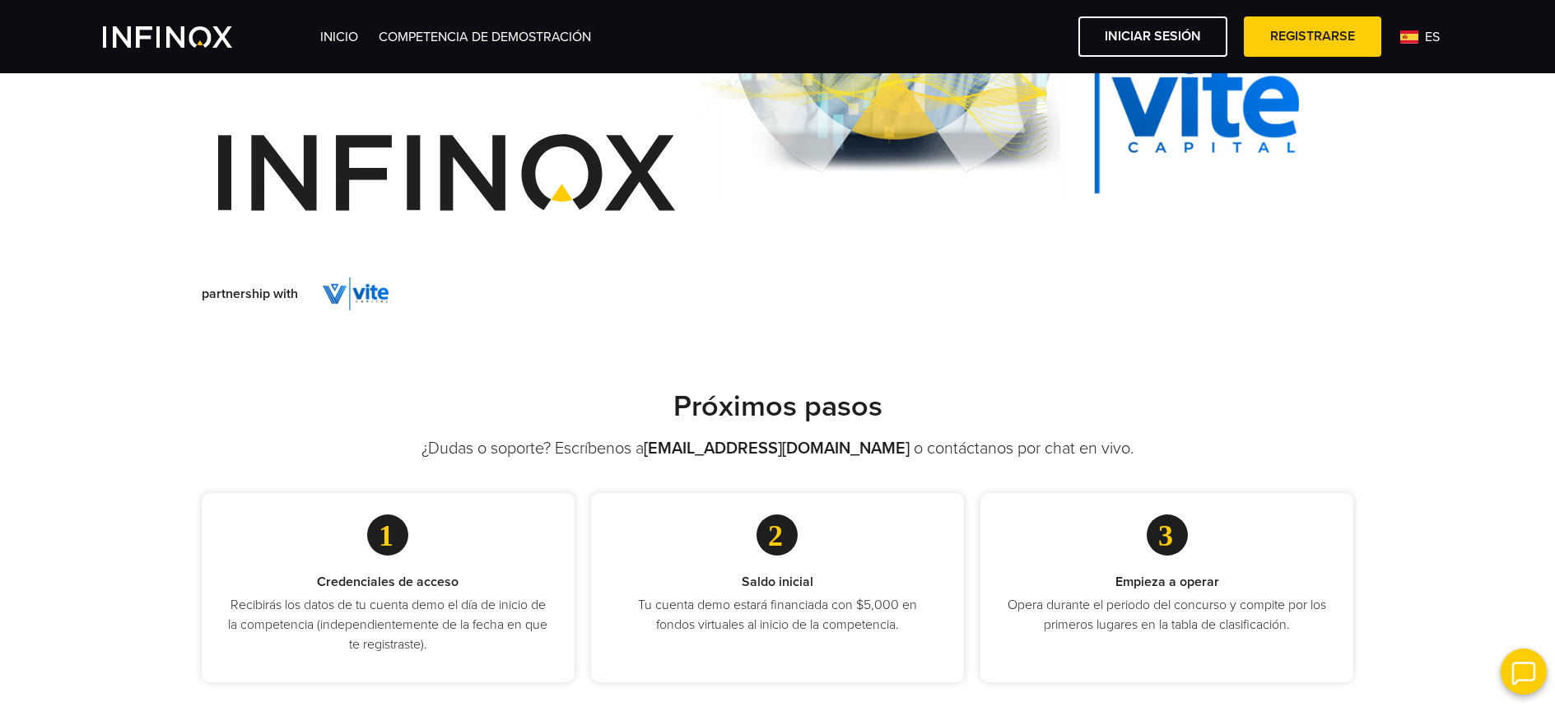
scroll to position [508, 0]
